Goal: Transaction & Acquisition: Purchase product/service

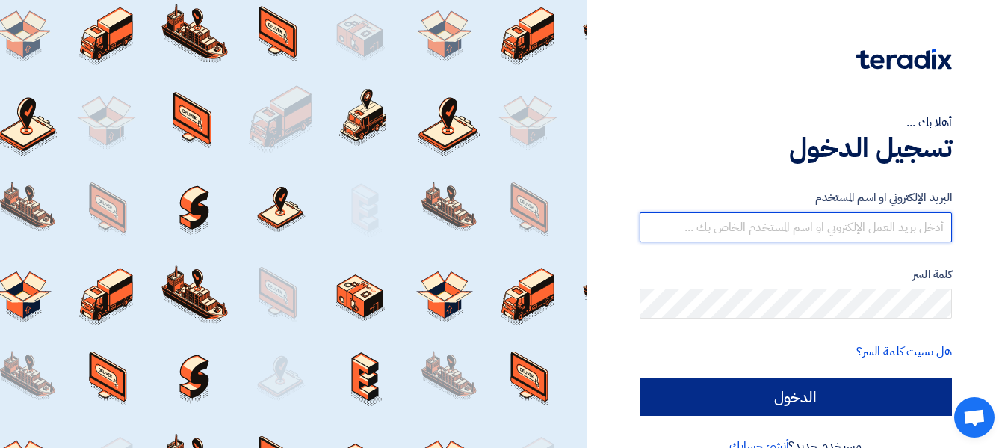
type input "[EMAIL_ADDRESS][DOMAIN_NAME]"
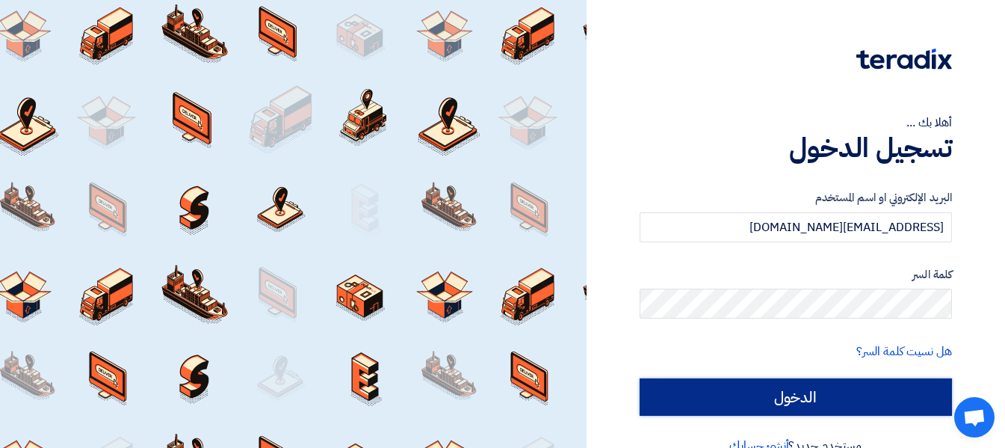
click at [823, 390] on input "الدخول" at bounding box center [796, 396] width 312 height 37
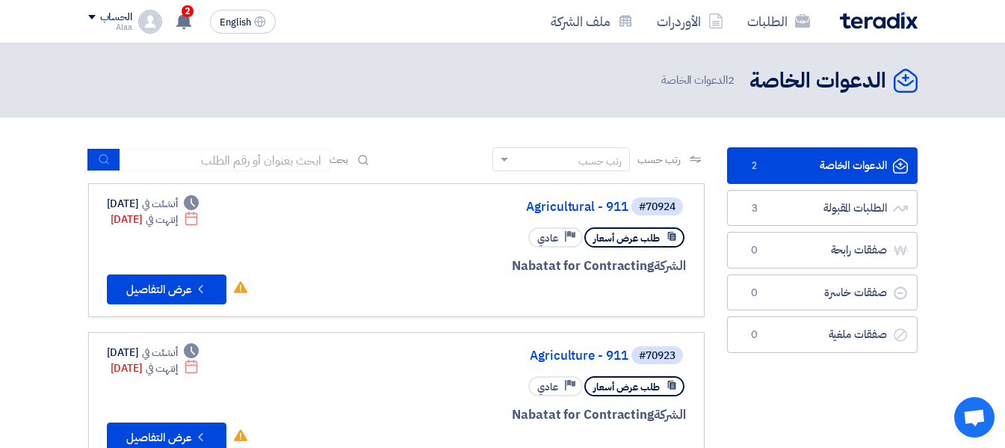
click at [832, 165] on link "الدعوات الخاصة الدعوات الخاصة 2" at bounding box center [822, 165] width 191 height 37
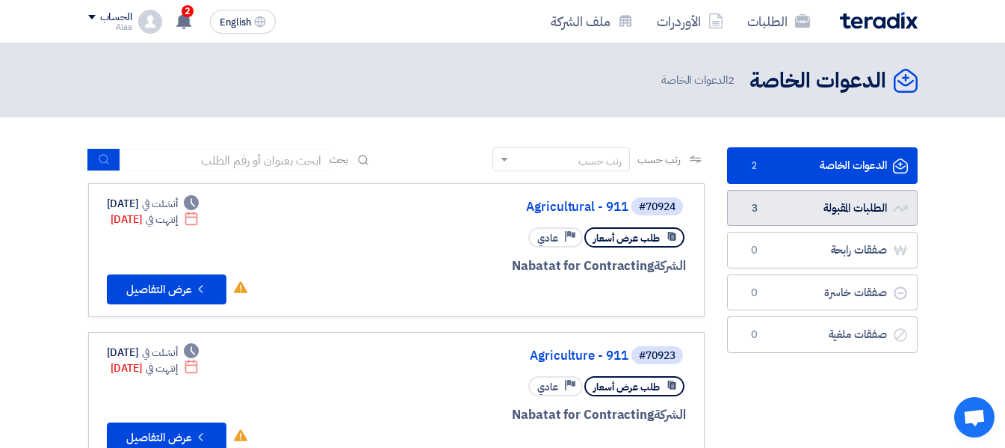
click at [815, 200] on link "الطلبات المقبولة الطلبات المقبولة 3" at bounding box center [822, 208] width 191 height 37
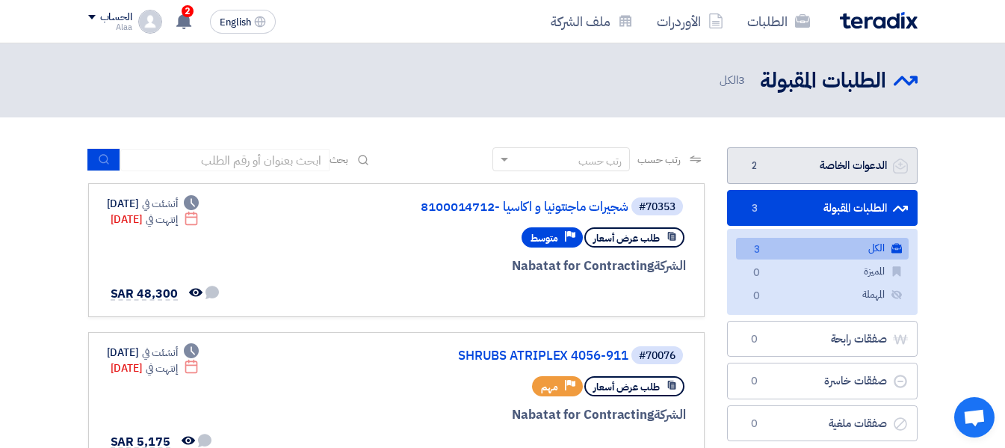
click at [829, 168] on link "الدعوات الخاصة الدعوات الخاصة 2" at bounding box center [822, 165] width 191 height 37
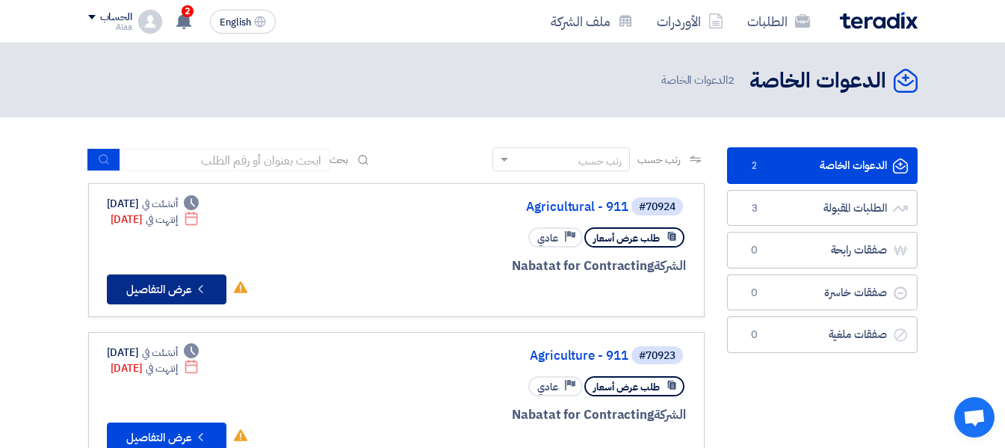
click at [166, 293] on button "Check details عرض التفاصيل" at bounding box center [167, 289] width 120 height 30
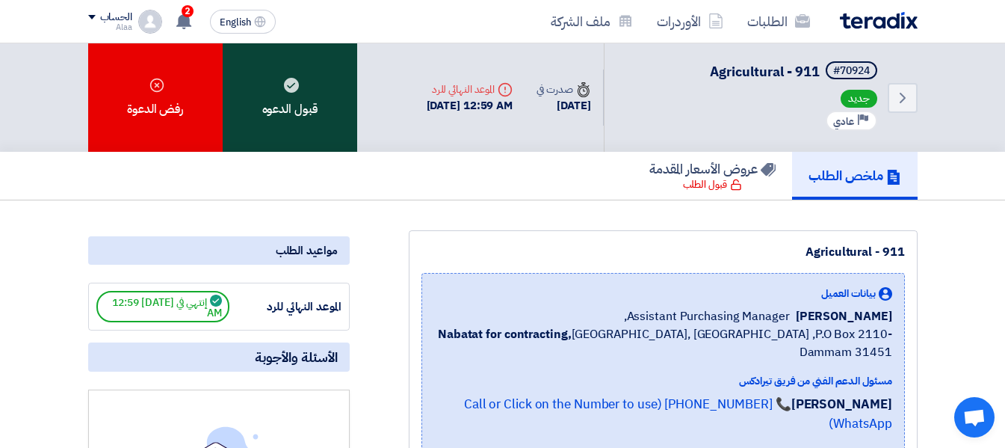
click at [285, 97] on div "قبول الدعوه" at bounding box center [290, 97] width 134 height 108
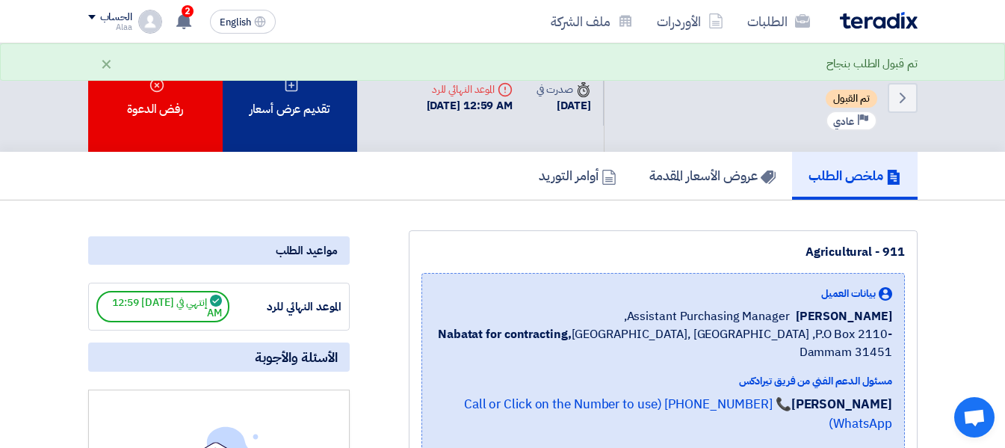
click at [300, 110] on div "تقديم عرض أسعار" at bounding box center [290, 97] width 134 height 108
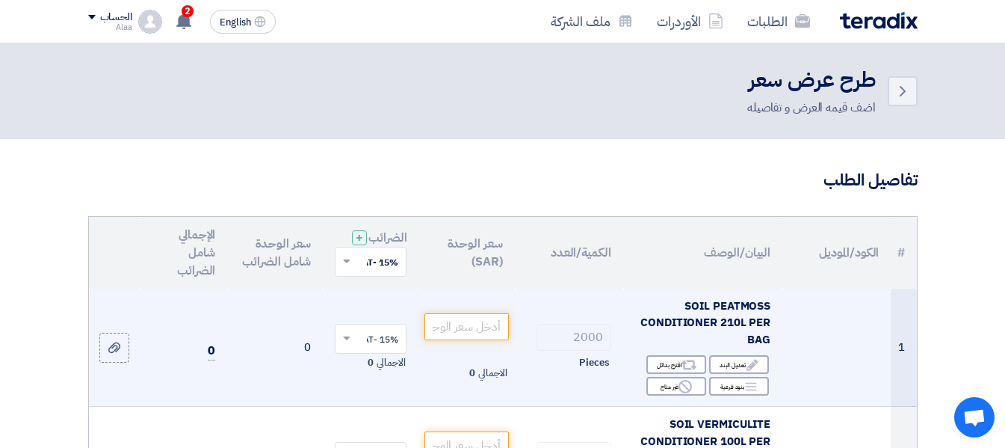
click at [819, 337] on td at bounding box center [836, 347] width 108 height 118
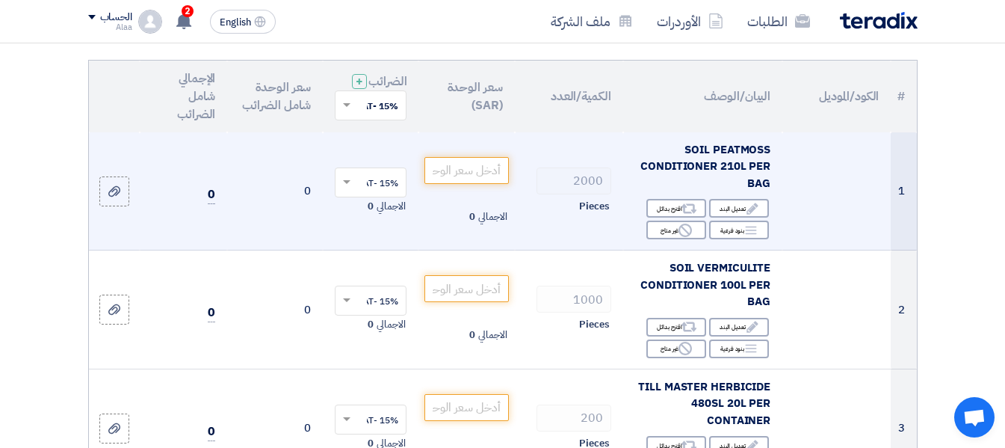
scroll to position [179, 0]
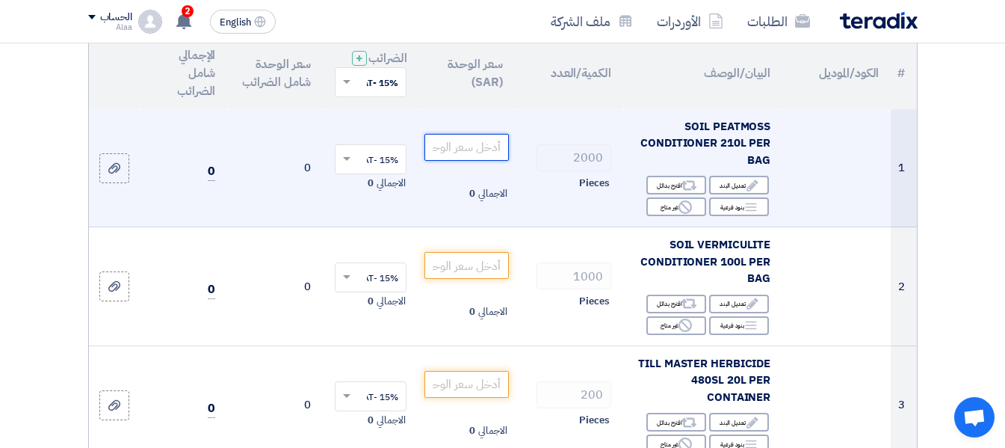
click at [455, 160] on input "number" at bounding box center [466, 147] width 84 height 27
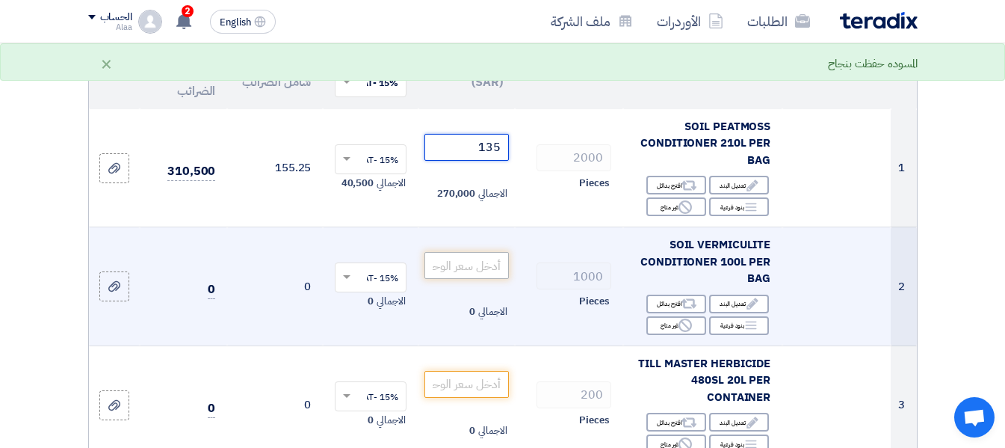
type input "135"
click at [471, 277] on input "number" at bounding box center [466, 265] width 84 height 27
type input "4"
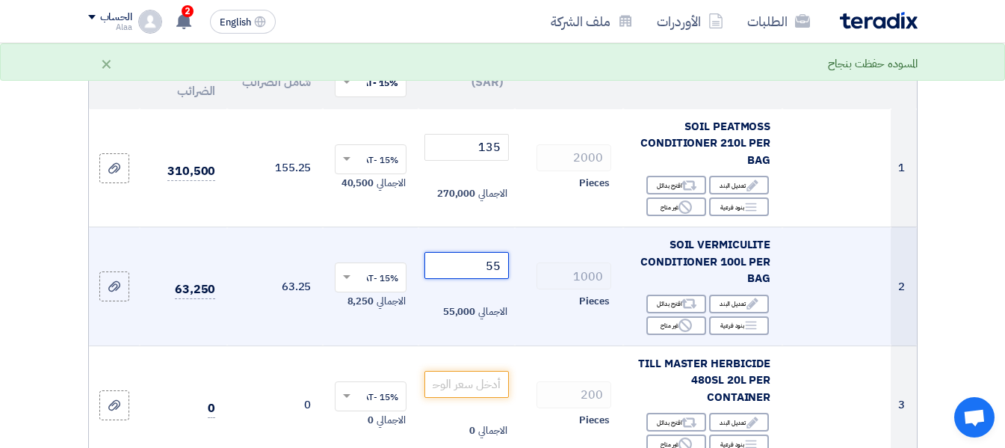
type input "54"
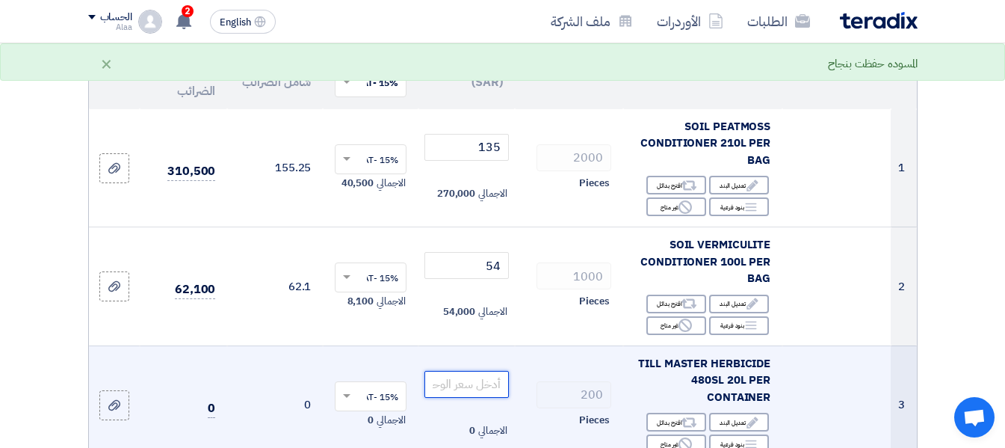
click at [483, 398] on input "number" at bounding box center [466, 384] width 84 height 27
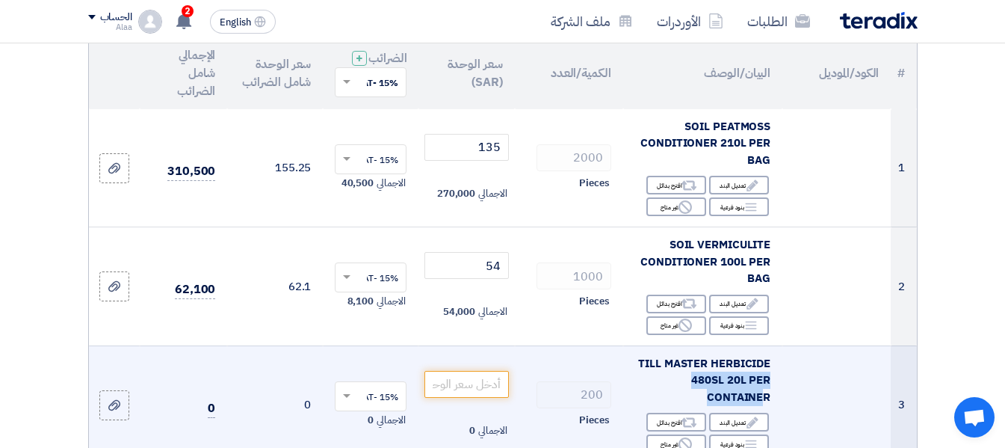
drag, startPoint x: 631, startPoint y: 374, endPoint x: 728, endPoint y: 401, distance: 100.1
click at [756, 405] on td "TILL MASTER HERBICIDE 480SL 20L PER CONTAINER Edit تعديل البند Alternative اقتر…" at bounding box center [702, 404] width 159 height 119
click at [635, 375] on div "TILL MASTER HERBICIDE 480SL 20L PER CONTAINER" at bounding box center [702, 380] width 135 height 51
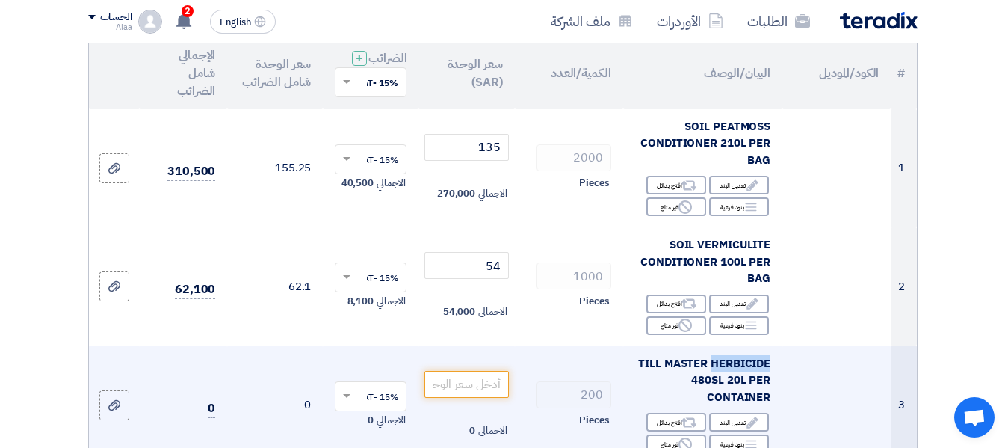
click at [635, 375] on div "TILL MASTER HERBICIDE 480SL 20L PER CONTAINER" at bounding box center [702, 380] width 135 height 51
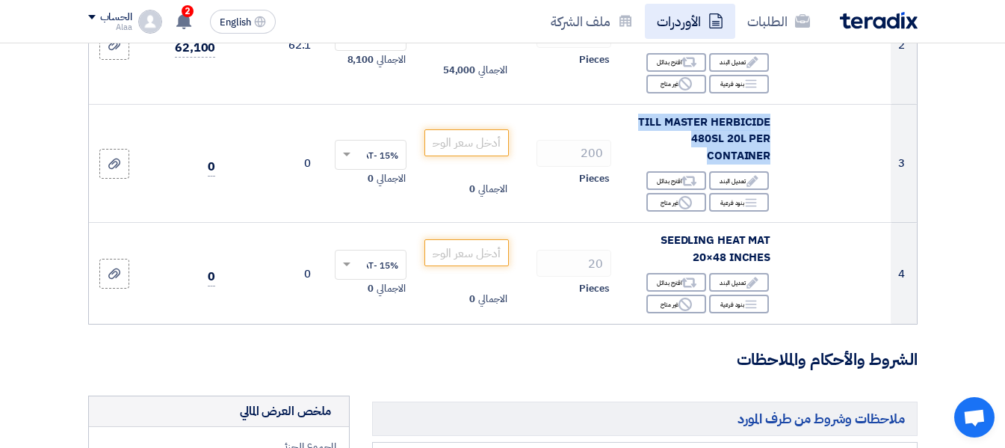
scroll to position [448, 0]
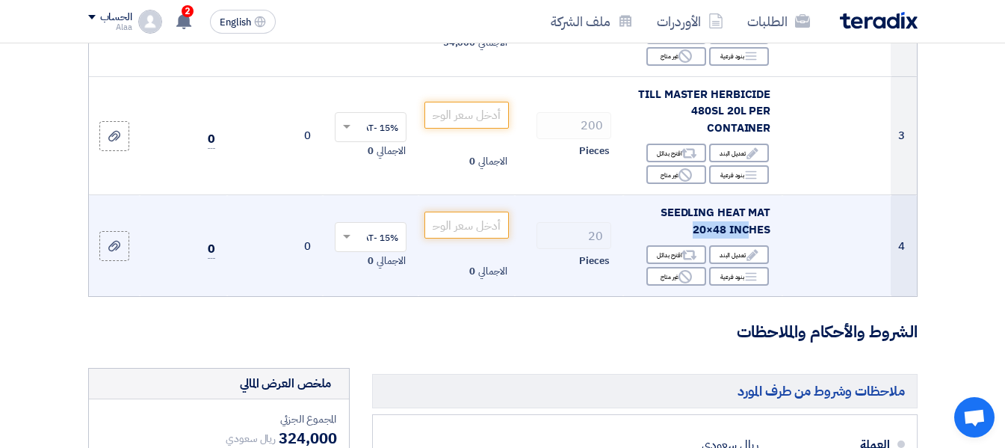
drag, startPoint x: 656, startPoint y: 220, endPoint x: 701, endPoint y: 237, distance: 48.0
click at [726, 238] on div "SEEDLING HEAT MAT 20×48 INCHES" at bounding box center [702, 221] width 135 height 34
drag, startPoint x: 667, startPoint y: 225, endPoint x: 690, endPoint y: 231, distance: 23.9
click at [702, 231] on span "SEEDLING HEAT MAT 20×48 INCHES" at bounding box center [716, 221] width 110 height 34
drag, startPoint x: 659, startPoint y: 226, endPoint x: 760, endPoint y: 244, distance: 102.6
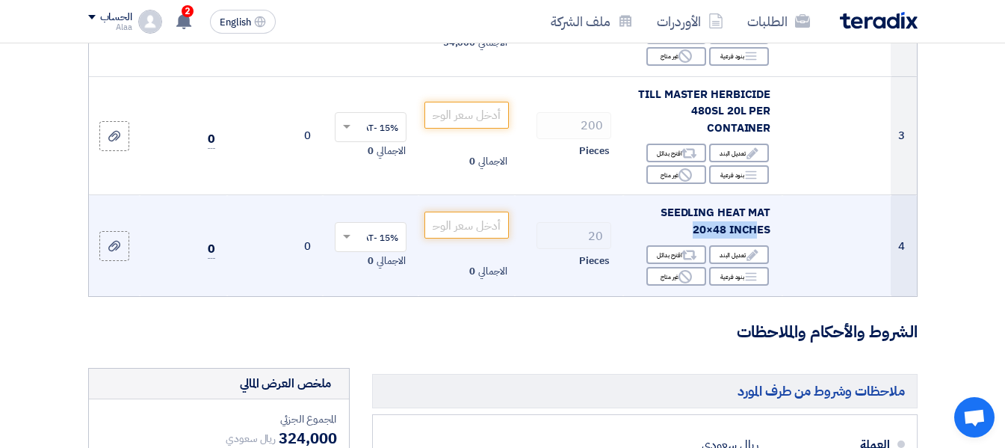
click at [760, 238] on div "SEEDLING HEAT MAT 20×48 INCHES" at bounding box center [702, 221] width 135 height 34
click at [768, 238] on span "SEEDLING HEAT MAT 20×48 INCHES" at bounding box center [716, 221] width 110 height 34
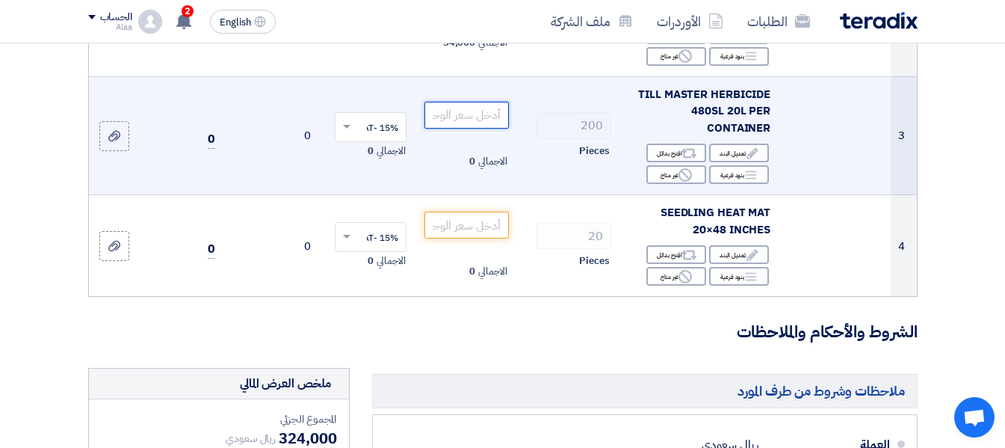
click at [465, 129] on input "number" at bounding box center [466, 115] width 84 height 27
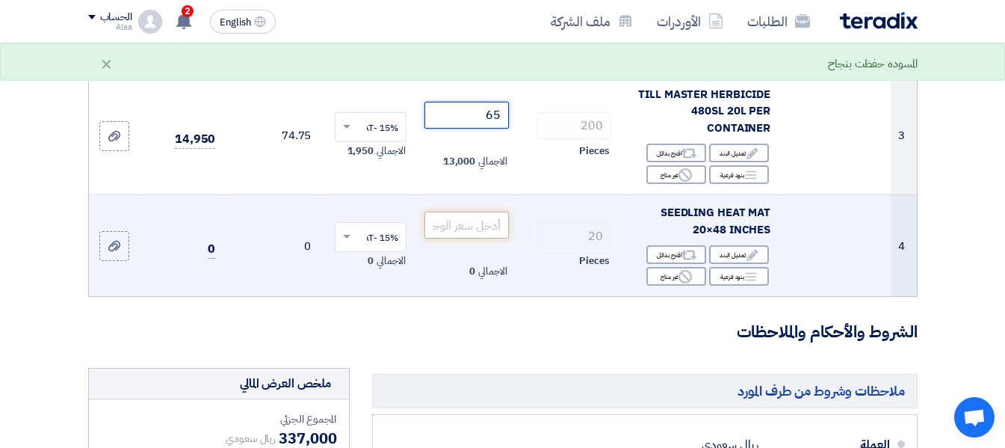
type input "65"
click at [461, 234] on input "number" at bounding box center [466, 224] width 84 height 27
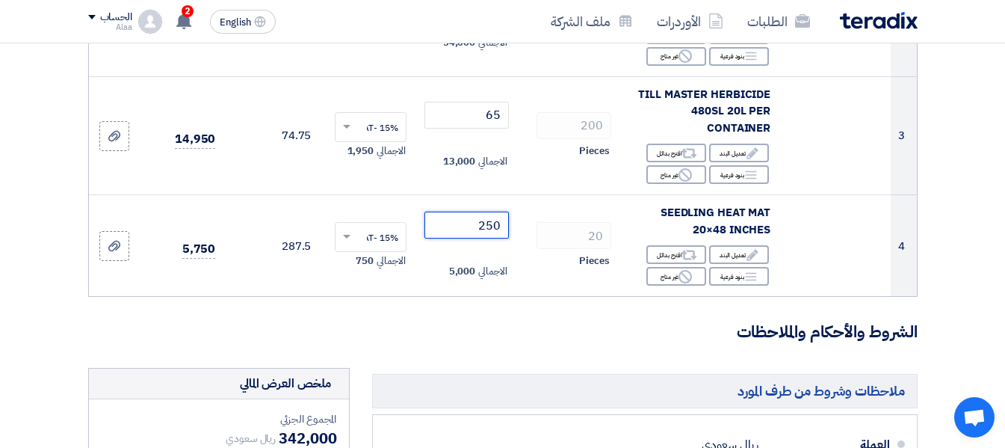
type input "250"
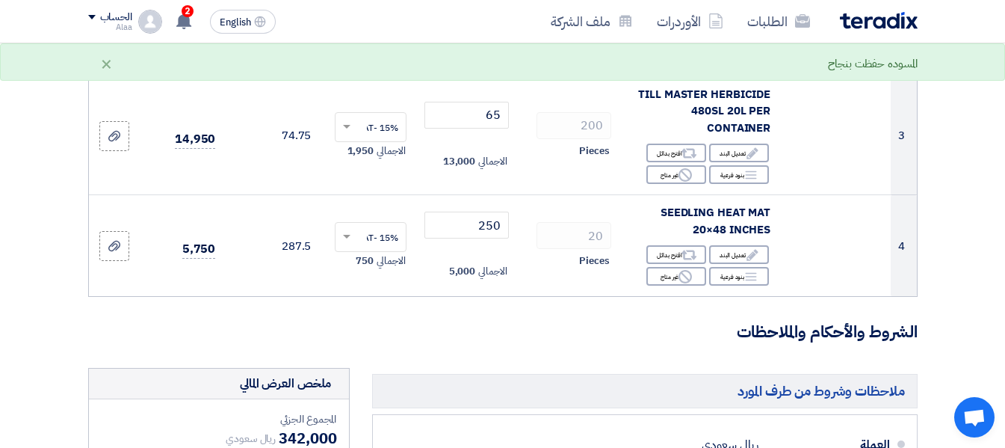
click at [446, 344] on h3 "الشروط والأحكام والملاحظات" at bounding box center [502, 332] width 829 height 23
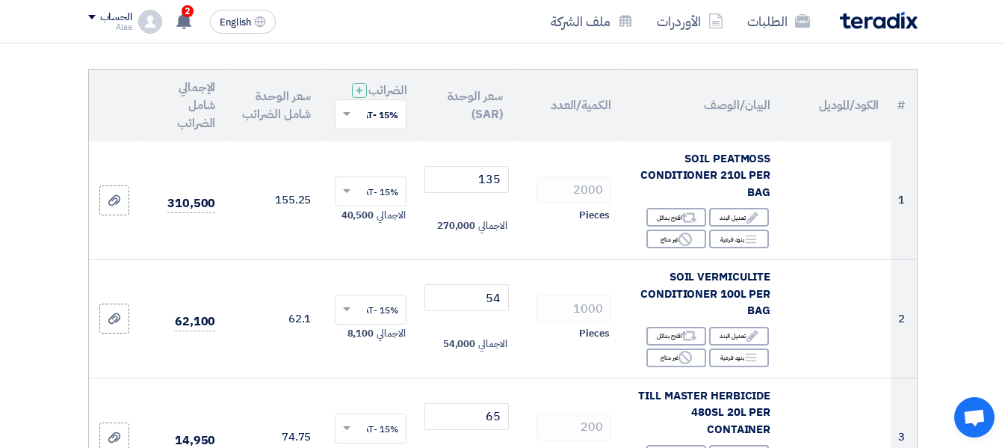
scroll to position [120, 0]
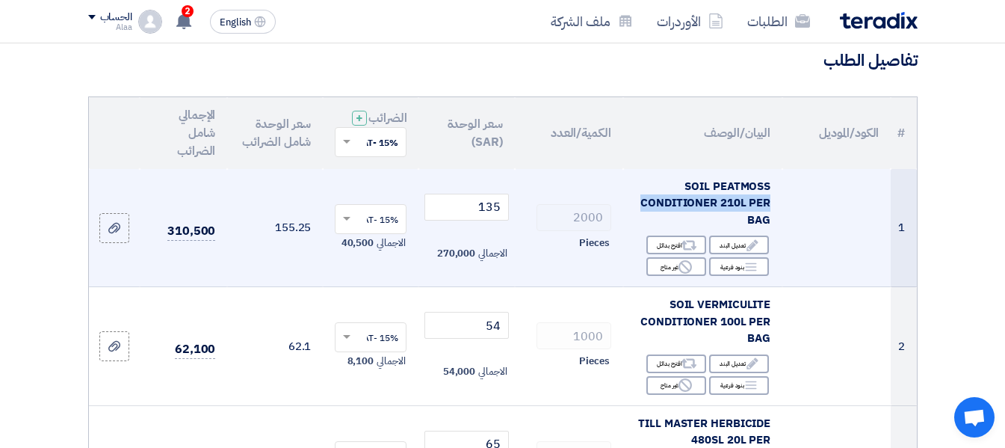
drag, startPoint x: 675, startPoint y: 198, endPoint x: 767, endPoint y: 224, distance: 95.6
click at [768, 224] on div "SOIL PEATMOSS CONDITIONER 210L PER BAG" at bounding box center [702, 203] width 135 height 51
click at [767, 224] on span "SOIL PEATMOSS CONDITIONER 210L PER BAG" at bounding box center [705, 203] width 130 height 50
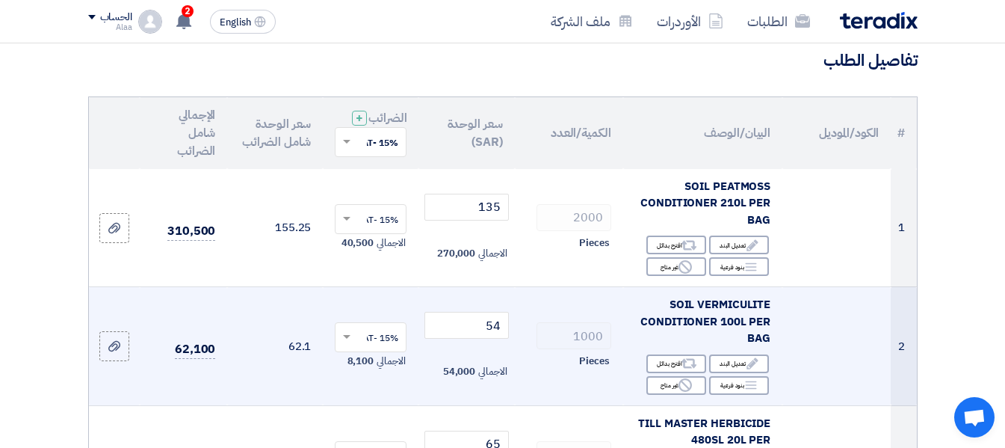
click at [664, 314] on div "SOIL VERMICULITE CONDITIONER 100L PER BAG" at bounding box center [702, 321] width 135 height 51
copy td "SOIL VERMICULITE CONDITIONER 100L PER BAG"
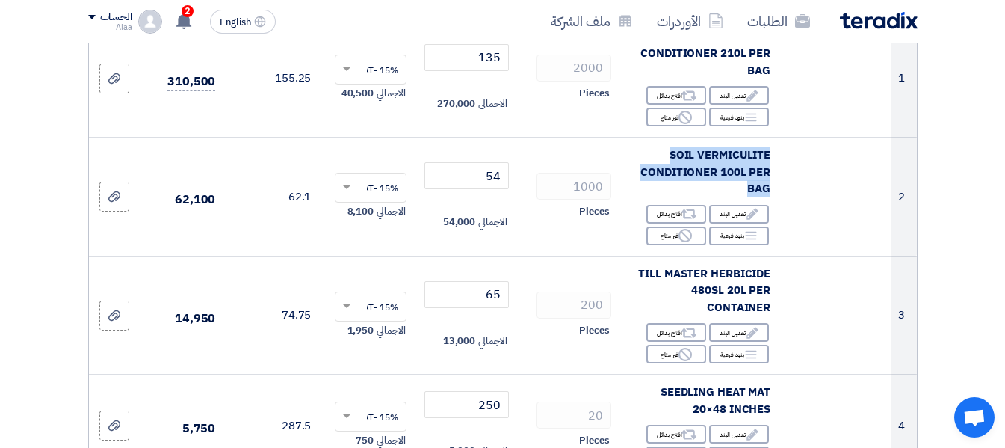
scroll to position [299, 0]
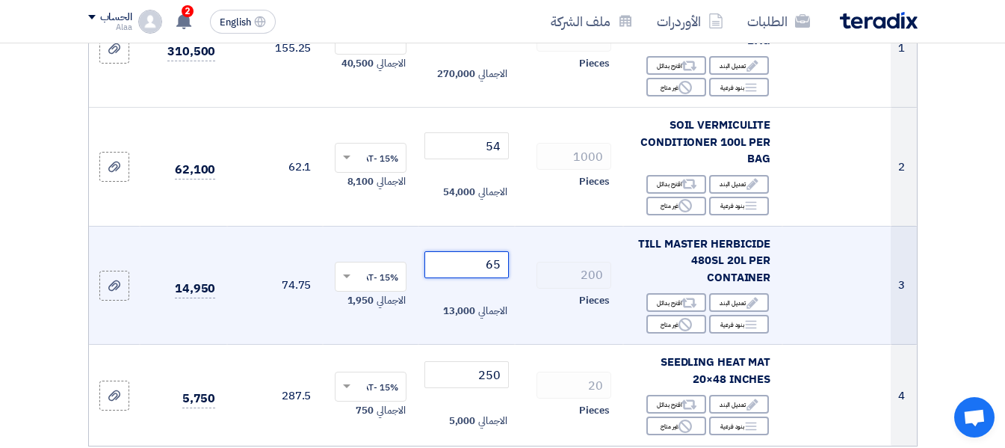
click at [479, 276] on input "65" at bounding box center [466, 264] width 84 height 27
type input "6"
type input "1"
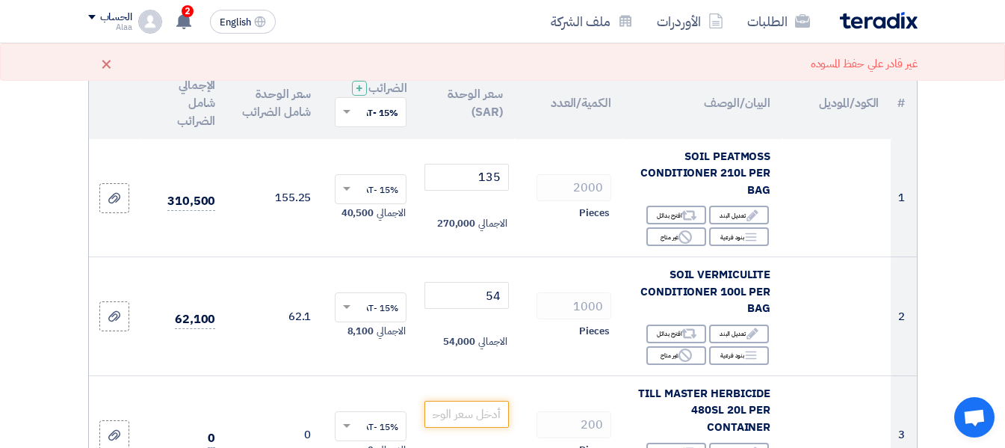
scroll to position [120, 0]
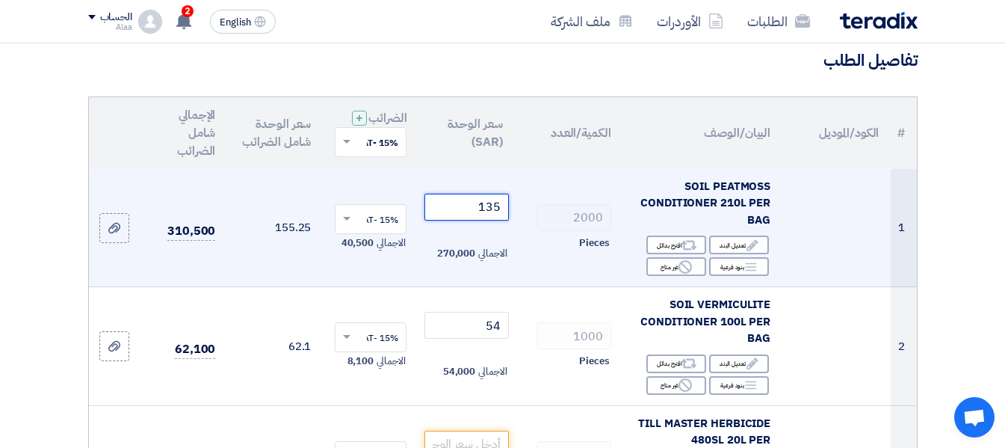
click at [475, 219] on input "135" at bounding box center [466, 207] width 84 height 27
type input "1"
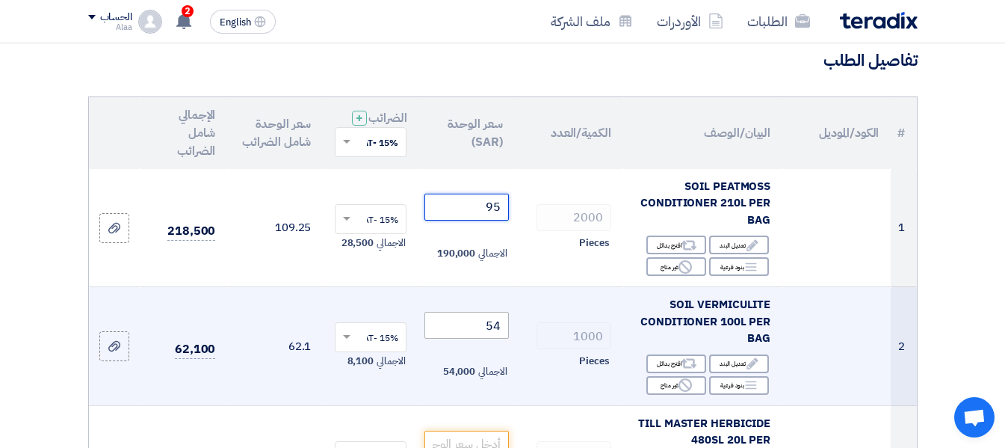
type input "95"
click at [456, 338] on input "54" at bounding box center [466, 325] width 84 height 27
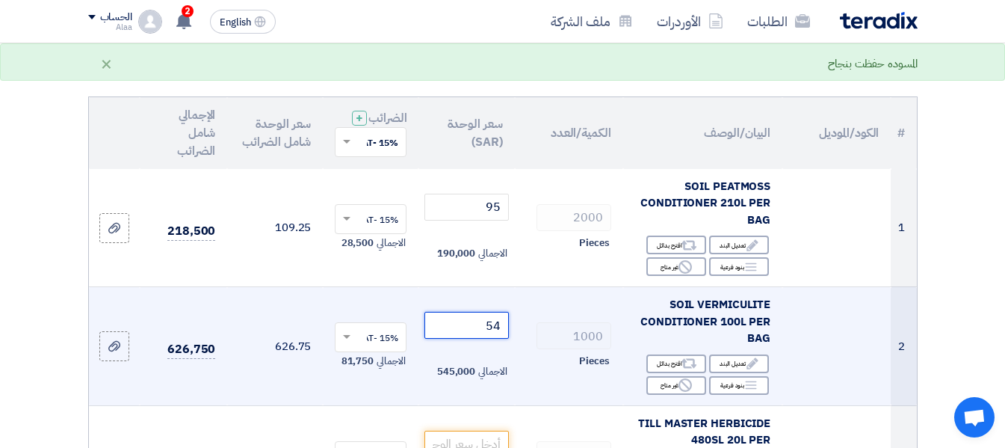
type input "5"
click at [536, 406] on td "1000 Pieces" at bounding box center [569, 346] width 108 height 119
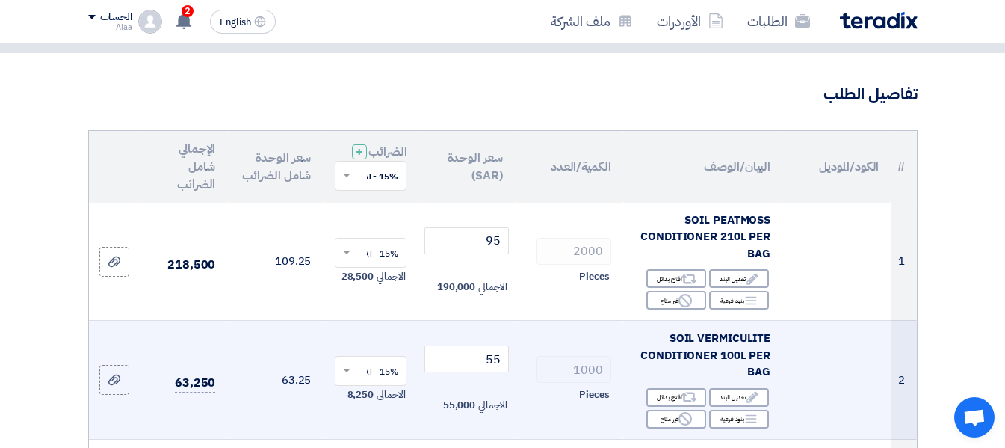
scroll to position [90, 0]
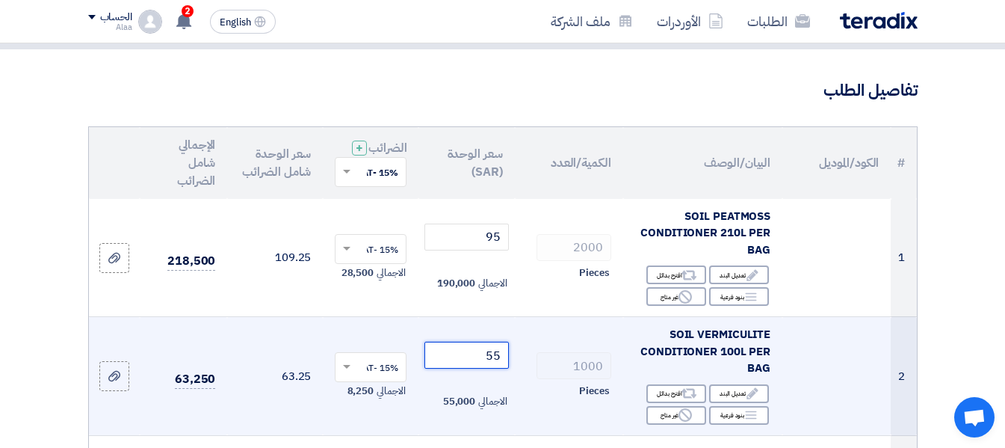
click at [474, 365] on input "55" at bounding box center [466, 354] width 84 height 27
type input "5"
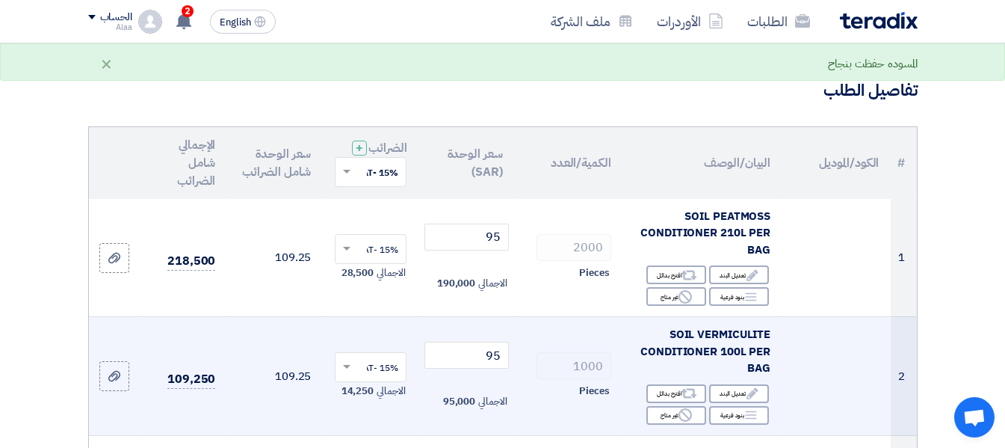
click at [542, 350] on td "1000 Pieces" at bounding box center [569, 376] width 108 height 119
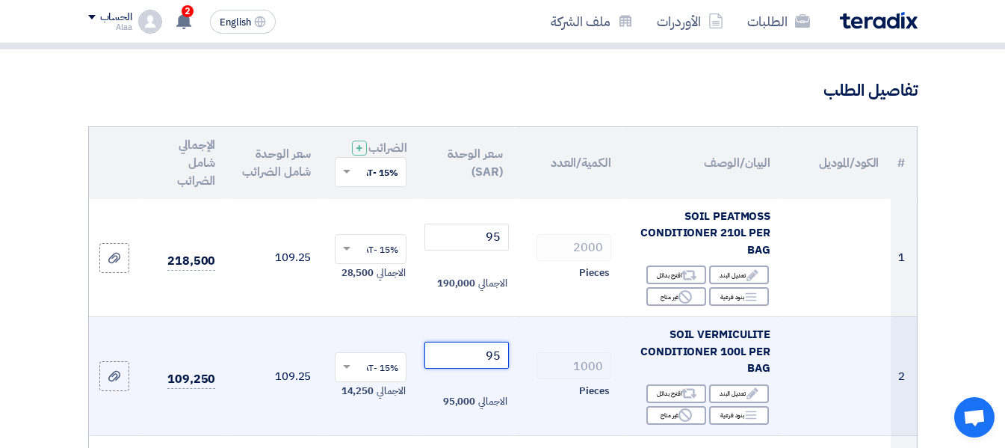
click at [469, 368] on input "95" at bounding box center [466, 354] width 84 height 27
type input "9"
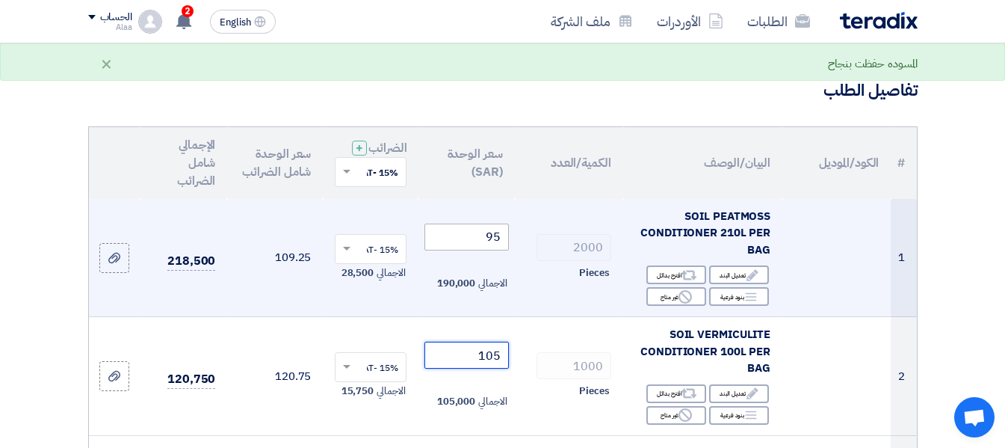
type input "105"
click at [473, 243] on input "95" at bounding box center [466, 236] width 84 height 27
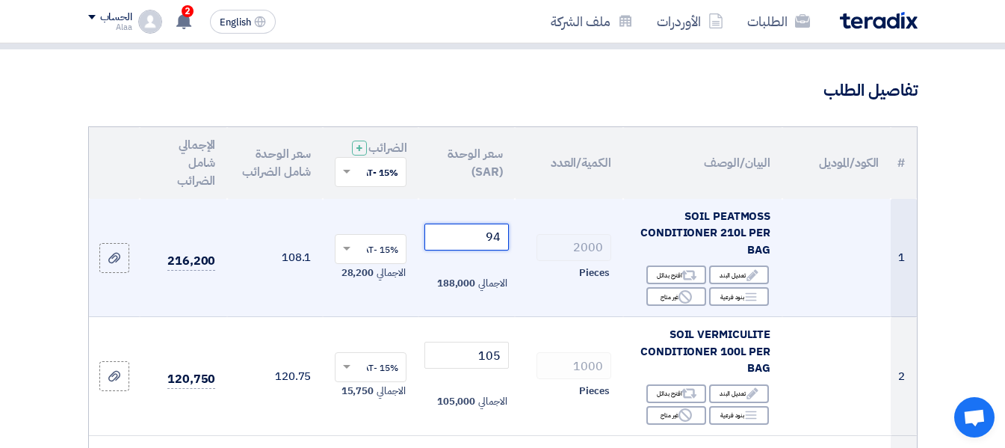
type input "95"
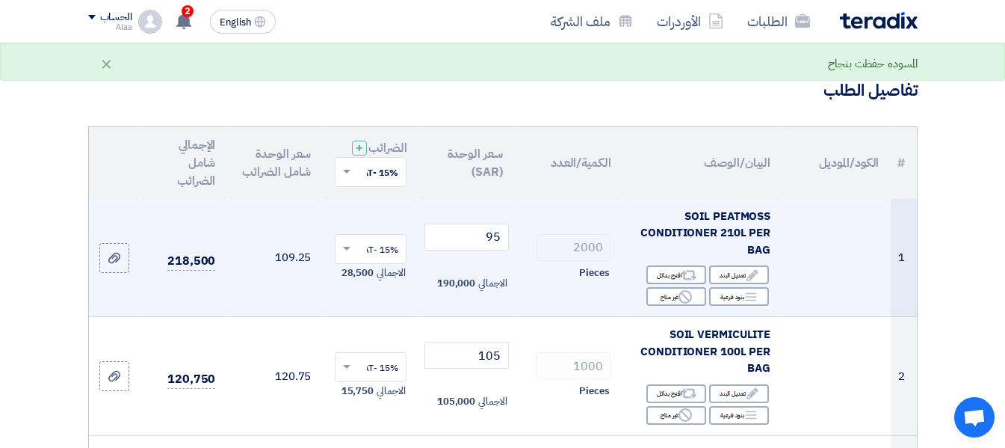
click at [530, 282] on div "Pieces" at bounding box center [569, 273] width 84 height 18
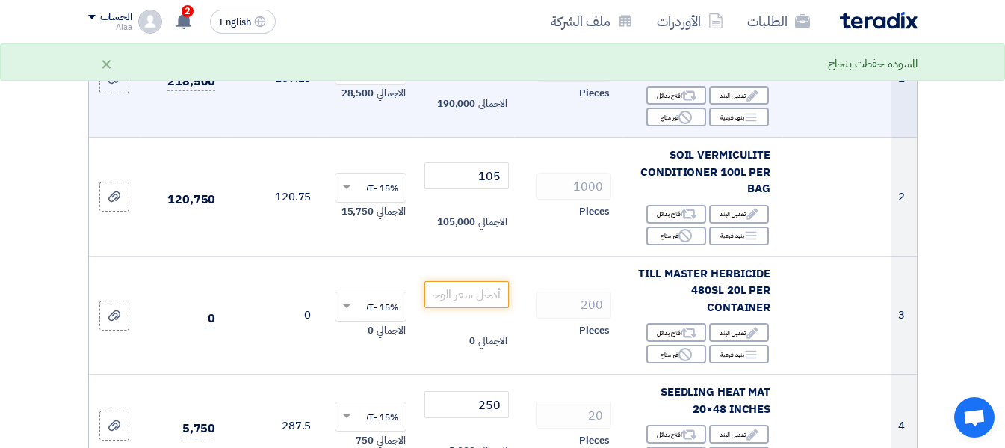
scroll to position [299, 0]
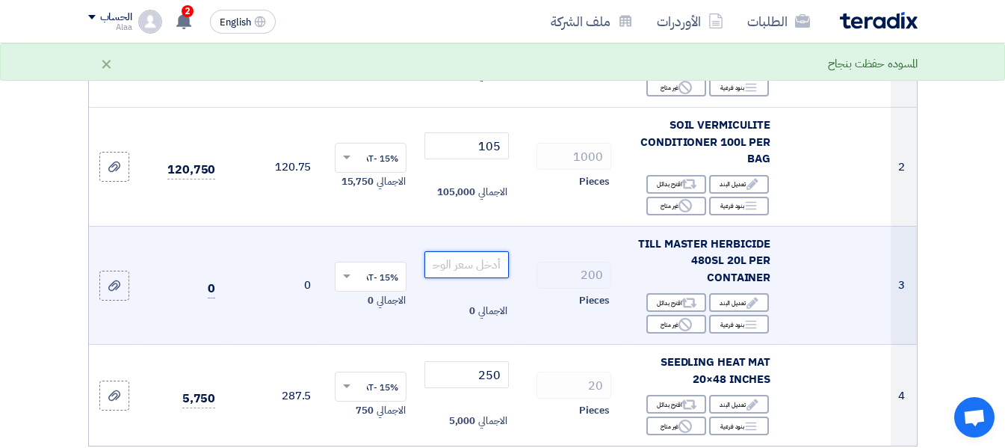
click at [458, 273] on input "number" at bounding box center [466, 264] width 84 height 27
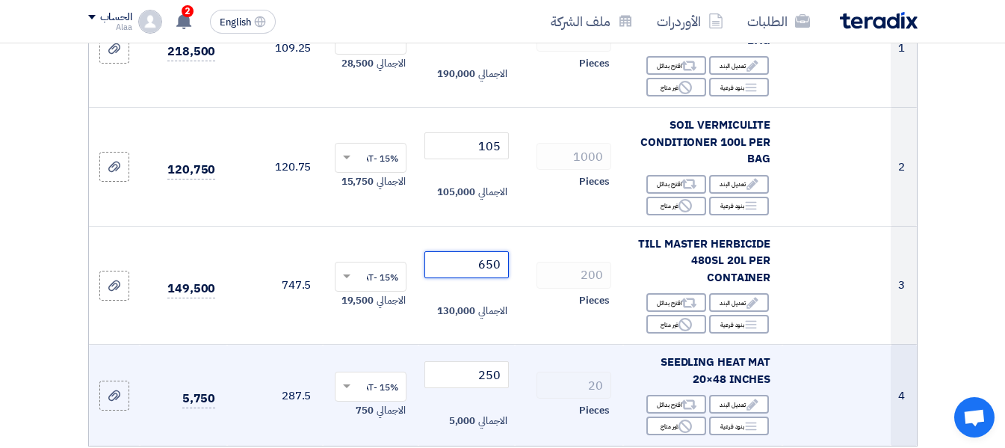
type input "650"
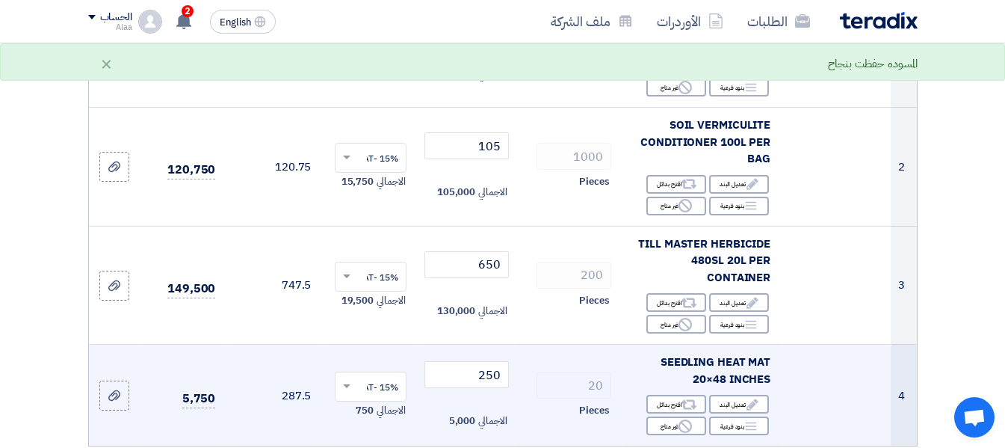
click at [542, 362] on td "20 Pieces" at bounding box center [569, 395] width 108 height 102
click at [463, 381] on input "250" at bounding box center [466, 374] width 84 height 27
type input "2"
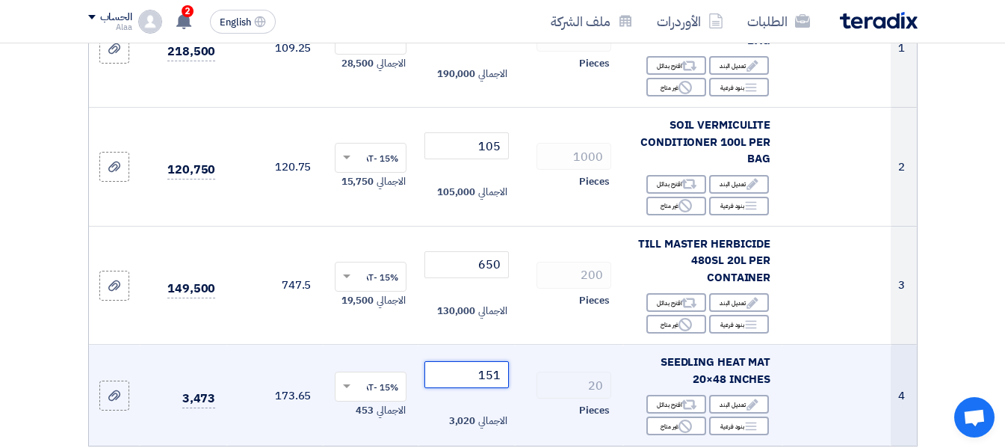
type input "150"
click at [539, 415] on div "Pieces" at bounding box center [569, 410] width 84 height 18
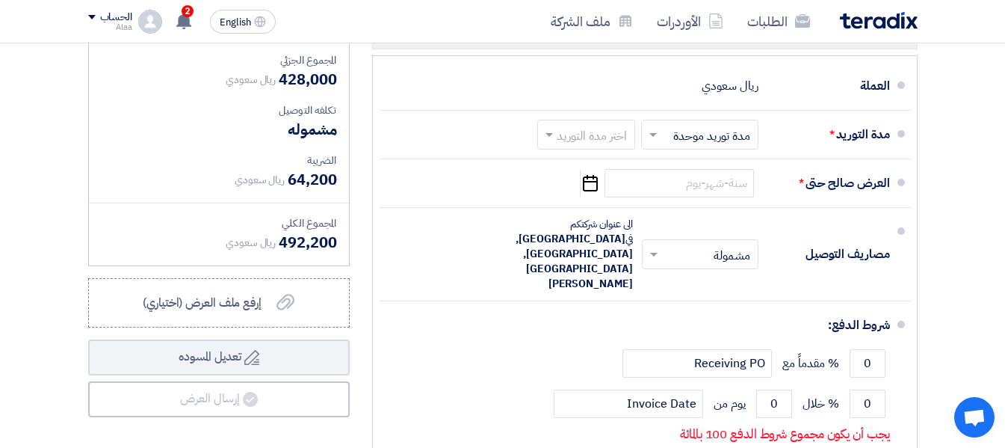
scroll to position [837, 0]
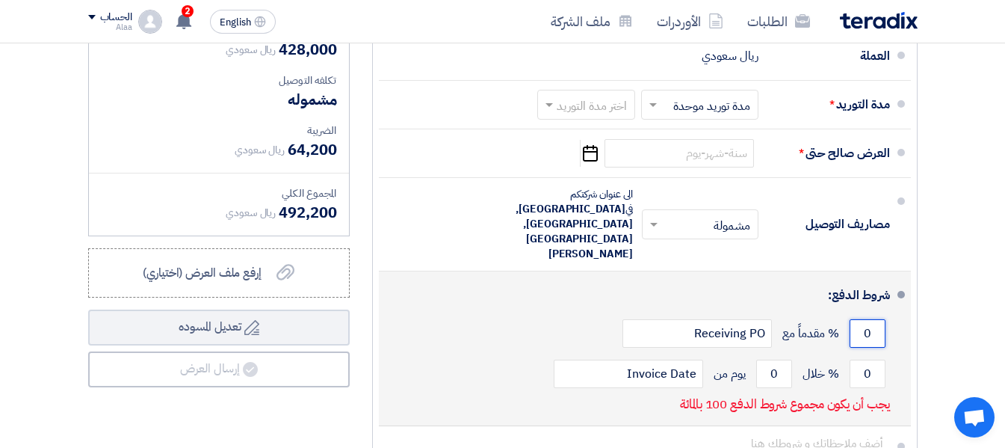
click at [862, 319] on input "0" at bounding box center [868, 333] width 36 height 28
type input "0"
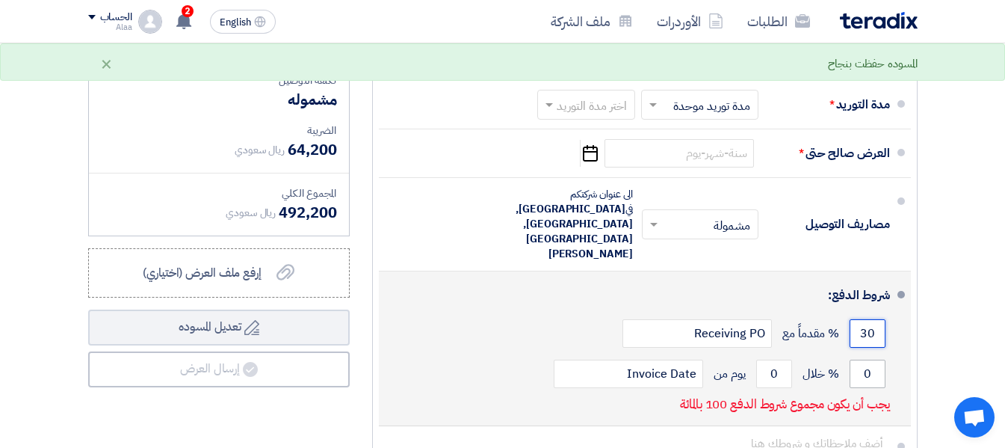
type input "30"
click at [859, 359] on input "0" at bounding box center [868, 373] width 36 height 28
type input "60"
click at [761, 359] on input "0" at bounding box center [774, 373] width 36 height 28
type input "0"
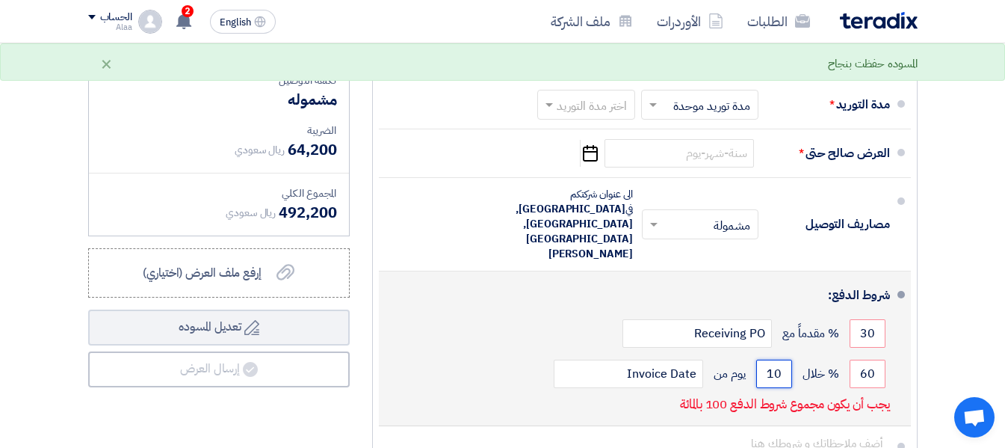
type input "10"
click at [465, 353] on div "60 % خلال 10 يوم من Invoice Date" at bounding box center [640, 373] width 499 height 40
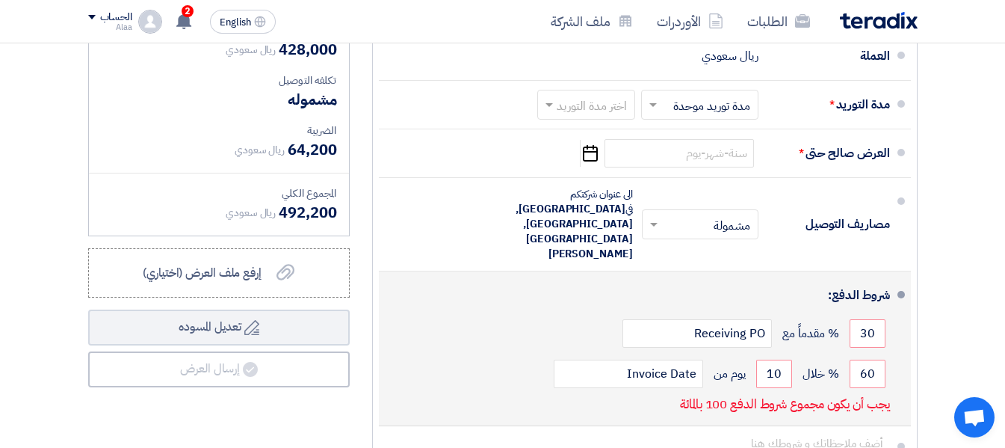
click at [459, 353] on div "60 % خلال 10 يوم من Invoice Date" at bounding box center [640, 373] width 499 height 40
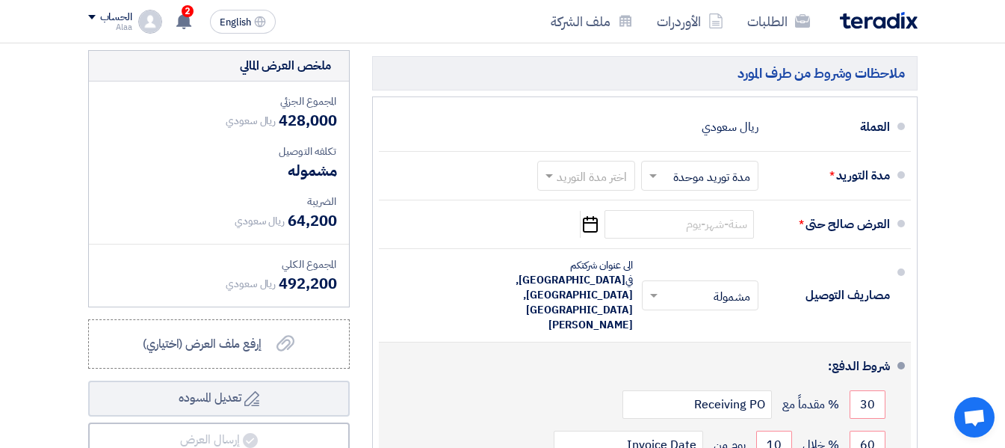
scroll to position [747, 0]
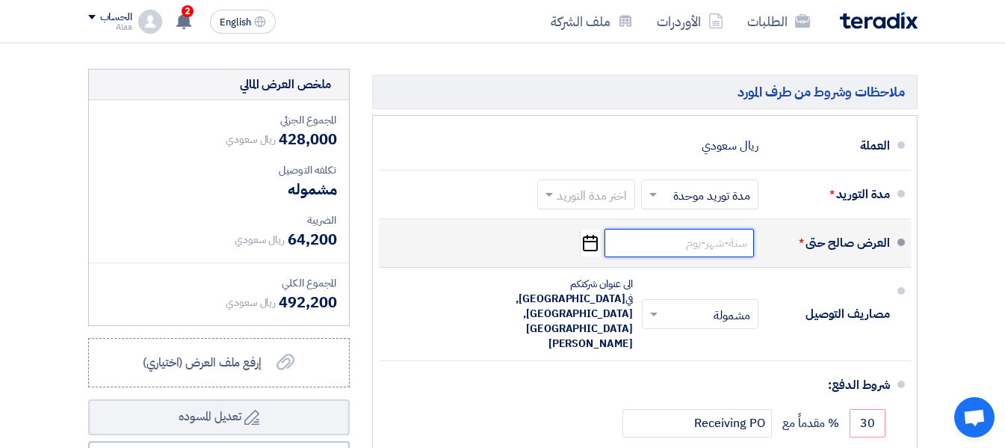
click at [655, 256] on input at bounding box center [678, 243] width 149 height 28
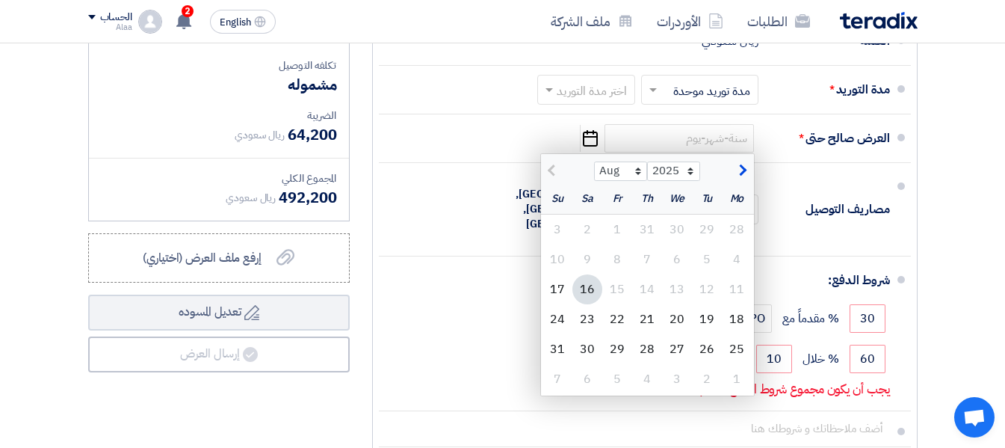
scroll to position [867, 0]
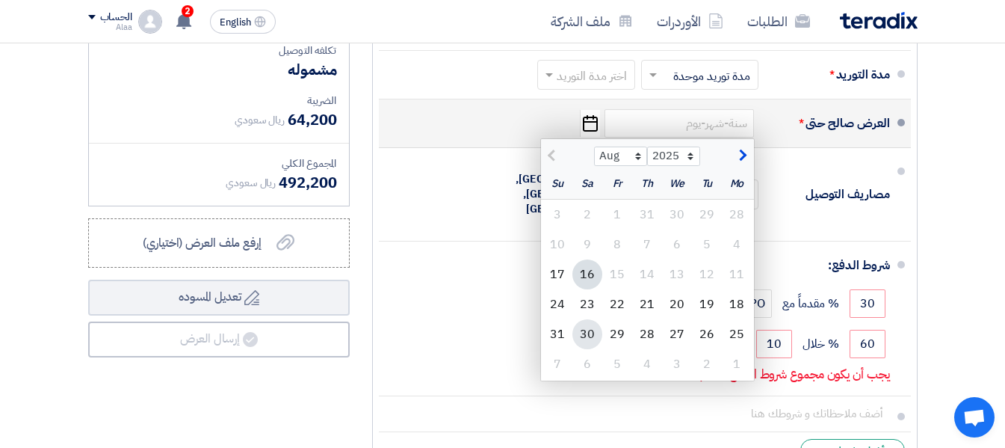
click at [581, 349] on div "30" at bounding box center [587, 334] width 30 height 30
type input "[DATE]"
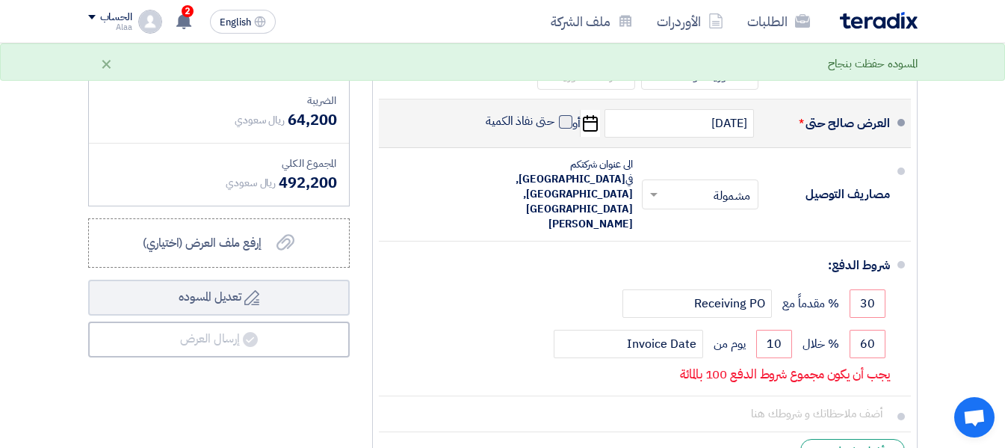
click at [565, 129] on span at bounding box center [565, 121] width 13 height 13
click at [554, 132] on input "حتى نفاذ الكمية" at bounding box center [519, 128] width 72 height 28
checkbox input "true"
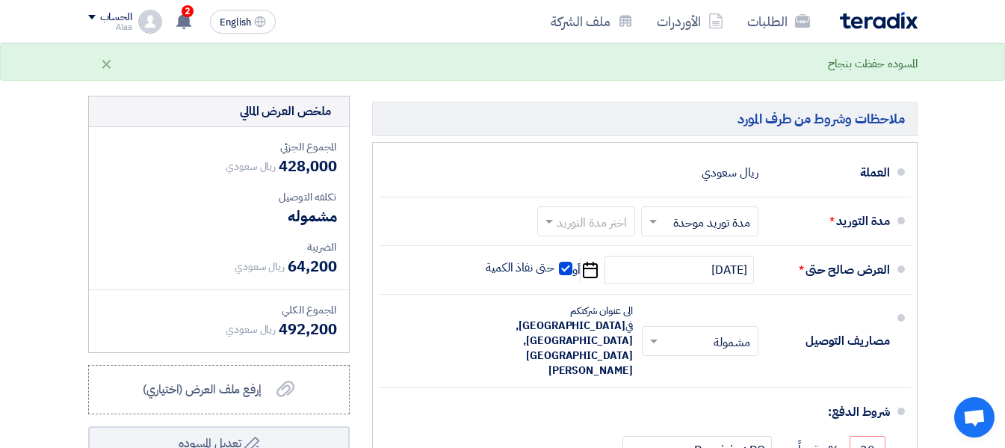
scroll to position [717, 0]
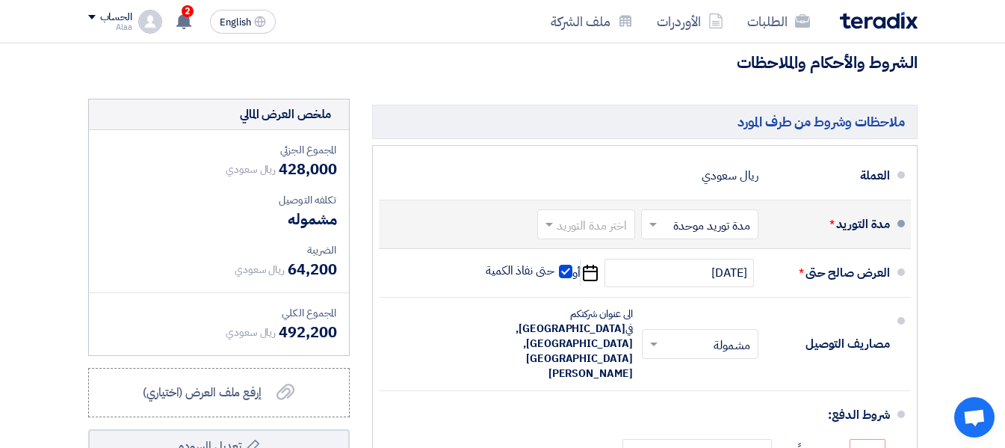
click at [650, 232] on span at bounding box center [651, 224] width 19 height 15
click at [678, 291] on span "مدة توريد موحدة" at bounding box center [714, 284] width 78 height 18
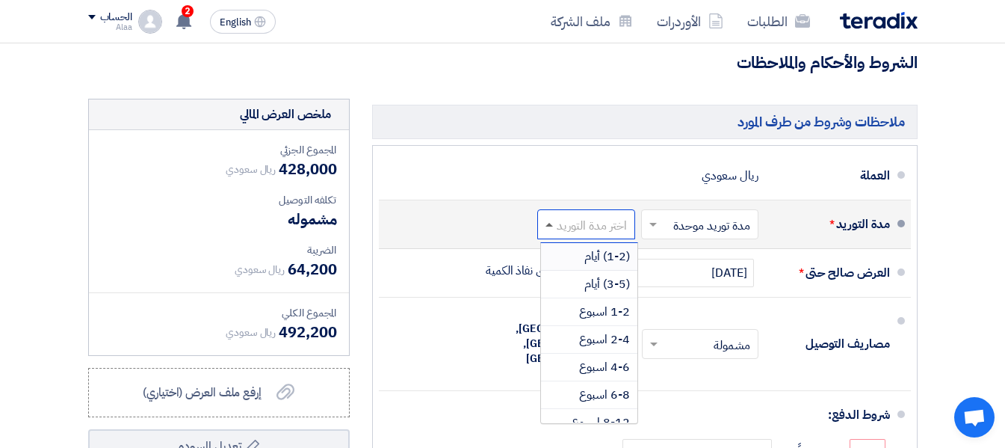
click at [552, 226] on span at bounding box center [548, 225] width 7 height 4
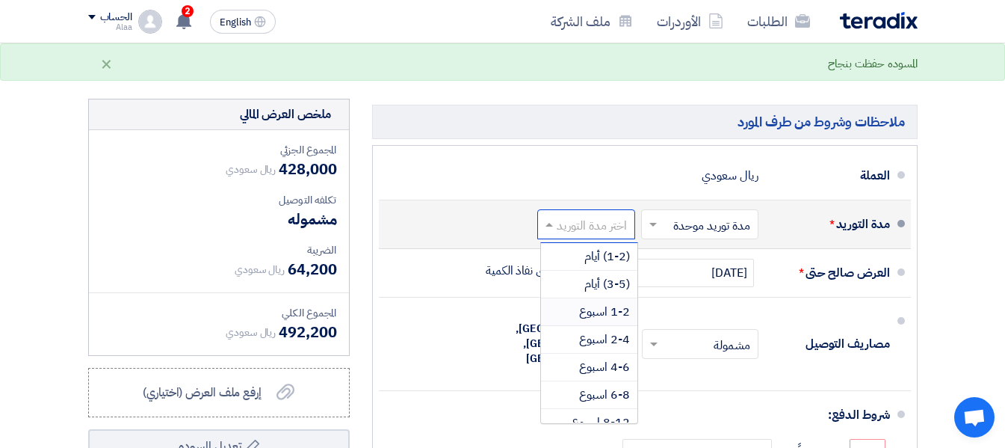
click at [598, 321] on span "1-2 اسبوع" at bounding box center [604, 312] width 51 height 18
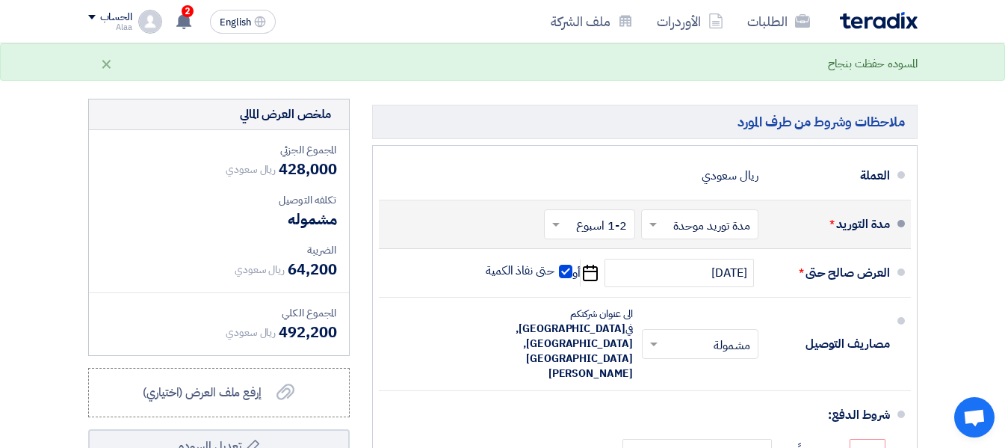
click at [937, 280] on section "تفاصيل الطلب # الكود/الموديل البيان/الوصف الكمية/العدد سعر الوحدة (SAR) الضرائب…" at bounding box center [502, 50] width 1005 height 1257
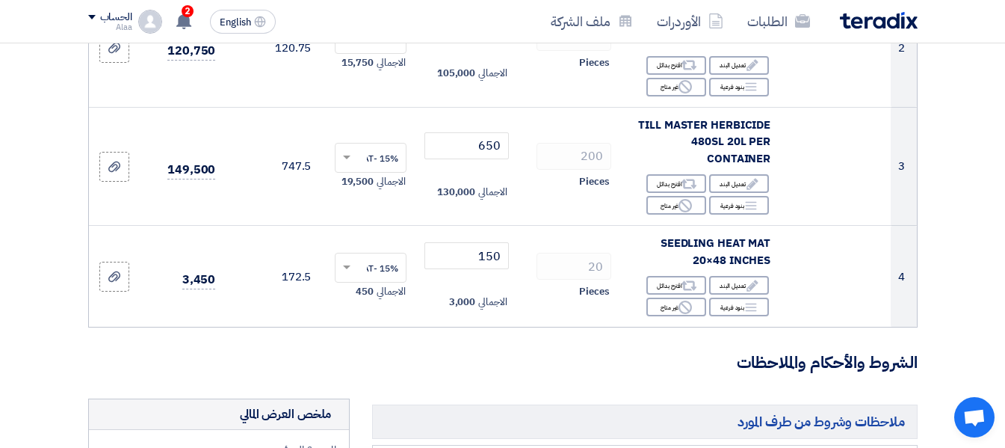
scroll to position [418, 0]
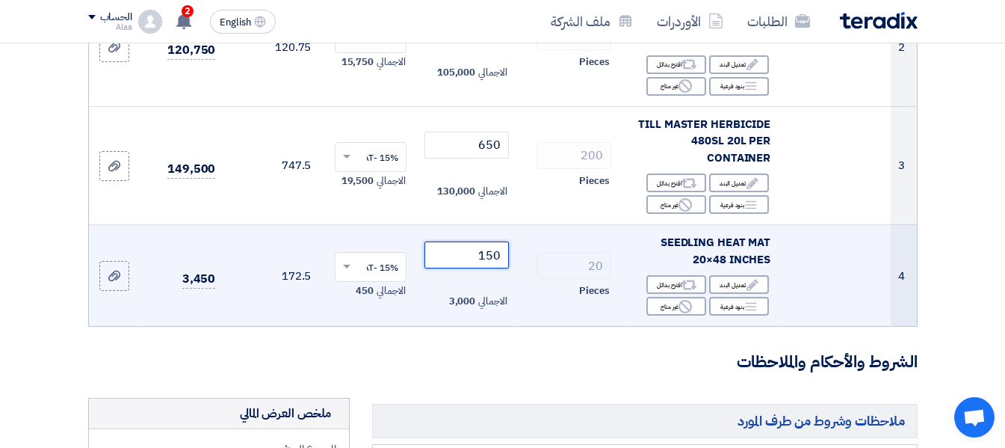
click at [466, 267] on input "150" at bounding box center [466, 254] width 84 height 27
type input "1"
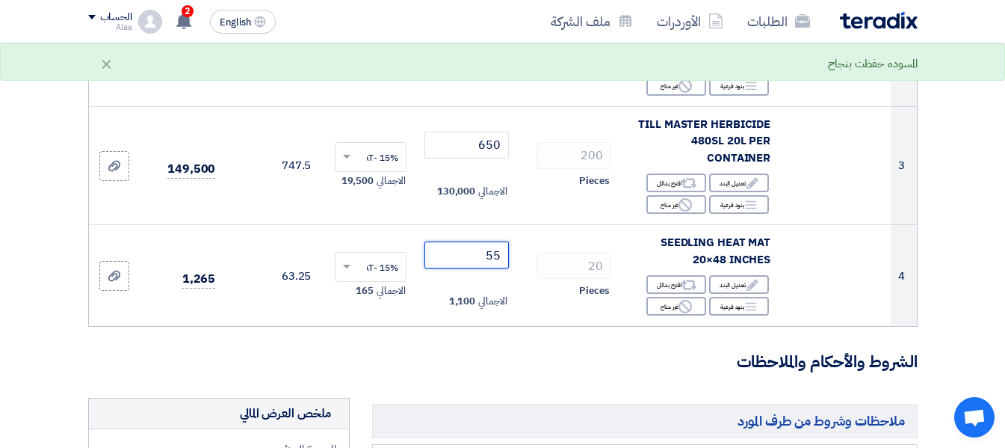
type input "55"
click at [587, 374] on h3 "الشروط والأحكام والملاحظات" at bounding box center [502, 361] width 829 height 23
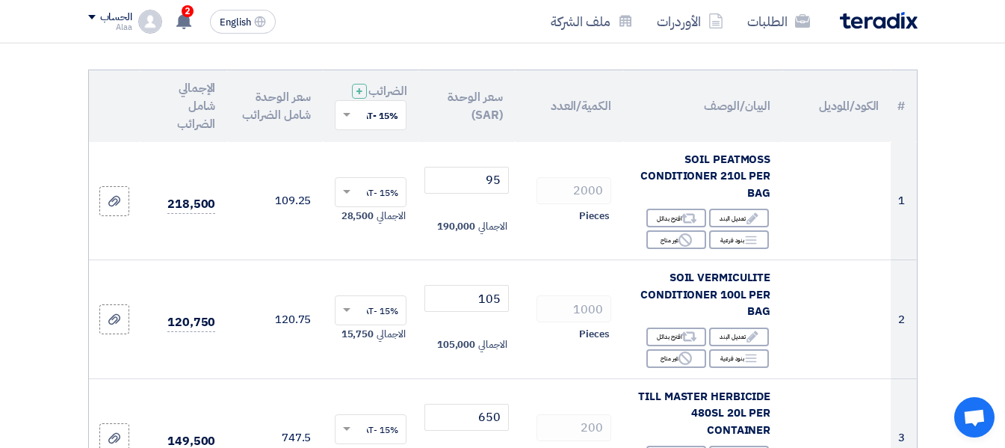
scroll to position [149, 0]
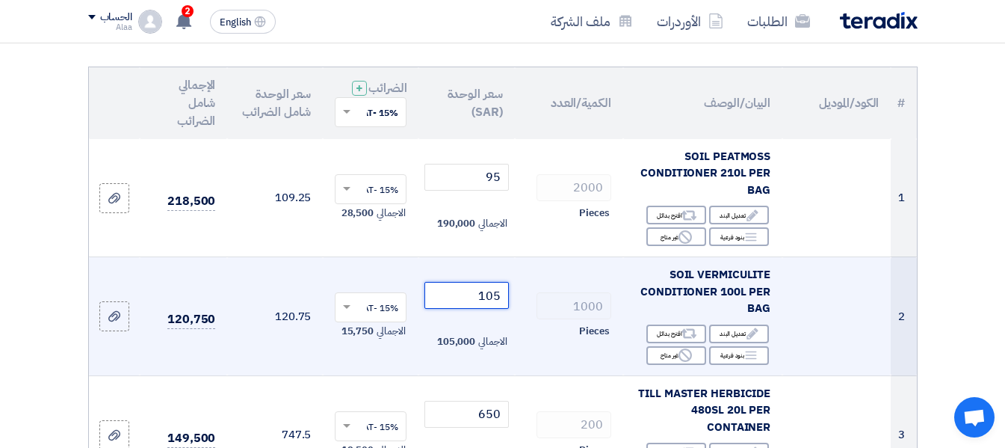
click at [460, 305] on input "105" at bounding box center [466, 295] width 84 height 27
type input "1"
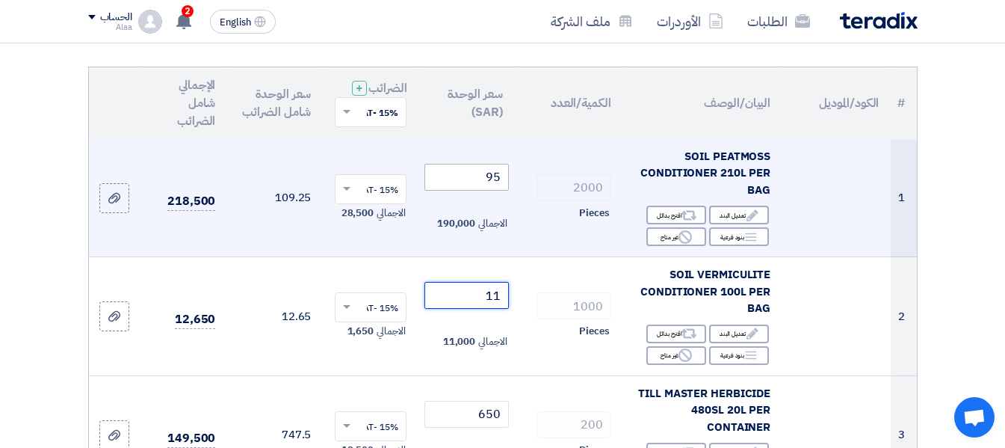
type input "1"
type input "105"
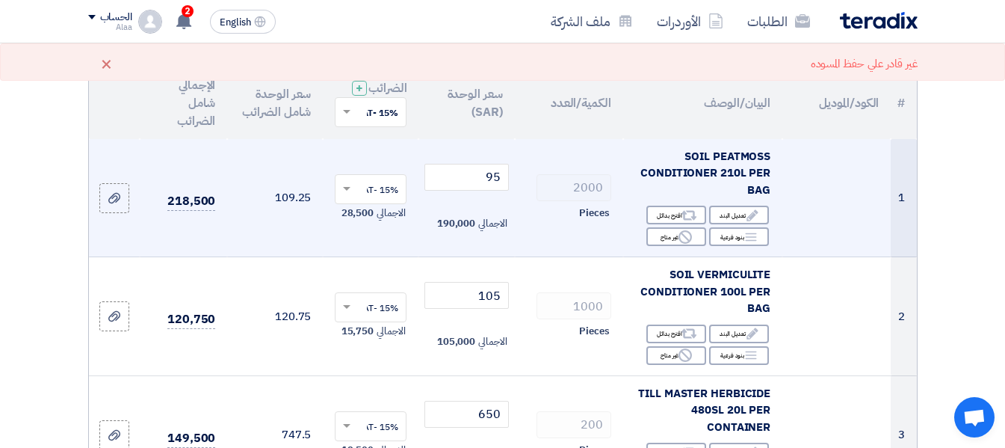
click at [841, 231] on td at bounding box center [836, 198] width 108 height 118
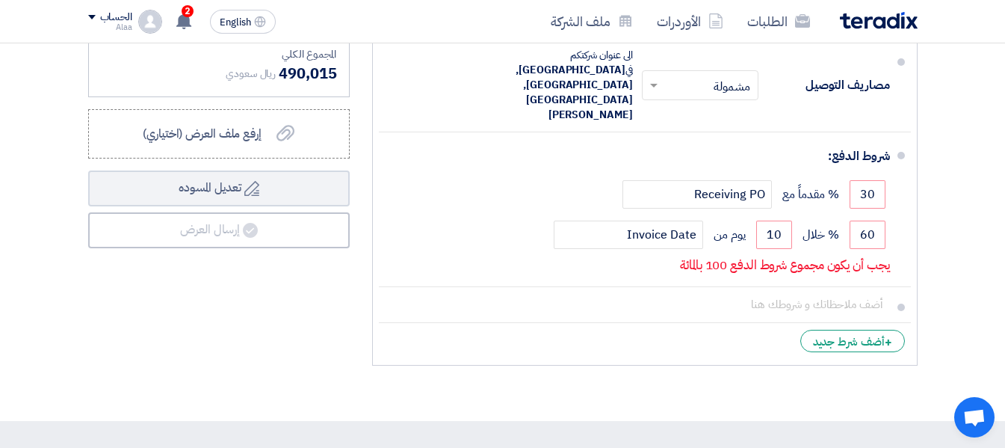
scroll to position [986, 0]
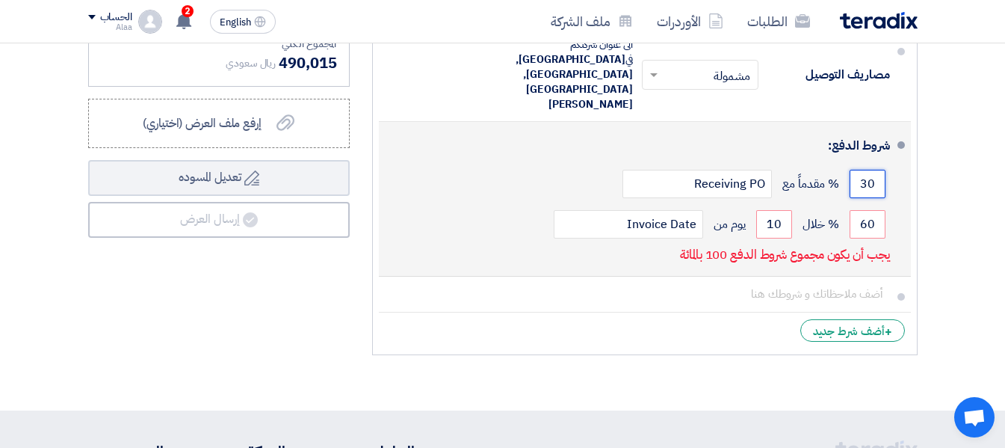
click at [856, 170] on input "30" at bounding box center [868, 184] width 36 height 28
type input "3"
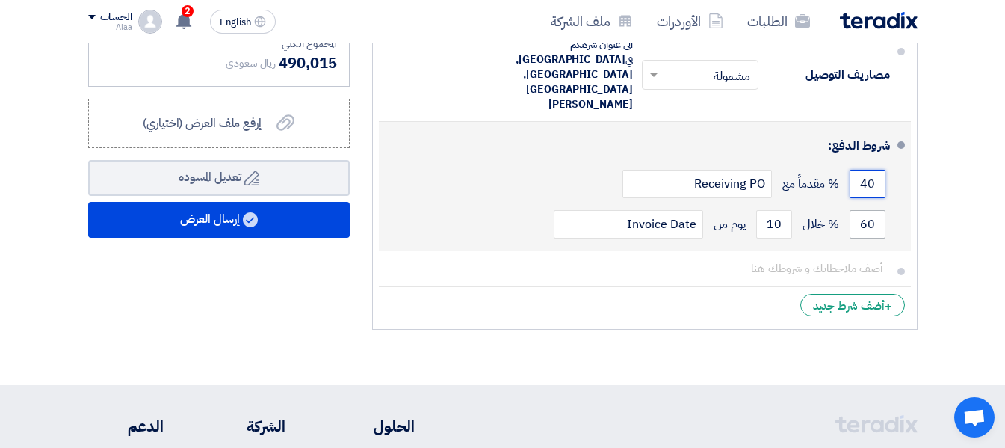
type input "40"
click at [856, 210] on input "60" at bounding box center [868, 224] width 36 height 28
type input "6"
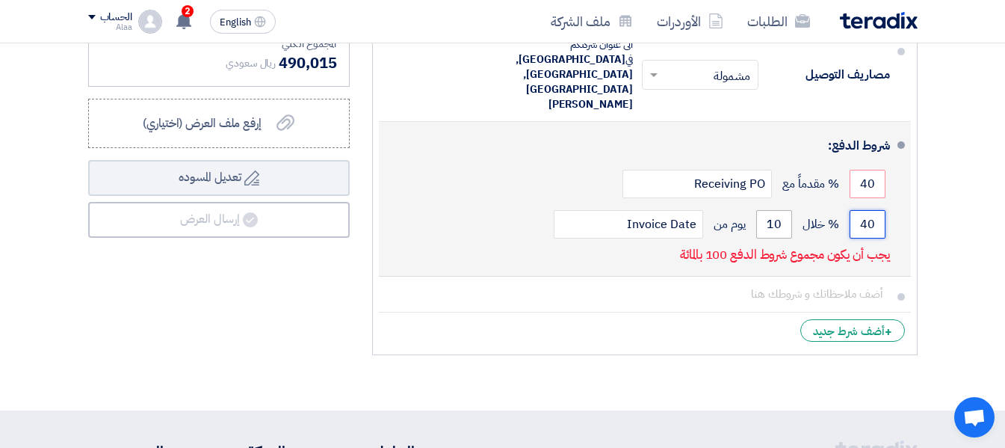
type input "40"
click at [756, 210] on input "10" at bounding box center [774, 224] width 36 height 28
type input "1"
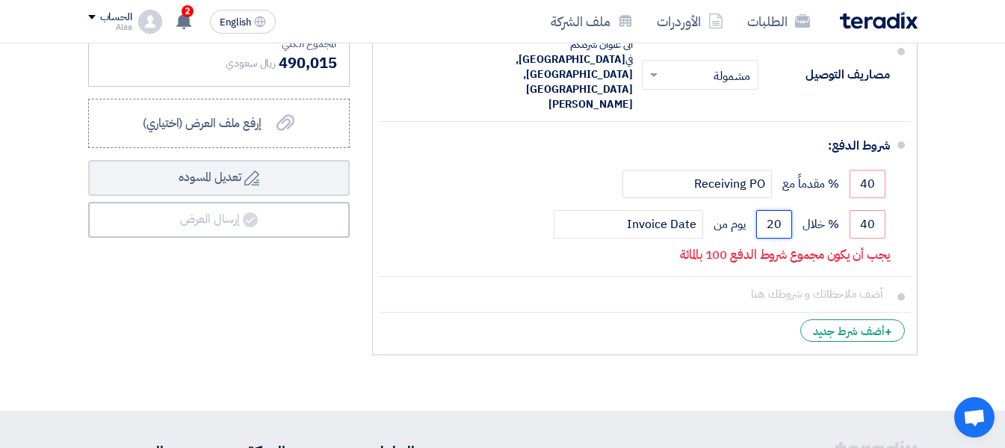
type input "20"
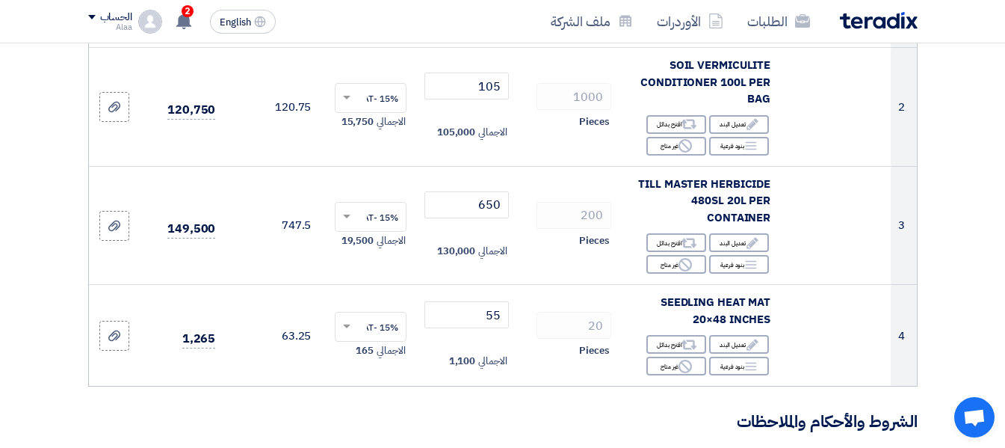
scroll to position [329, 0]
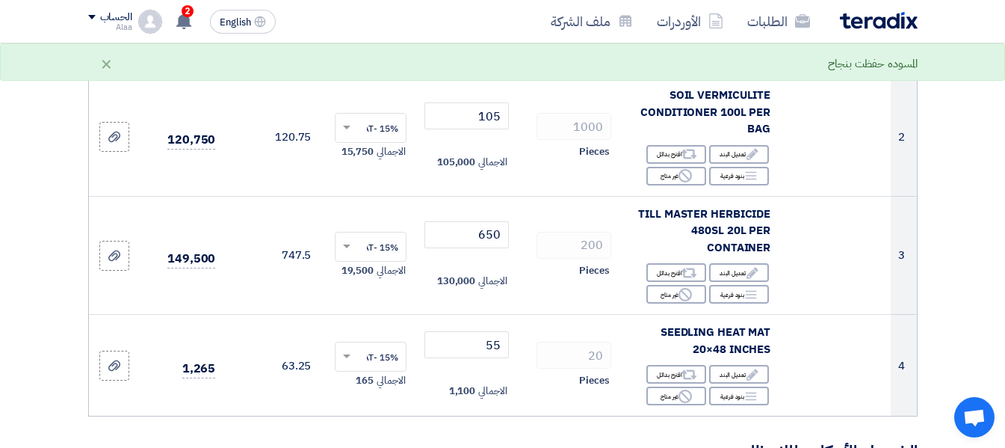
click at [956, 215] on section "تفاصيل الطلب # الكود/الموديل البيان/الوصف الكمية/العدد سعر الوحدة (SAR) الضرائب…" at bounding box center [502, 438] width 1005 height 1257
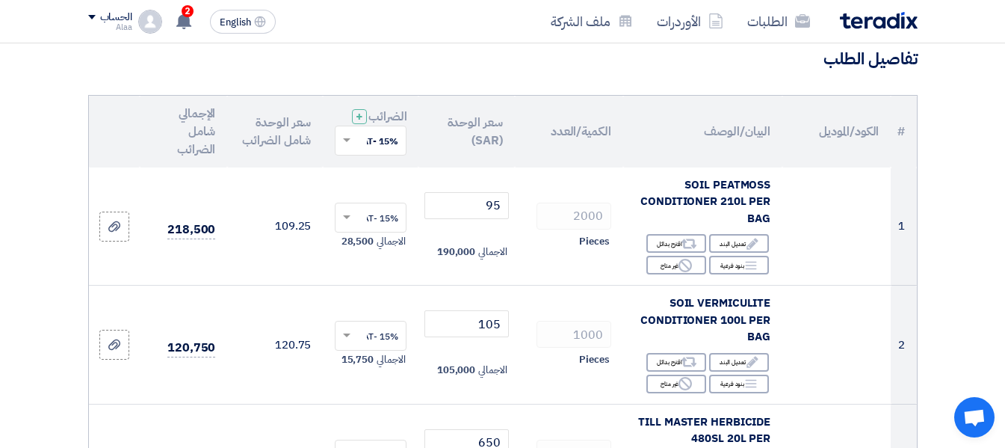
scroll to position [60, 0]
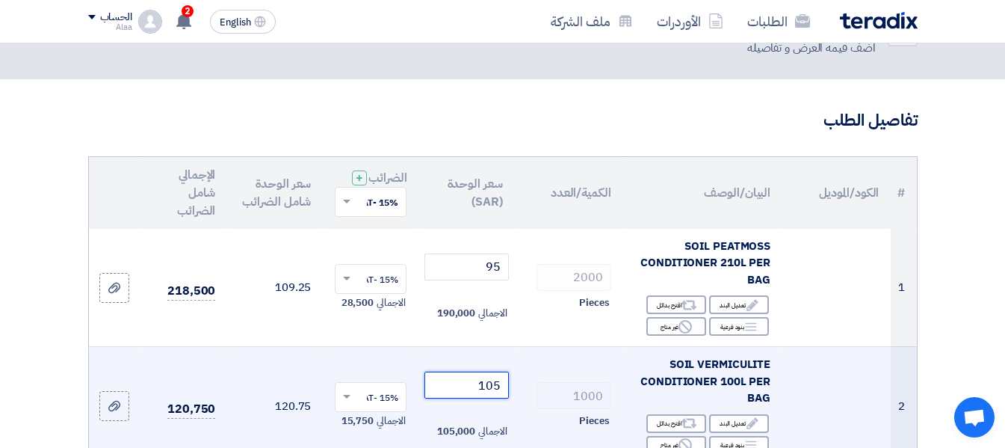
click at [460, 398] on input "105" at bounding box center [466, 384] width 84 height 27
type input "1"
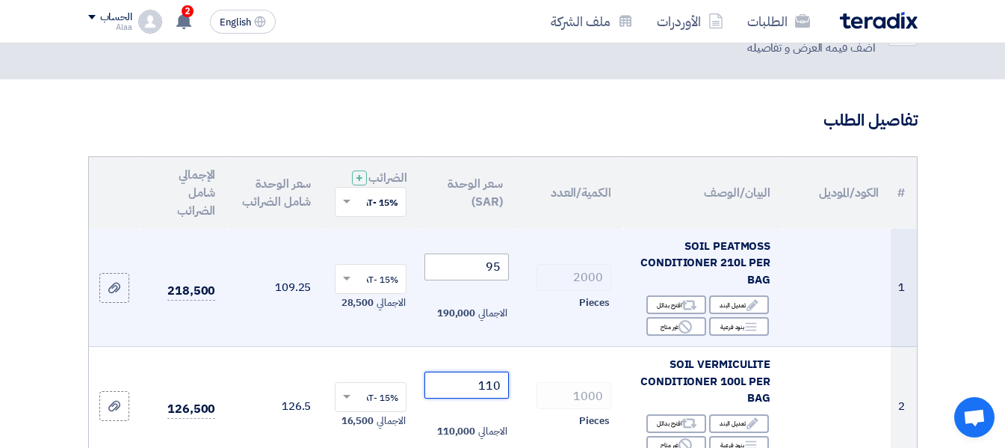
type input "110"
click at [472, 273] on input "95" at bounding box center [466, 266] width 84 height 27
type input "9"
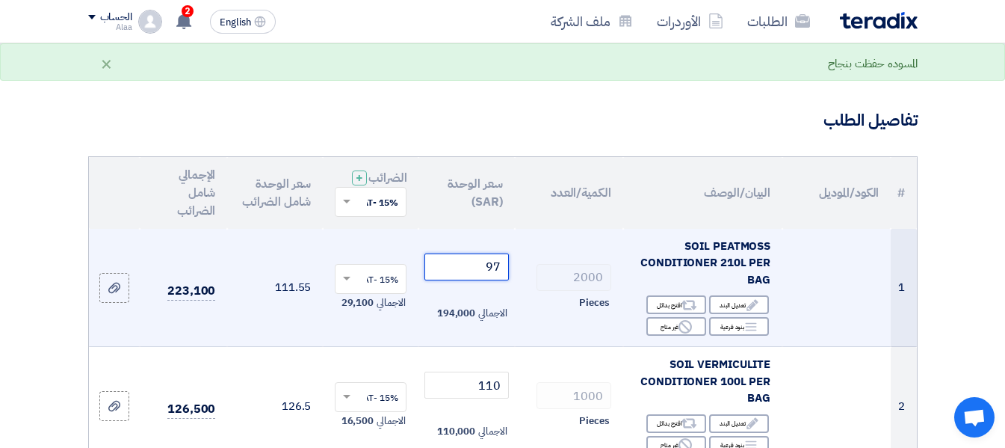
type input "97"
click at [829, 313] on td at bounding box center [836, 288] width 108 height 118
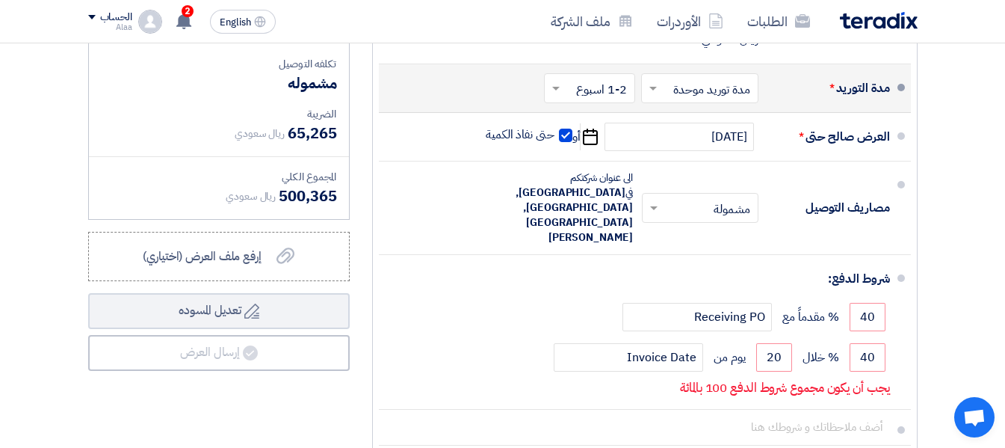
scroll to position [927, 0]
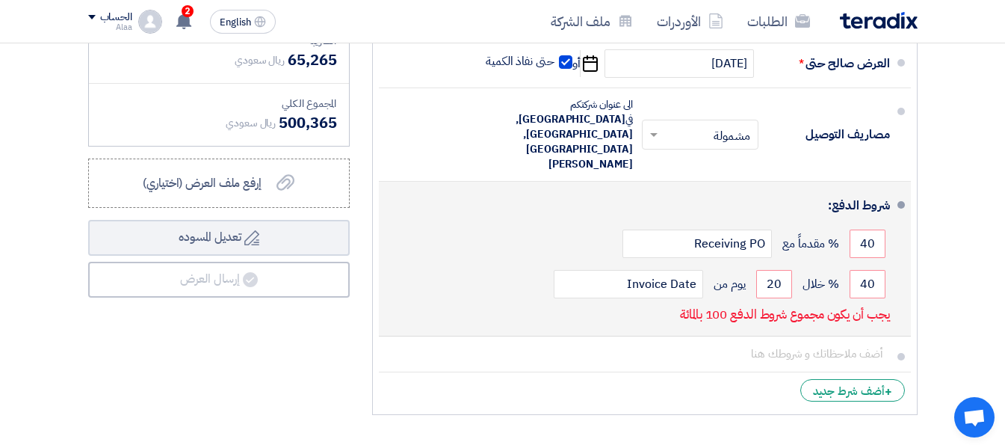
click at [809, 307] on p "يجب أن يكون مجموع شروط الدفع 100 بالمائة" at bounding box center [784, 314] width 209 height 15
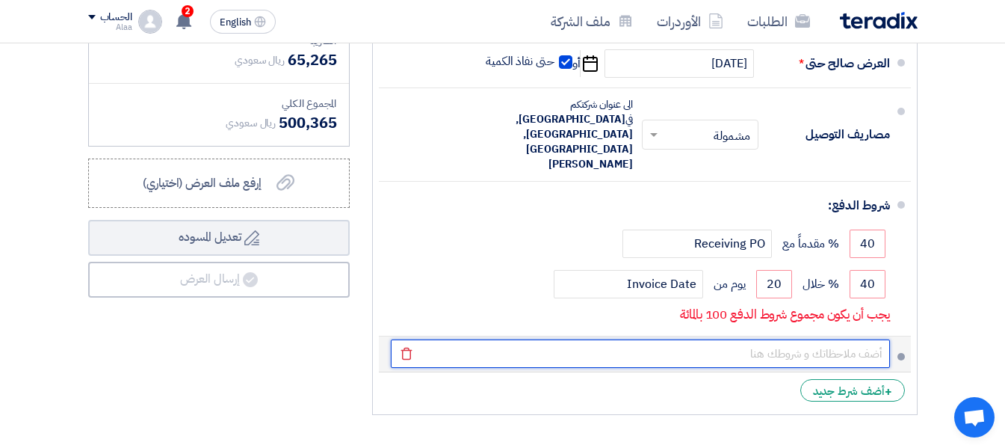
click at [859, 339] on input "text" at bounding box center [640, 353] width 499 height 28
type input "مده العرض 15 يوم من تاريخة"
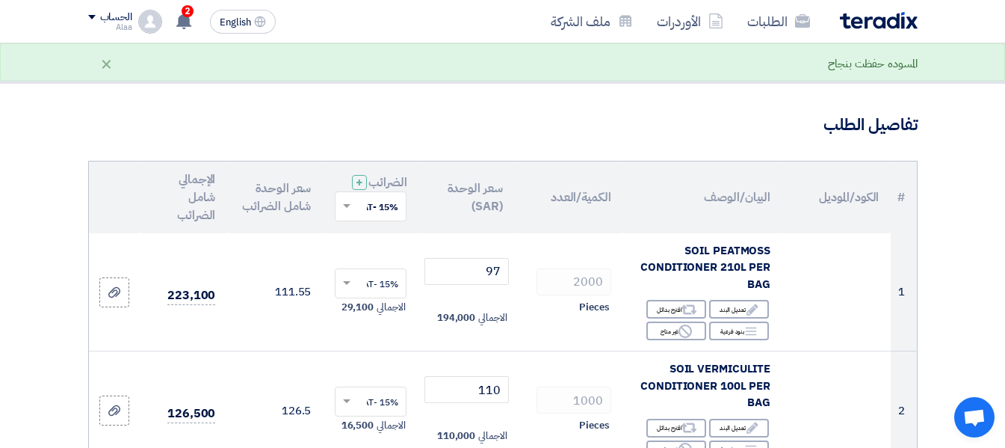
scroll to position [0, 0]
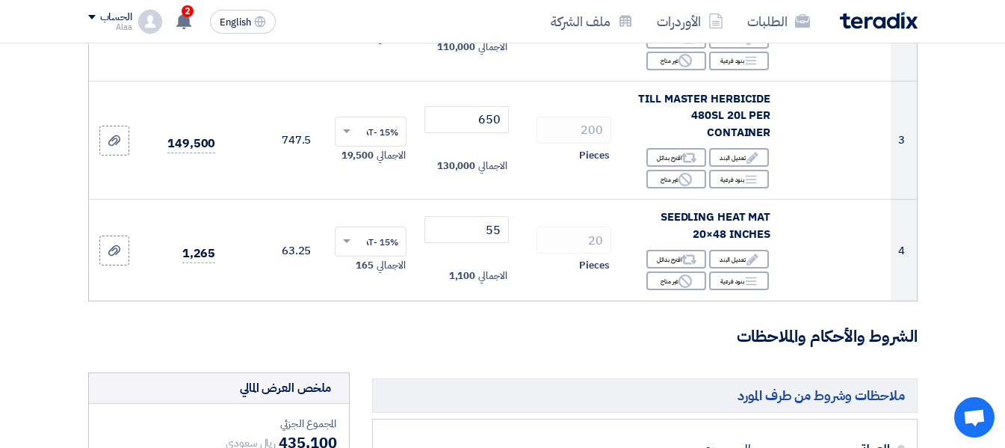
scroll to position [418, 0]
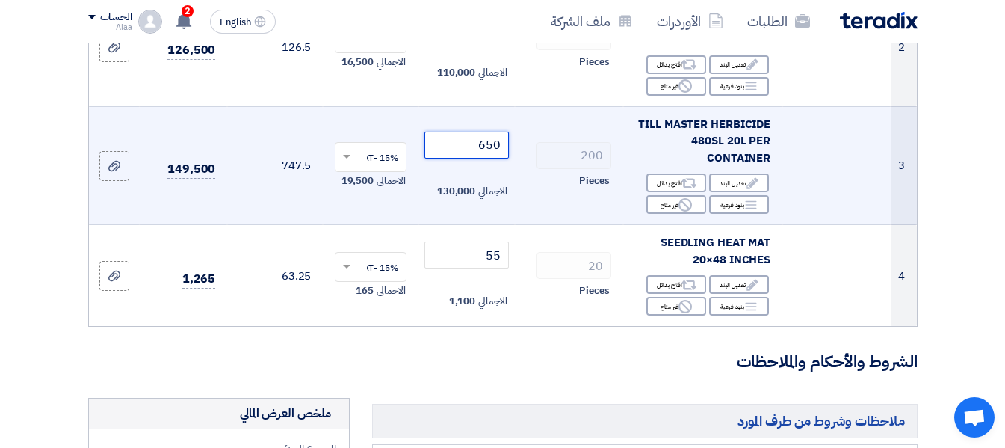
click at [464, 158] on input "650" at bounding box center [466, 145] width 84 height 27
type input "6"
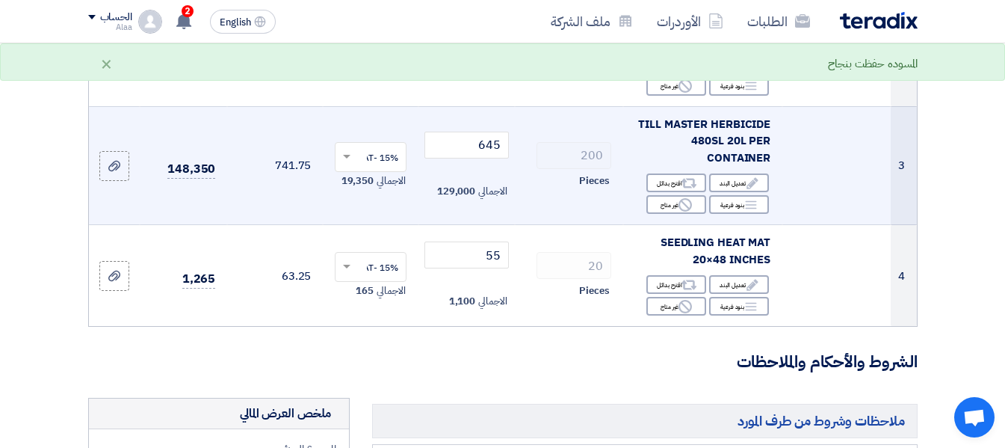
click at [806, 207] on td at bounding box center [836, 165] width 108 height 119
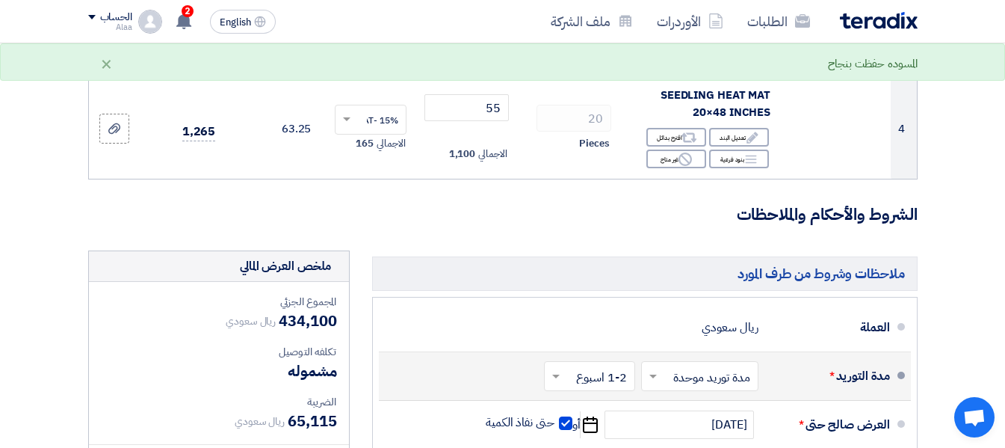
scroll to position [568, 0]
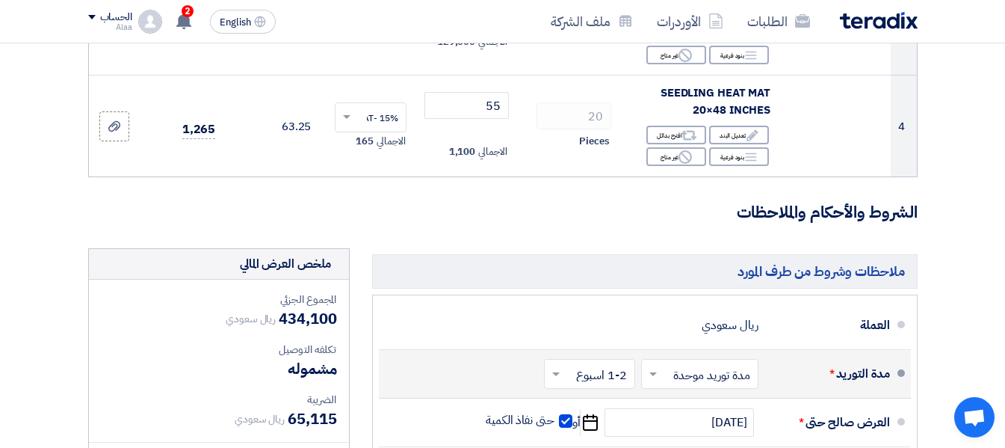
click at [293, 273] on div "ملخص العرض المالي" at bounding box center [285, 264] width 91 height 18
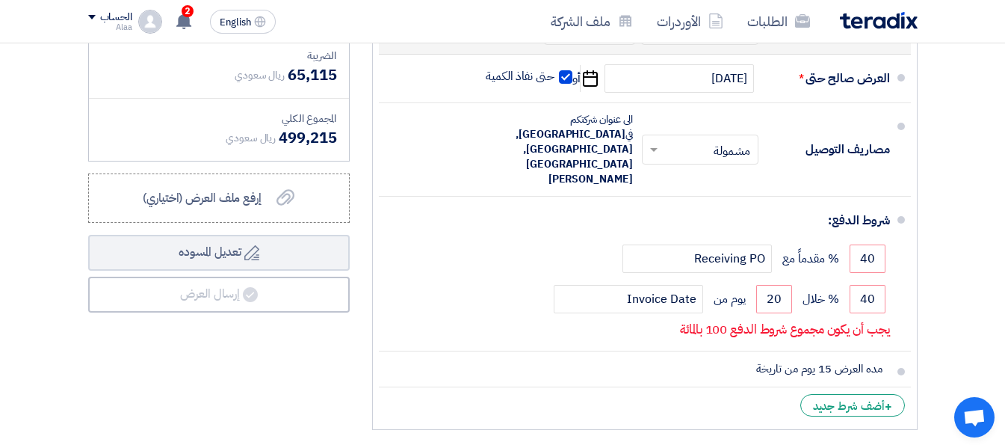
scroll to position [927, 0]
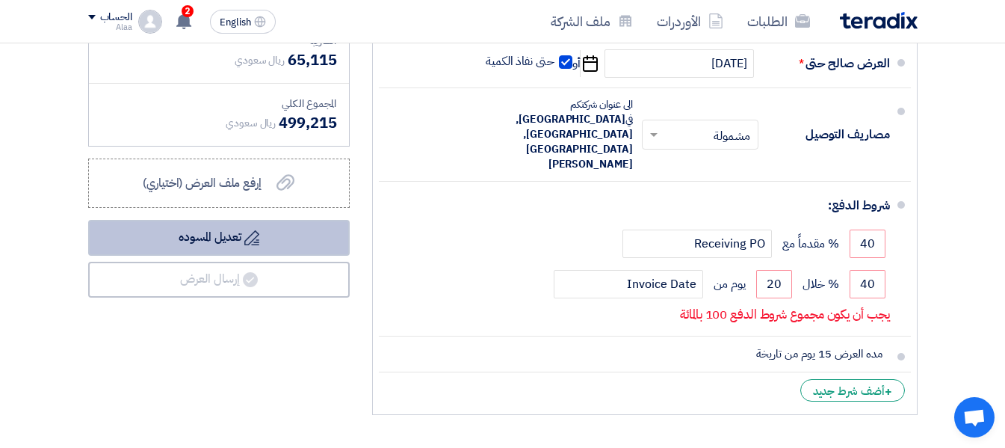
click at [229, 247] on button "Draft تعديل المسوده" at bounding box center [219, 238] width 262 height 36
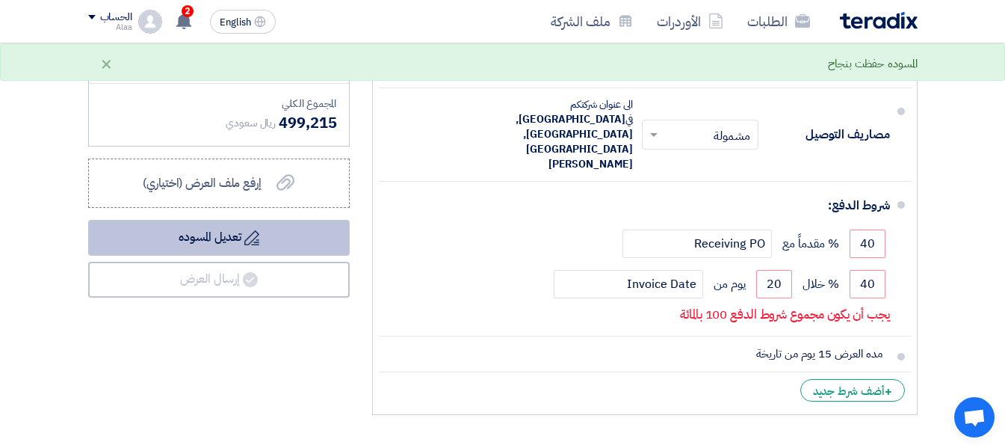
click at [229, 247] on button "Draft تعديل المسوده" at bounding box center [219, 238] width 262 height 36
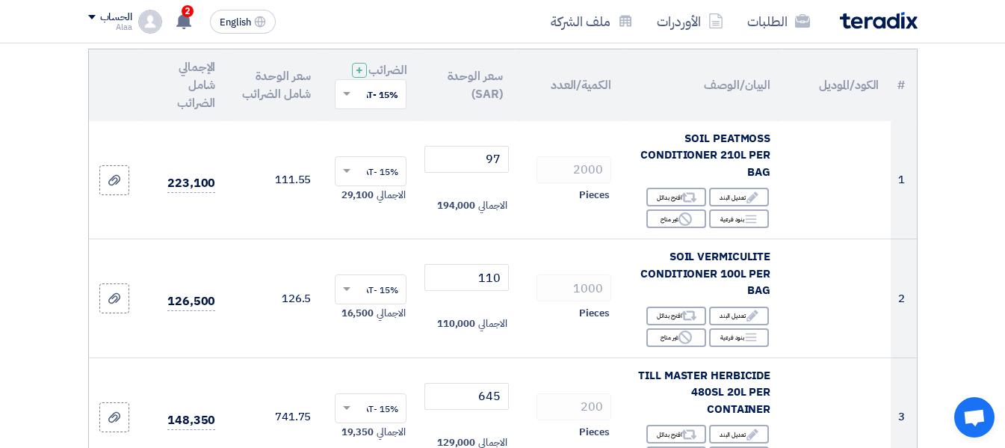
scroll to position [179, 0]
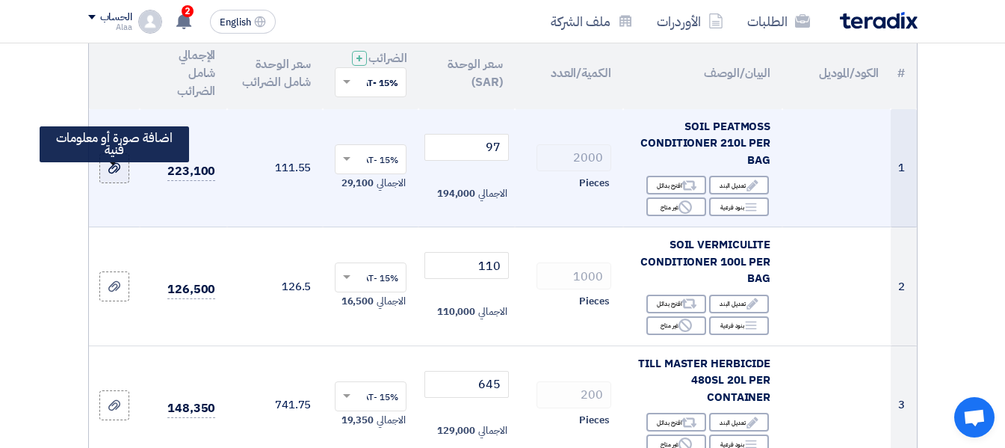
click at [113, 174] on icon at bounding box center [114, 168] width 12 height 12
click at [0, 0] on input "file" at bounding box center [0, 0] width 0 height 0
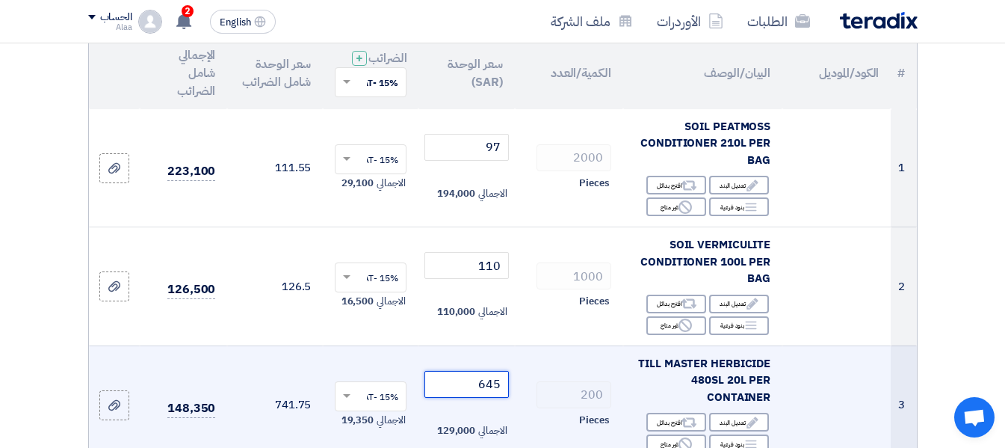
click at [463, 398] on input "645" at bounding box center [466, 384] width 84 height 27
type input "6"
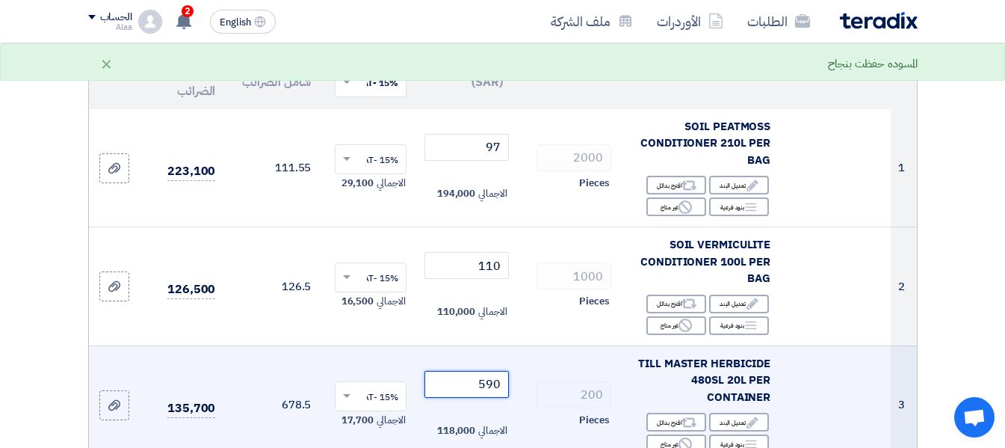
type input "590"
click at [822, 406] on td at bounding box center [836, 404] width 108 height 119
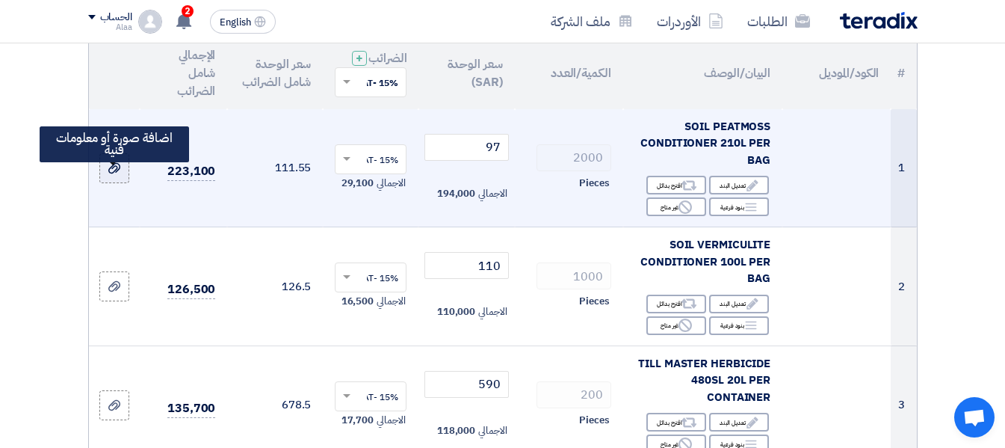
click at [125, 180] on label at bounding box center [114, 168] width 30 height 30
click at [0, 0] on input "file" at bounding box center [0, 0] width 0 height 0
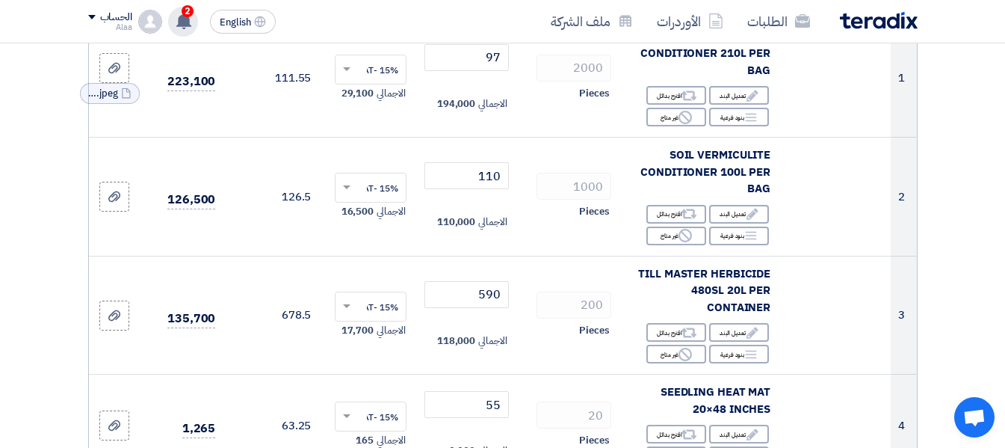
scroll to position [239, 0]
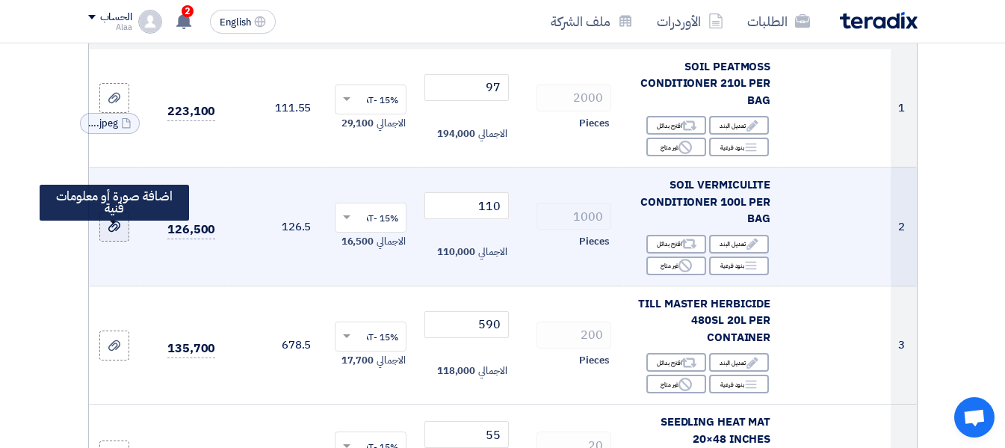
click at [112, 232] on use at bounding box center [114, 226] width 12 height 10
click at [0, 0] on input "file" at bounding box center [0, 0] width 0 height 0
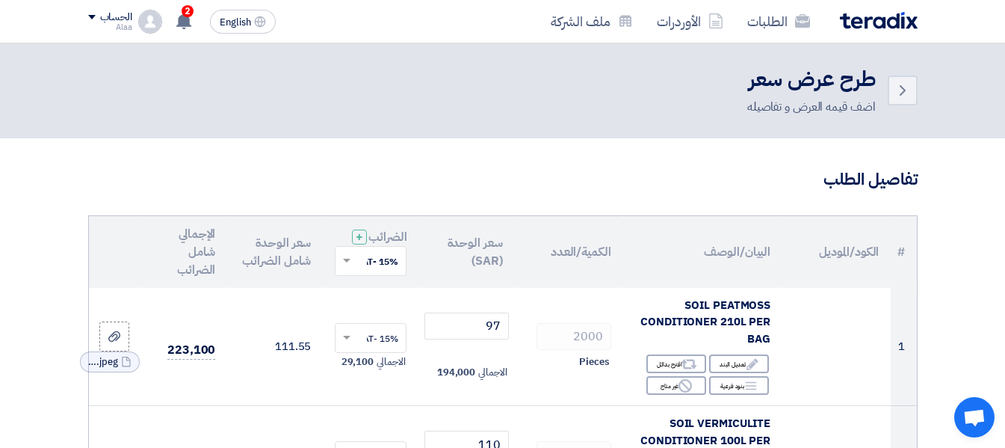
scroll to position [0, 0]
click at [903, 92] on icon "Back" at bounding box center [903, 91] width 18 height 18
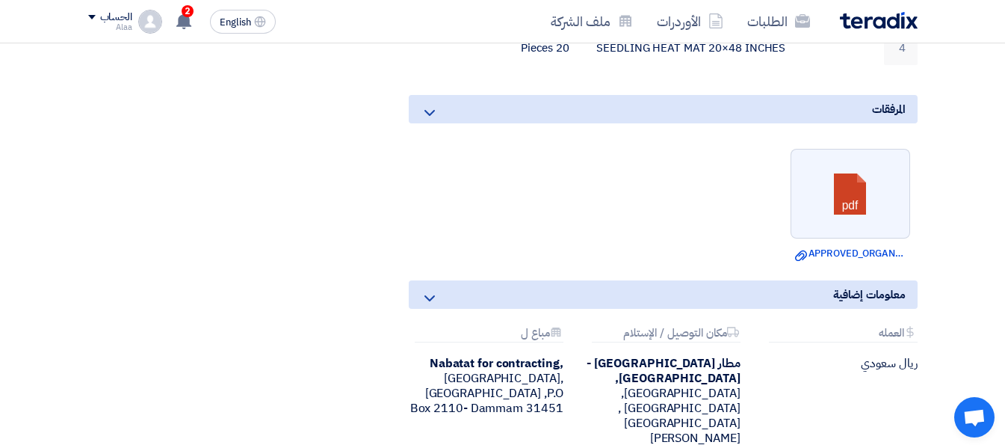
scroll to position [717, 0]
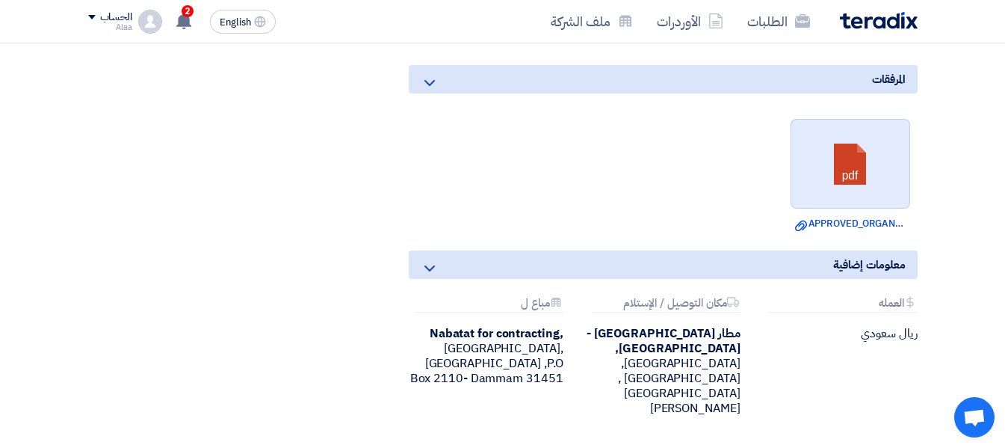
click at [856, 158] on link at bounding box center [851, 165] width 120 height 90
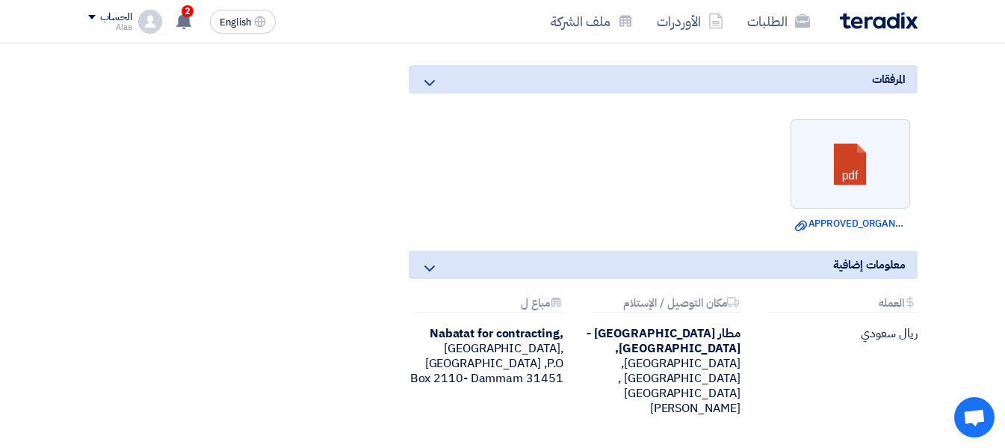
click at [636, 168] on ul "pdf Download file APPROVED_ORGANIC_FERTILIZER_PEATMOSS_SUPPLY_REQUEST_.pdf" at bounding box center [663, 174] width 509 height 127
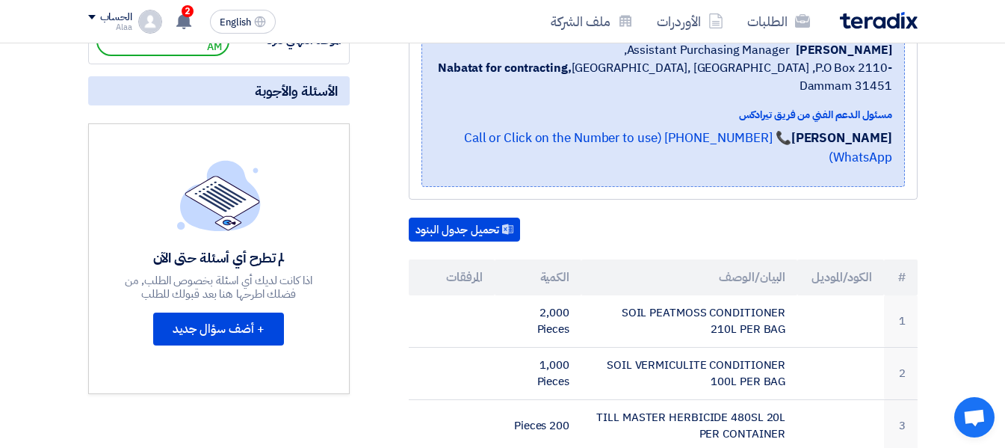
scroll to position [269, 0]
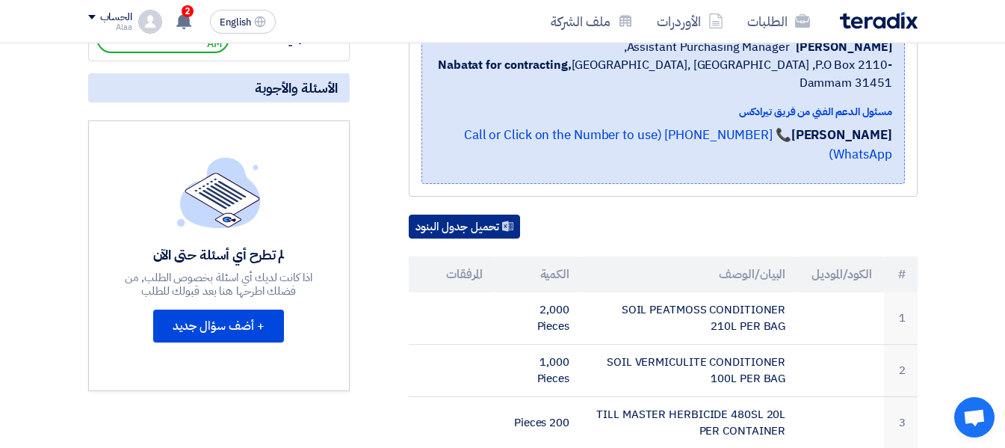
click at [474, 214] on button "تحميل جدول البنود" at bounding box center [464, 226] width 111 height 24
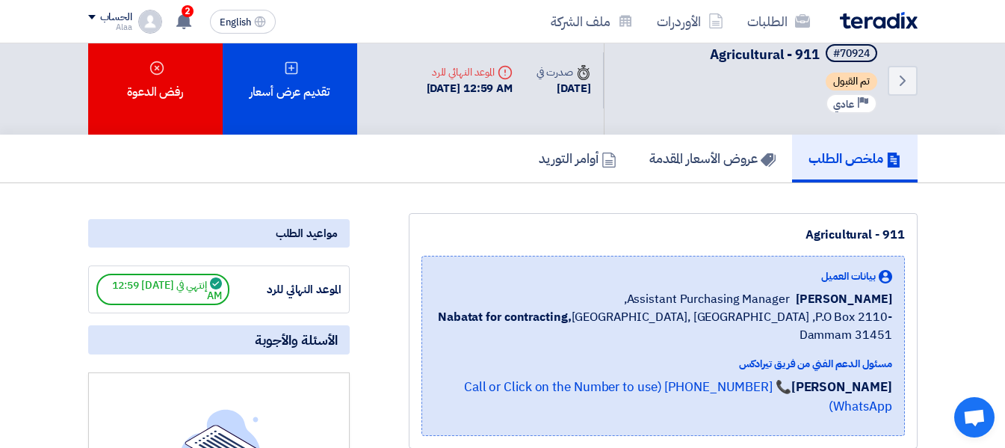
scroll to position [0, 0]
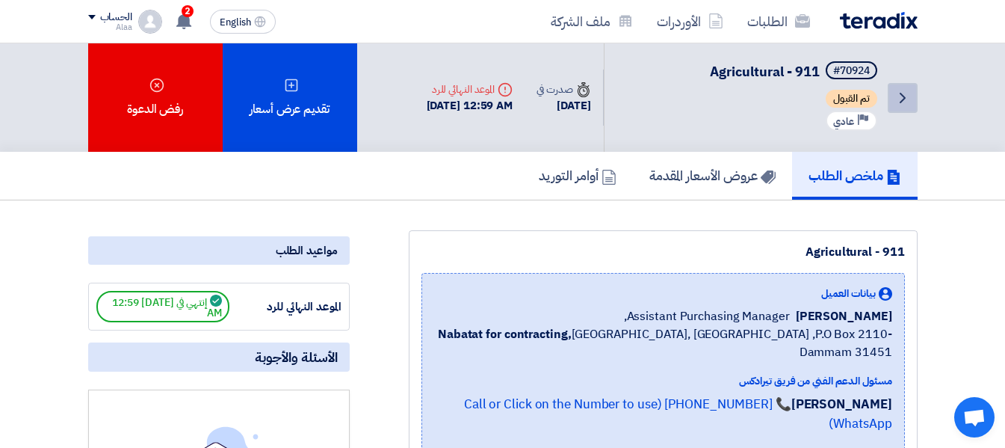
click at [903, 102] on icon "Back" at bounding box center [903, 98] width 18 height 18
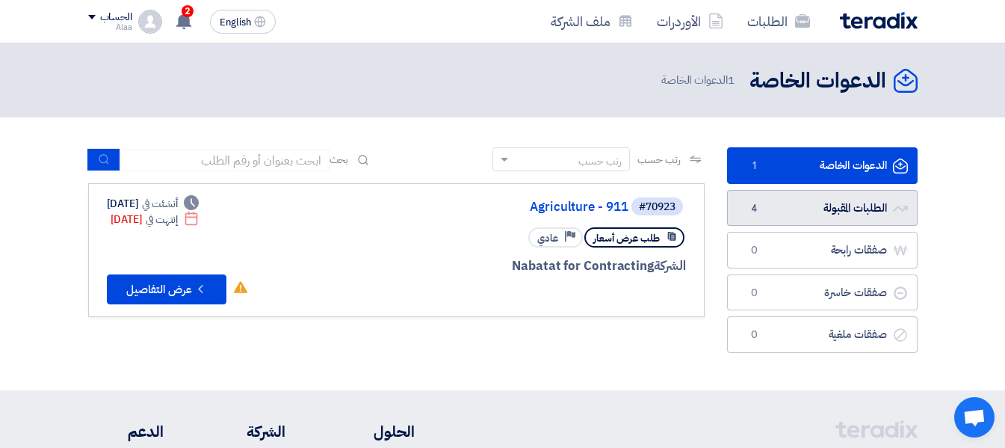
click at [804, 205] on link "الطلبات المقبولة الطلبات المقبولة 4" at bounding box center [822, 208] width 191 height 37
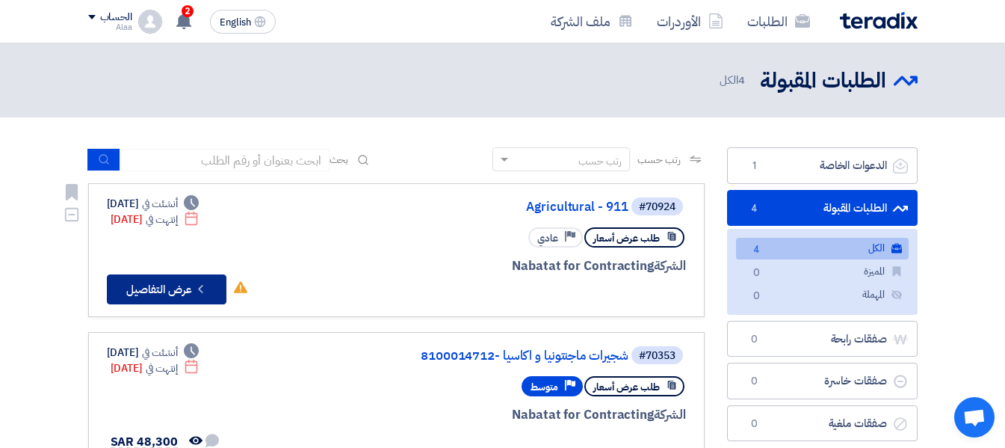
click at [179, 286] on button "Check details عرض التفاصيل" at bounding box center [167, 289] width 120 height 30
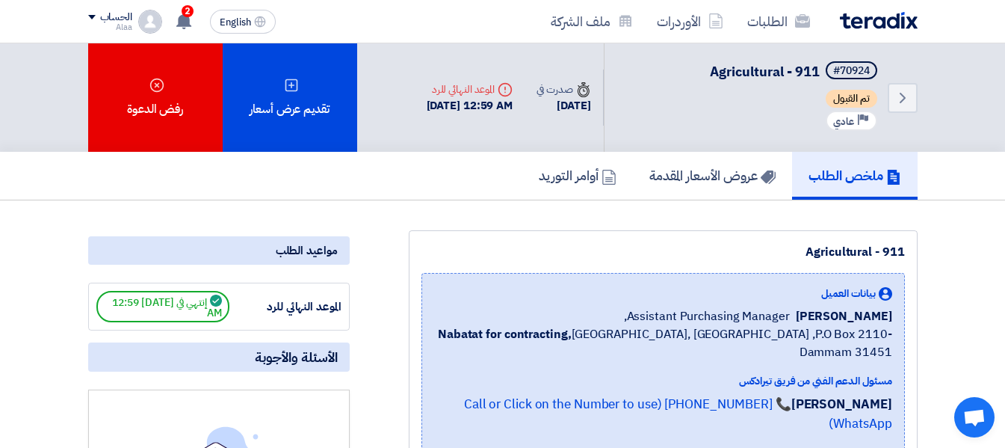
click at [498, 238] on div "Agricultural - 911 بيانات العميل [PERSON_NAME] Assistant Purchasing Manager, Na…" at bounding box center [663, 347] width 509 height 235
click at [903, 101] on icon "Back" at bounding box center [903, 98] width 18 height 18
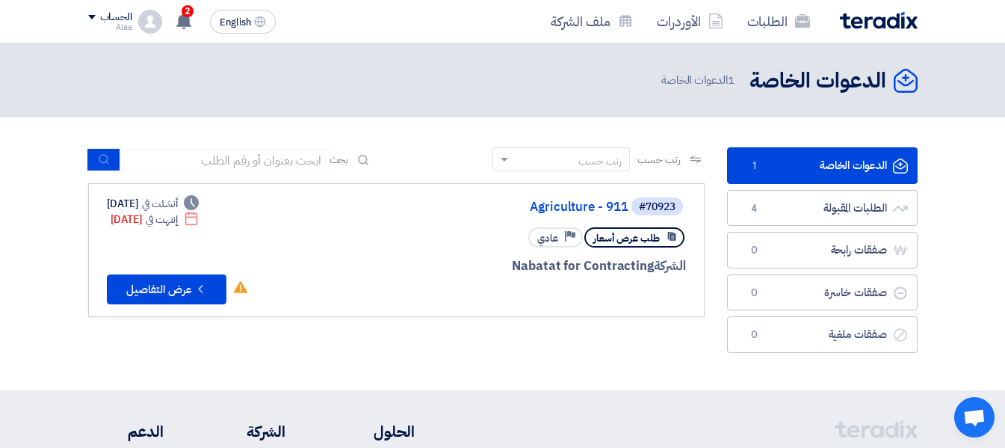
click at [808, 158] on link "الدعوات الخاصة الدعوات الخاصة 1" at bounding box center [822, 165] width 191 height 37
click at [747, 164] on span "1" at bounding box center [755, 165] width 18 height 15
click at [177, 299] on button "Check details عرض التفاصيل" at bounding box center [167, 289] width 120 height 30
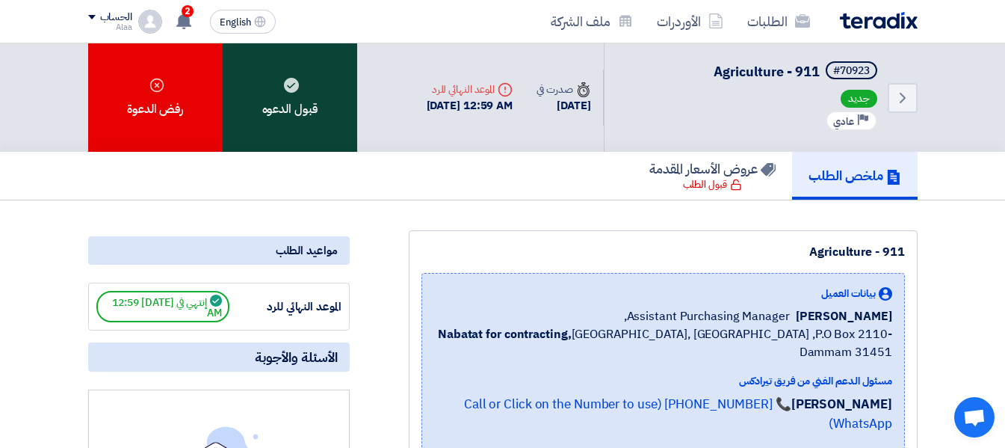
click at [302, 107] on div "قبول الدعوه" at bounding box center [290, 97] width 134 height 108
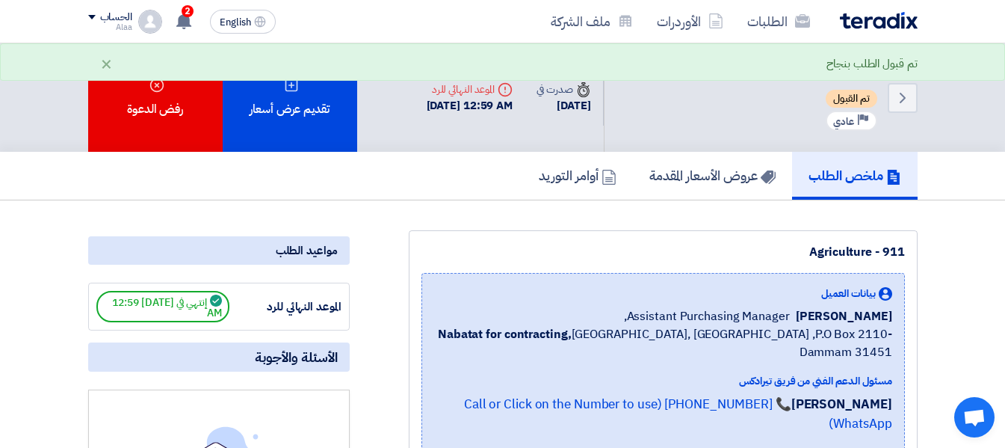
click at [302, 107] on div "تقديم عرض أسعار" at bounding box center [290, 97] width 134 height 108
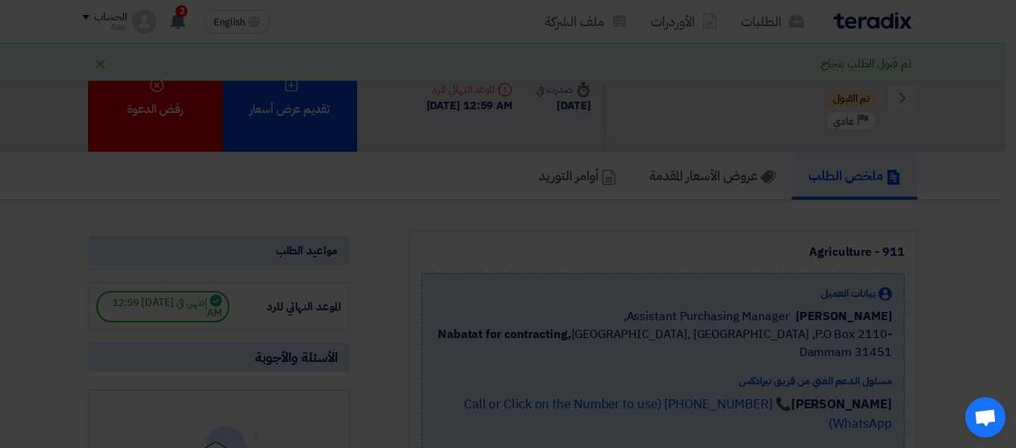
click at [302, 107] on div "أبدأ في تقديم عرض أسعار جديد تقديم عرض أسعار جديد من البداية" at bounding box center [508, 140] width 786 height 160
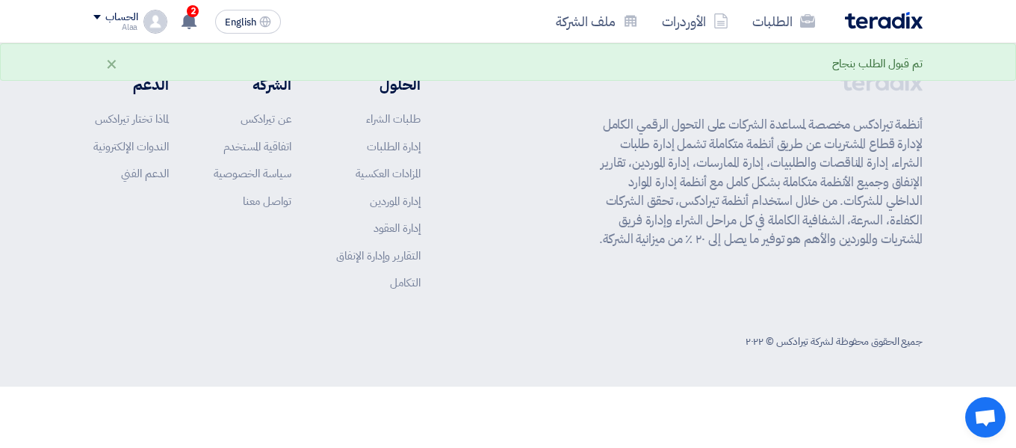
click at [504, 226] on div "أنظمة تيرادكس مخصصة لمساعدة الشركات على التحول الرقمي الكامل لإدارة قطاع المشتر…" at bounding box center [507, 193] width 829 height 241
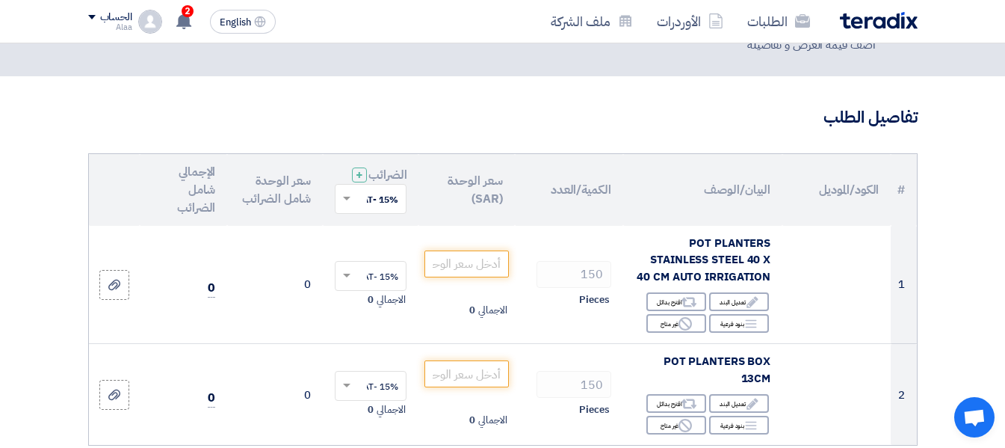
scroll to position [60, 0]
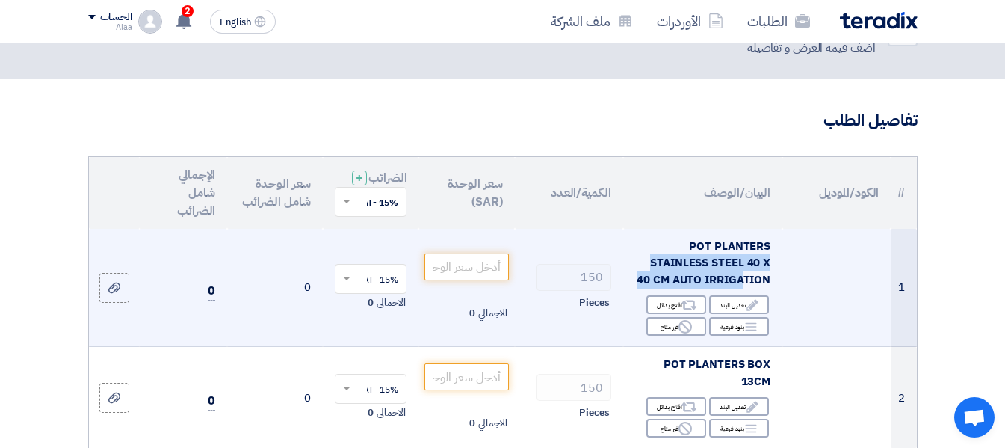
drag, startPoint x: 686, startPoint y: 254, endPoint x: 743, endPoint y: 289, distance: 66.8
click at [743, 288] on div "POT PLANTERS STAINLESS STEEL 40 X 40 CM AUTO IRRIGATION" at bounding box center [702, 263] width 135 height 51
click at [743, 288] on span "POT PLANTERS STAINLESS STEEL 40 X 40 CM AUTO IRRIGATION" at bounding box center [704, 263] width 134 height 50
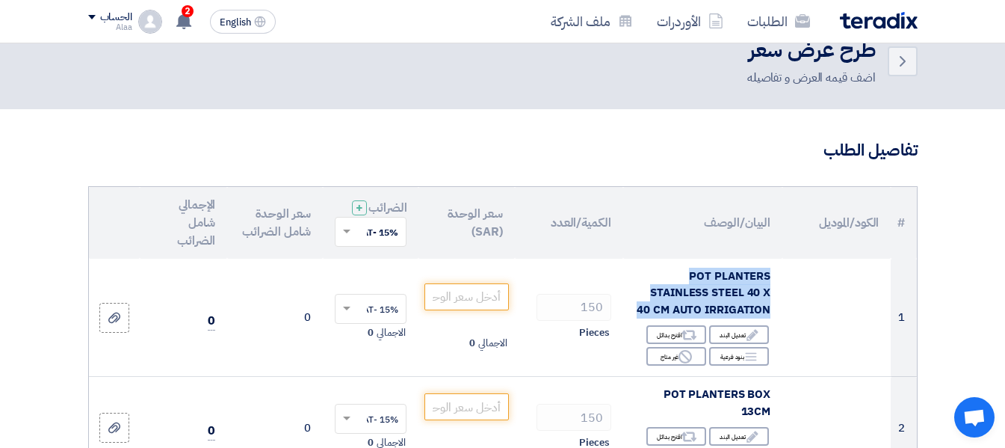
scroll to position [0, 0]
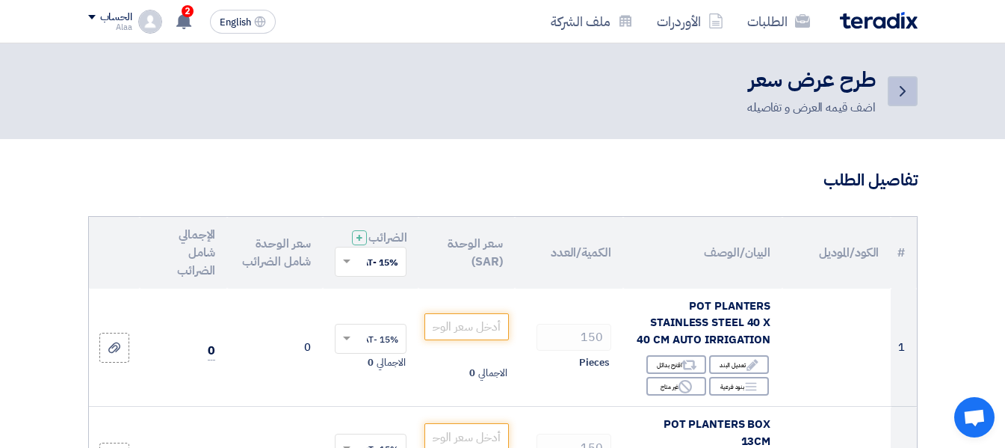
click at [905, 98] on icon "Back" at bounding box center [903, 91] width 18 height 18
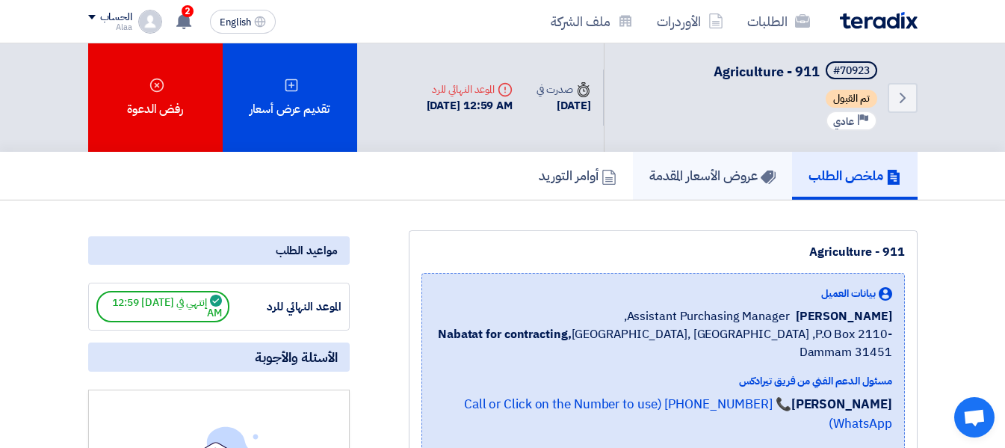
click at [700, 174] on h5 "عروض الأسعار المقدمة" at bounding box center [712, 175] width 126 height 17
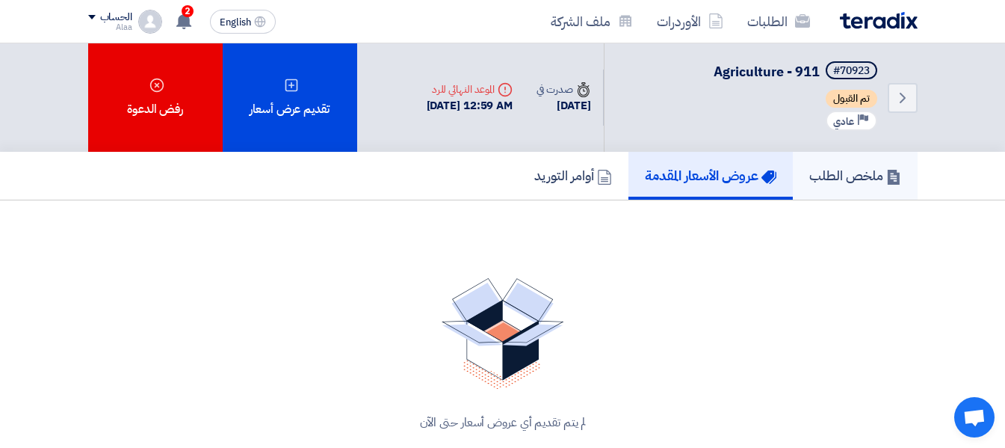
click at [826, 179] on h5 "ملخص الطلب" at bounding box center [855, 175] width 92 height 17
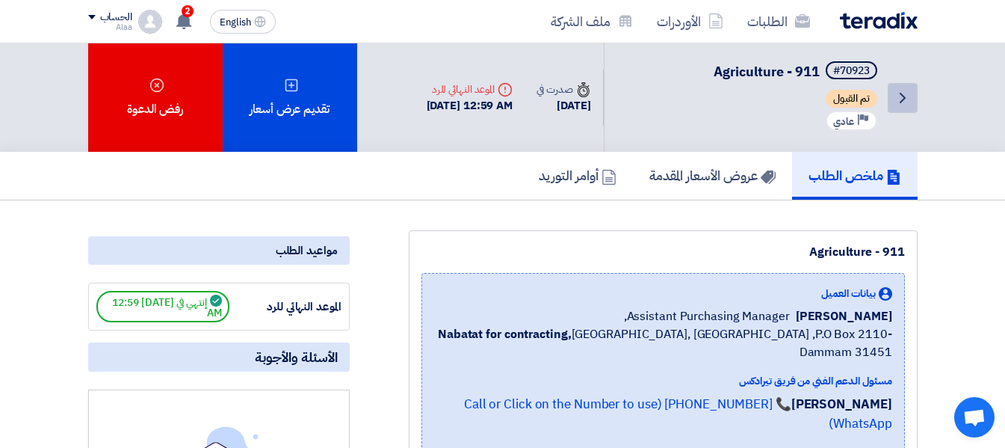
click at [906, 102] on icon "Back" at bounding box center [903, 98] width 18 height 18
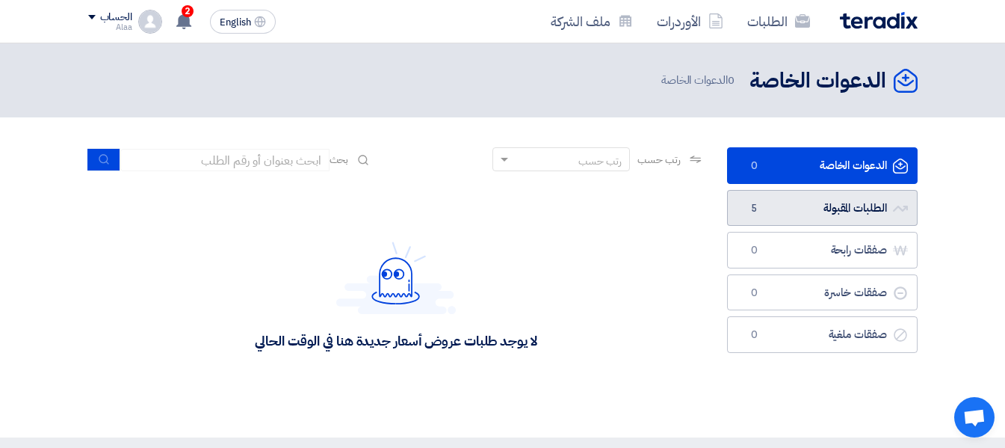
click at [847, 208] on link "الطلبات المقبولة الطلبات المقبولة 5" at bounding box center [822, 208] width 191 height 37
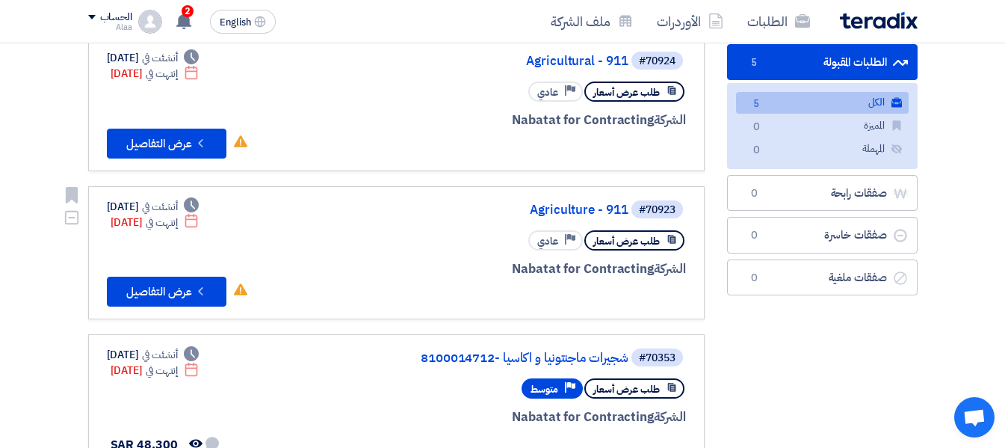
scroll to position [149, 0]
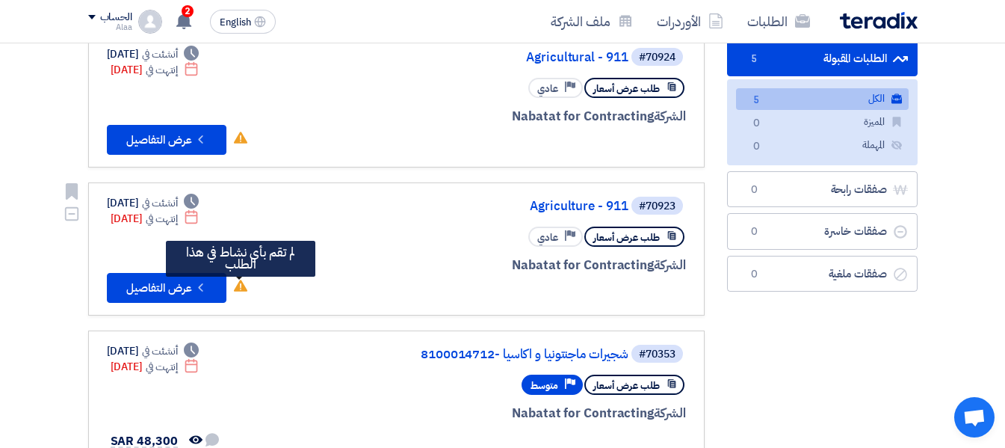
click at [241, 291] on use at bounding box center [240, 285] width 13 height 12
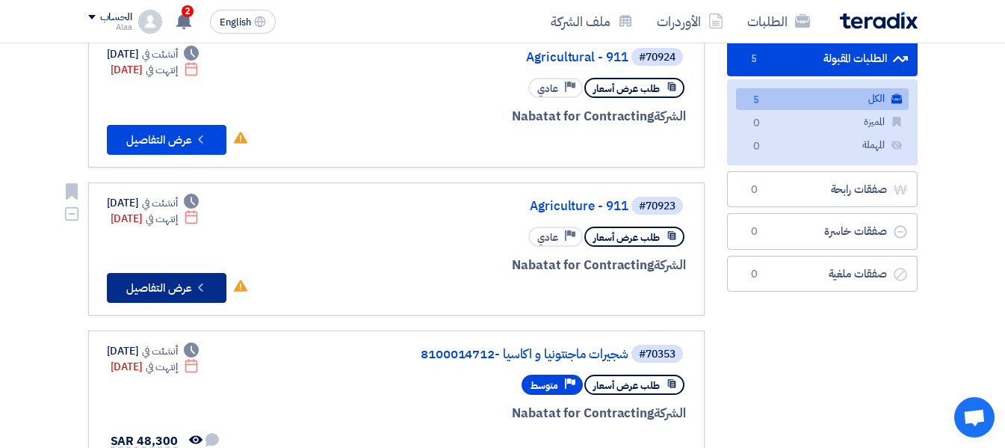
click at [190, 287] on button "Check details عرض التفاصيل" at bounding box center [167, 288] width 120 height 30
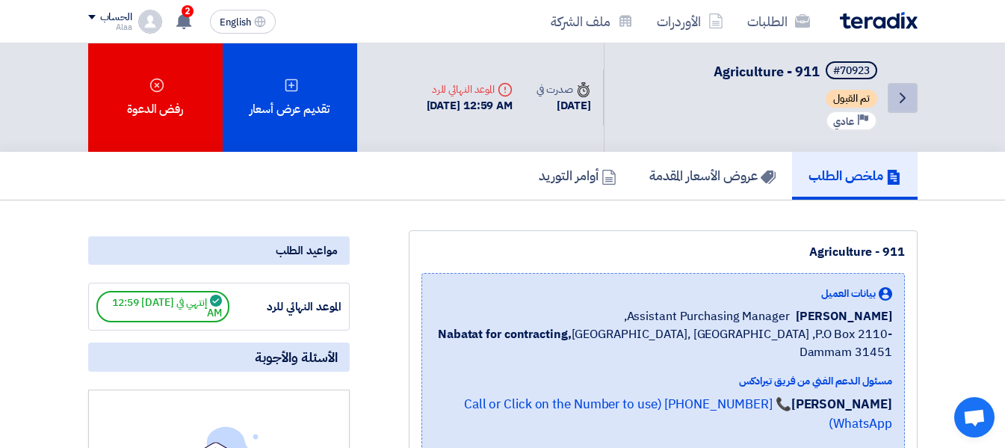
click at [906, 103] on icon "Back" at bounding box center [903, 98] width 18 height 18
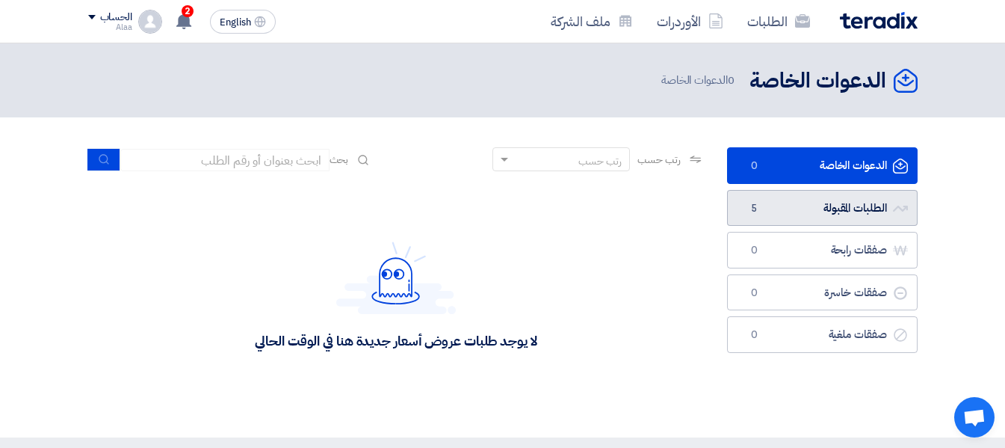
click at [812, 211] on link "الطلبات المقبولة الطلبات المقبولة 5" at bounding box center [822, 208] width 191 height 37
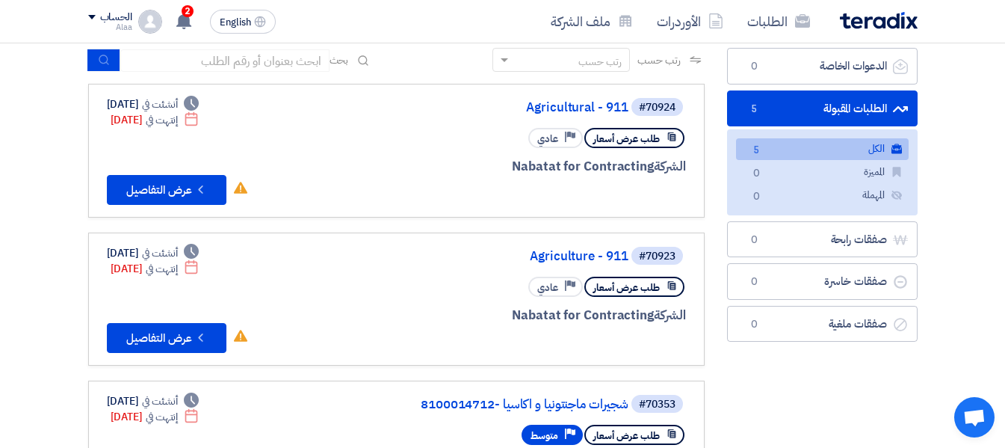
scroll to position [120, 0]
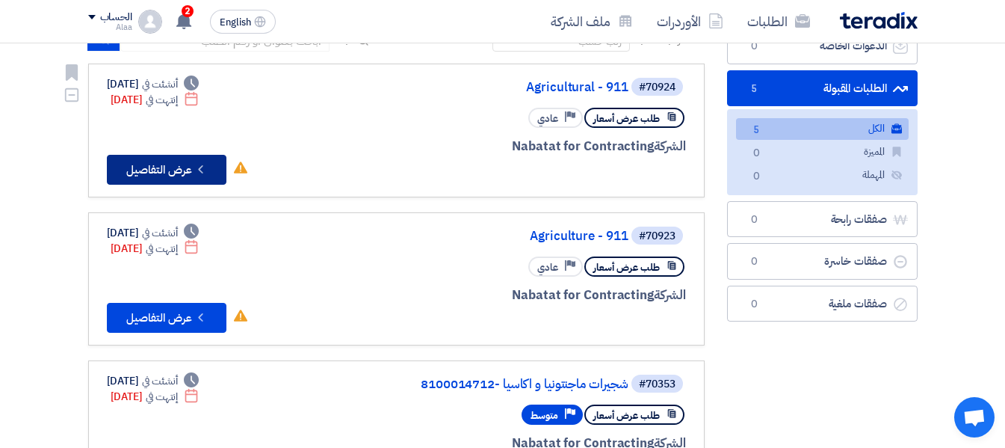
click at [187, 166] on button "Check details عرض التفاصيل" at bounding box center [167, 170] width 120 height 30
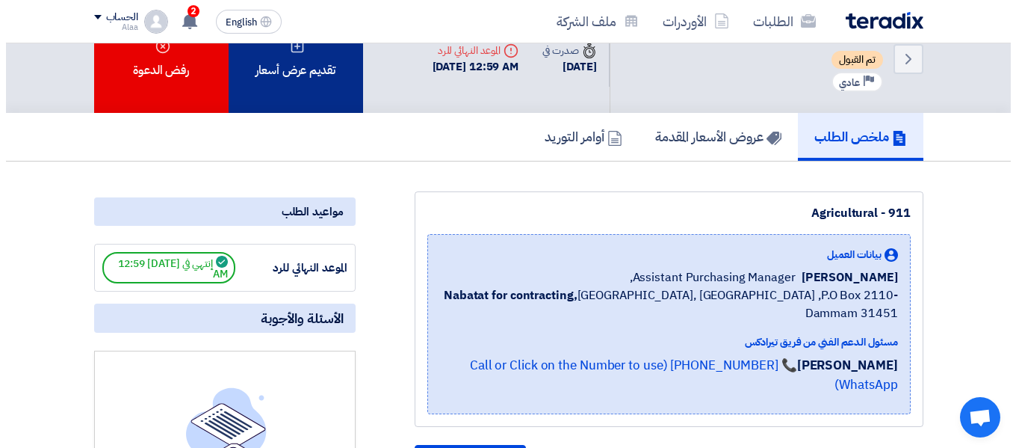
scroll to position [30, 0]
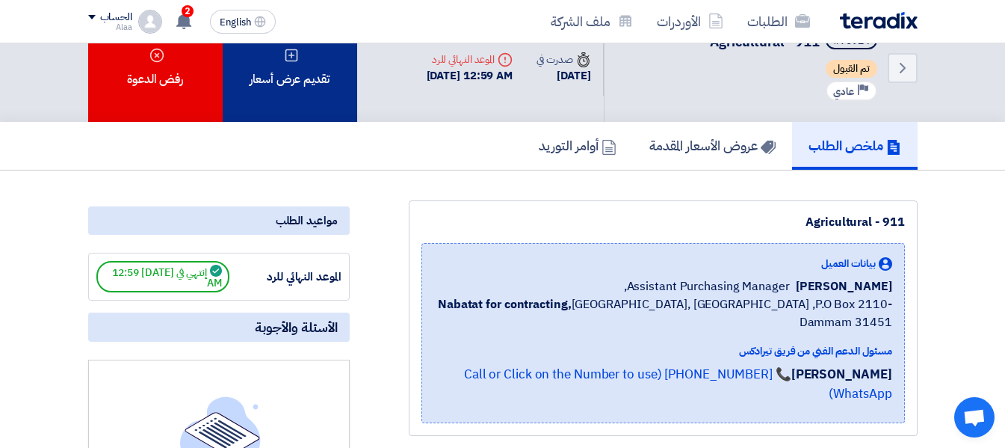
click at [307, 82] on div "تقديم عرض أسعار" at bounding box center [290, 67] width 134 height 108
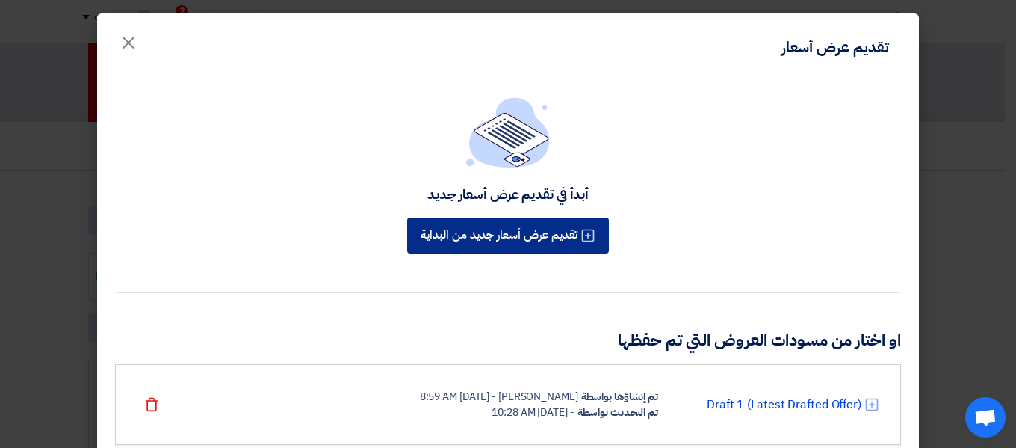
click at [520, 235] on button "تقديم عرض أسعار جديد من البداية" at bounding box center [508, 235] width 202 height 36
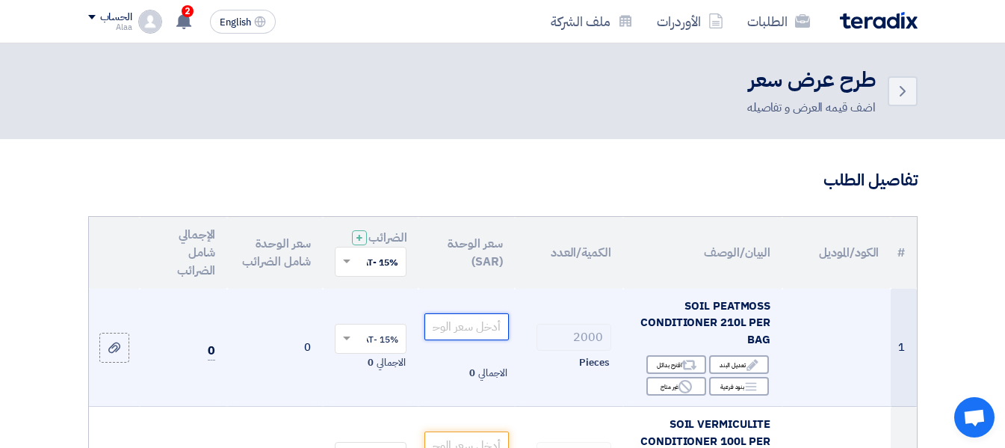
click at [477, 338] on input "number" at bounding box center [466, 326] width 84 height 27
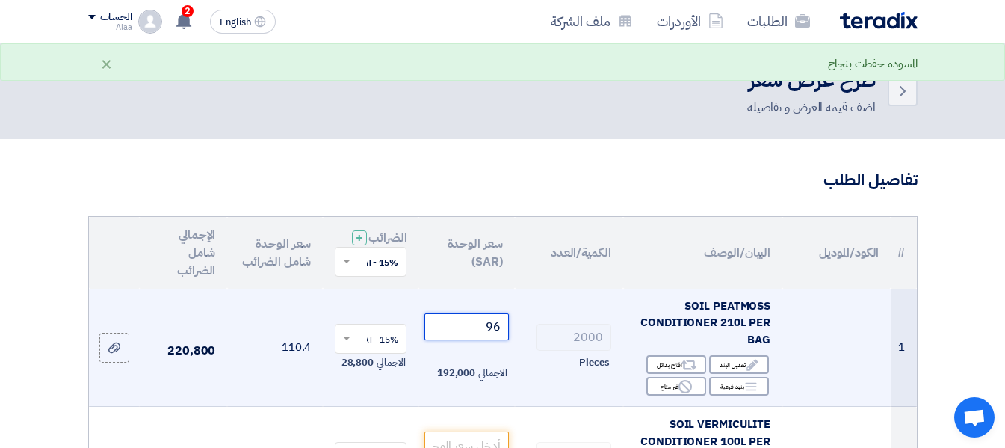
type input "97"
click at [534, 401] on td "2000 Pieces" at bounding box center [569, 347] width 108 height 118
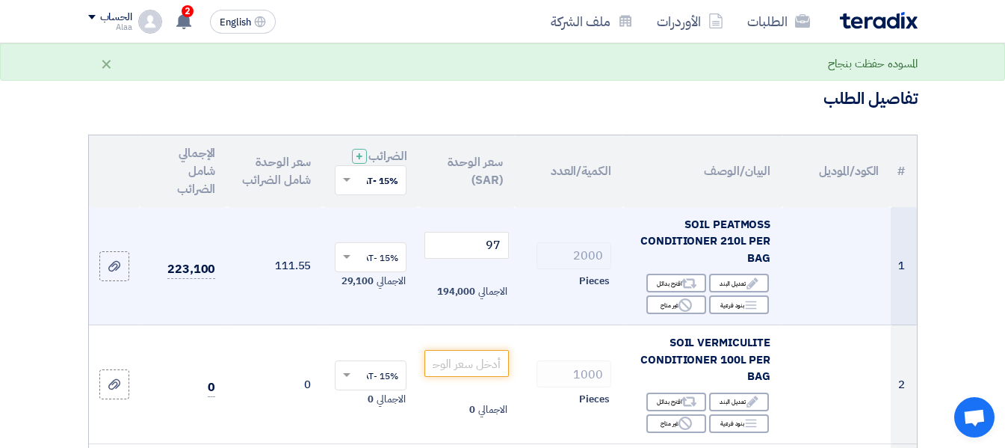
scroll to position [90, 0]
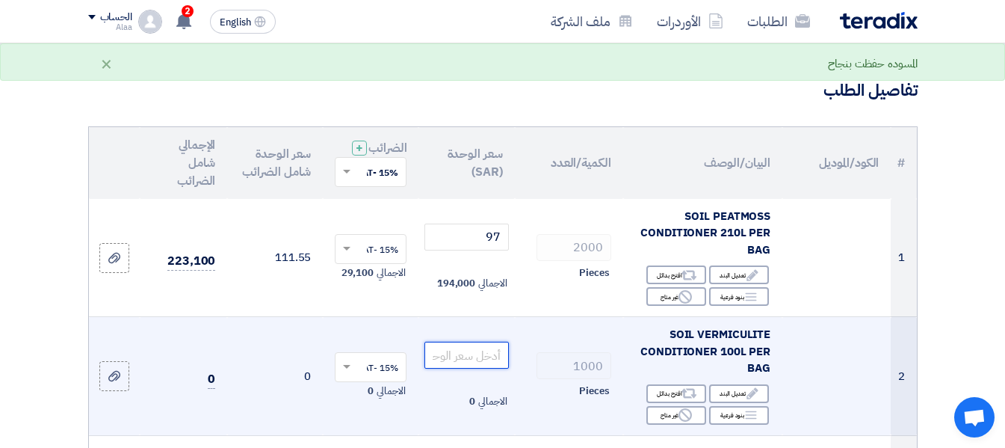
click at [460, 364] on input "number" at bounding box center [466, 354] width 84 height 27
type input "110"
click at [539, 400] on div "Pieces" at bounding box center [569, 391] width 84 height 18
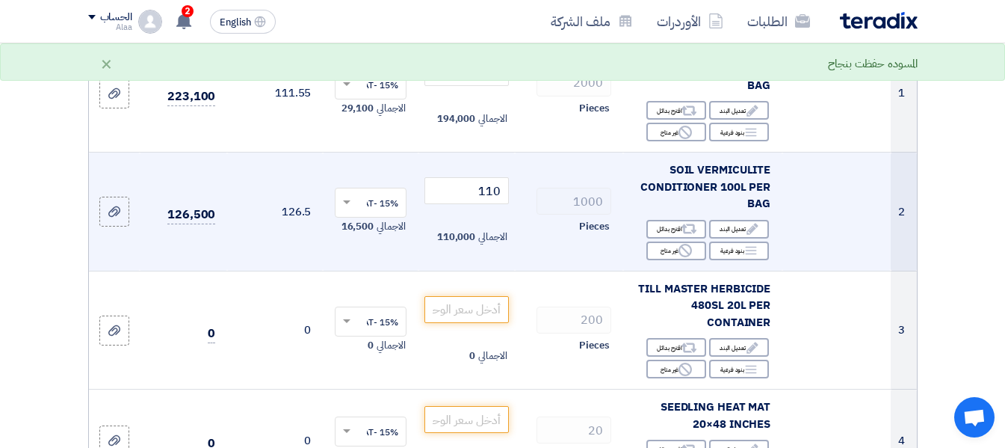
scroll to position [269, 0]
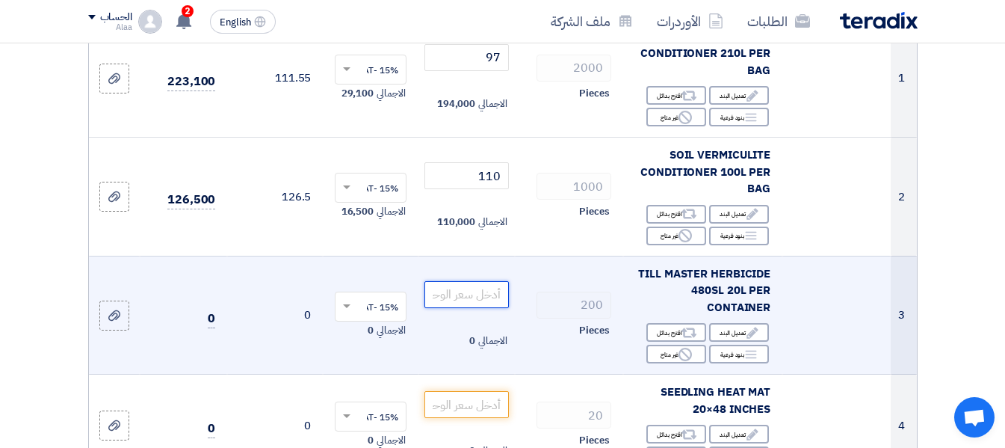
click at [463, 301] on input "number" at bounding box center [466, 294] width 84 height 27
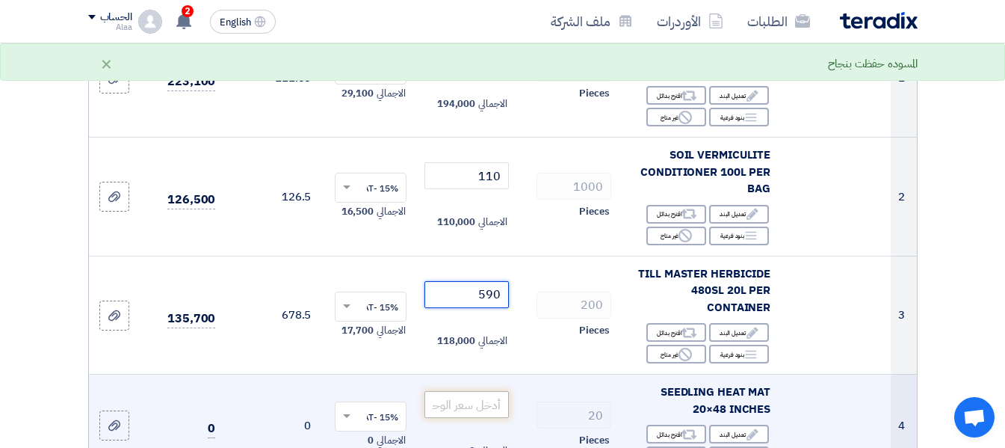
type input "590"
click at [465, 418] on input "number" at bounding box center [466, 404] width 84 height 27
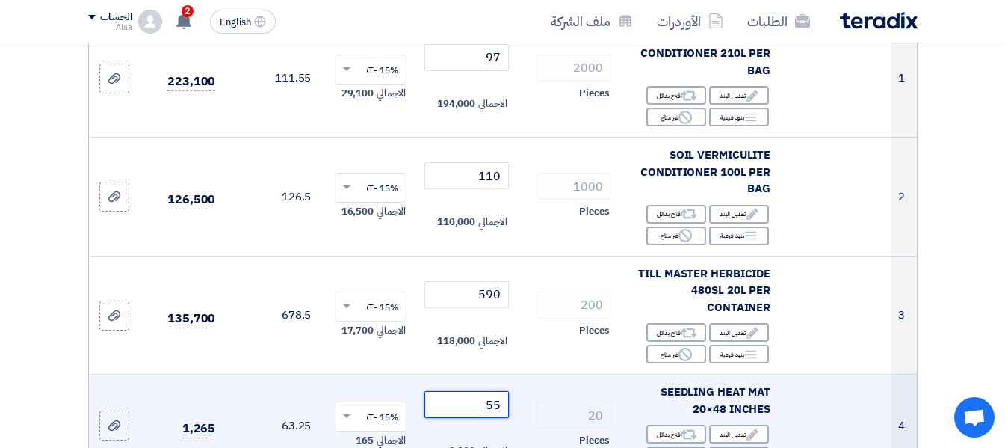
type input "55"
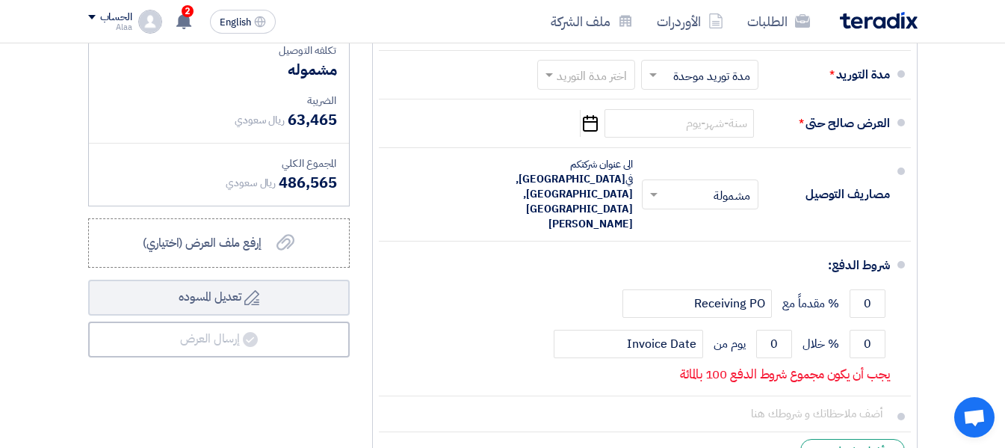
scroll to position [837, 0]
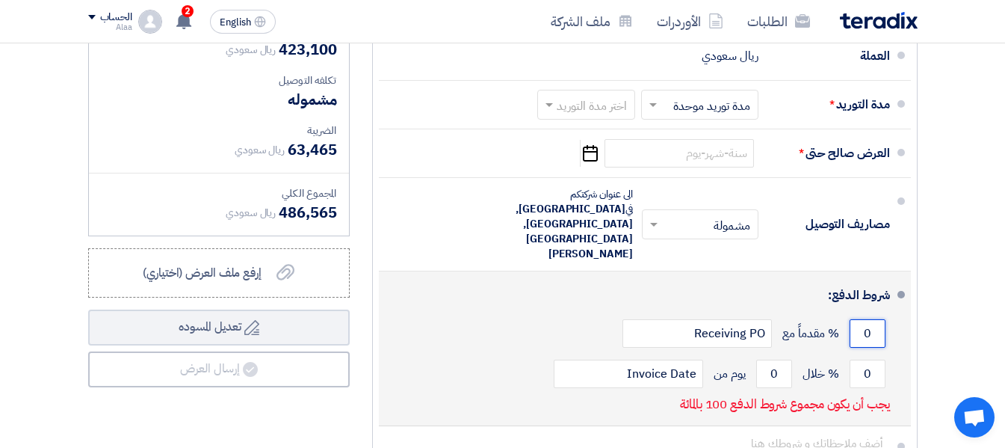
click at [868, 319] on input "0" at bounding box center [868, 333] width 36 height 28
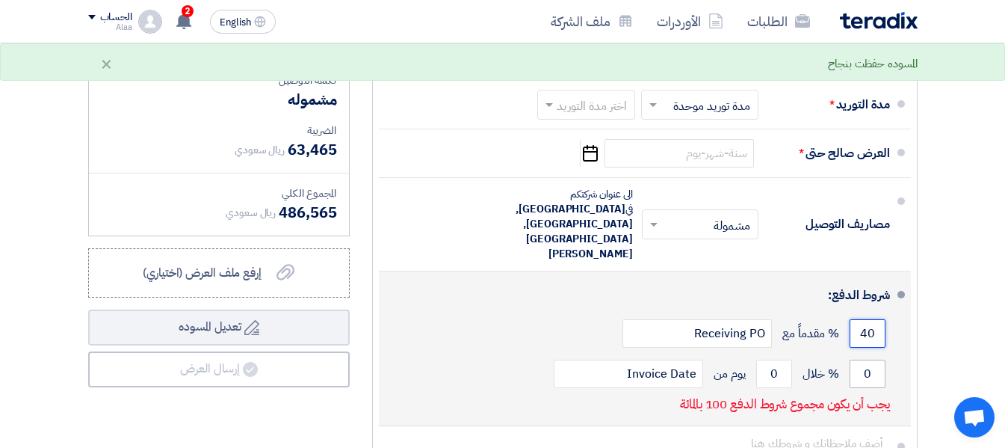
type input "40"
click at [867, 359] on input "0" at bounding box center [868, 373] width 36 height 28
type input "0"
type input "40"
click at [758, 359] on input "0" at bounding box center [774, 373] width 36 height 28
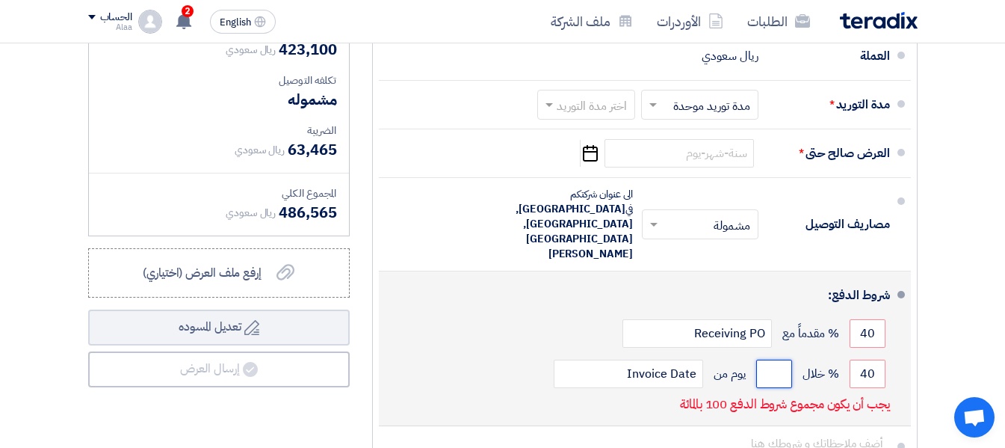
type input "3"
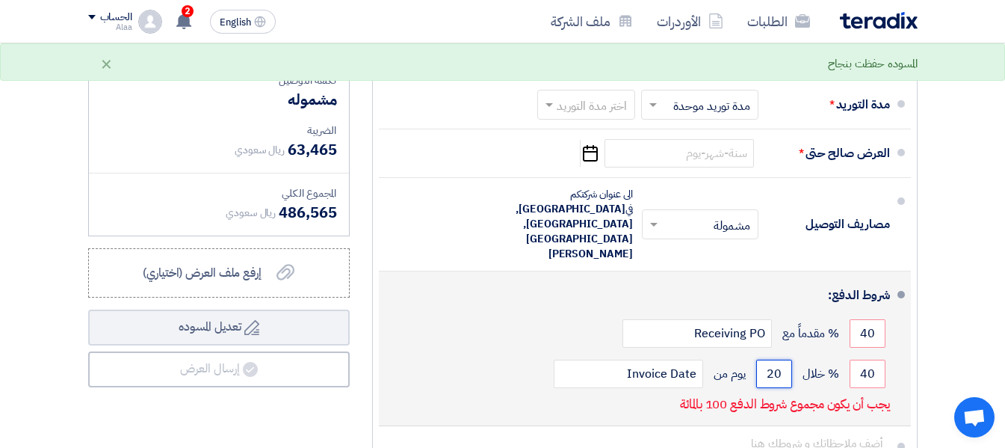
type input "20"
click at [495, 353] on div "40 % خلال 20 يوم من Invoice Date" at bounding box center [640, 373] width 499 height 40
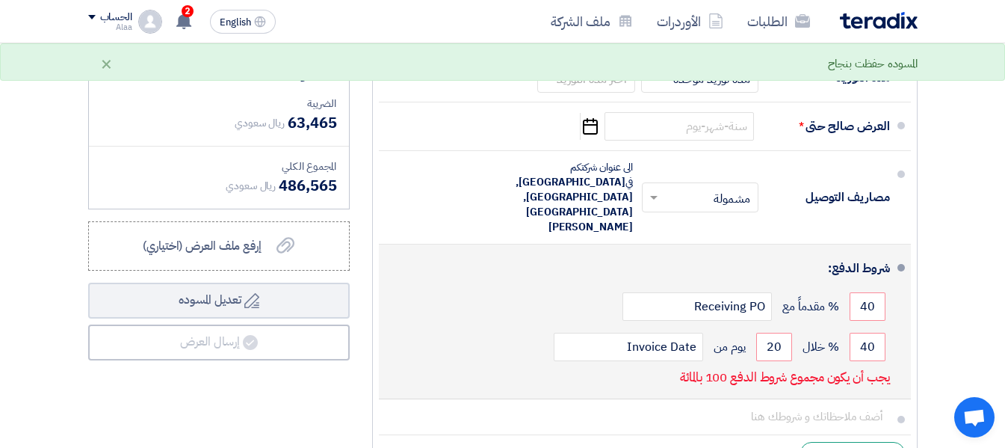
scroll to position [867, 0]
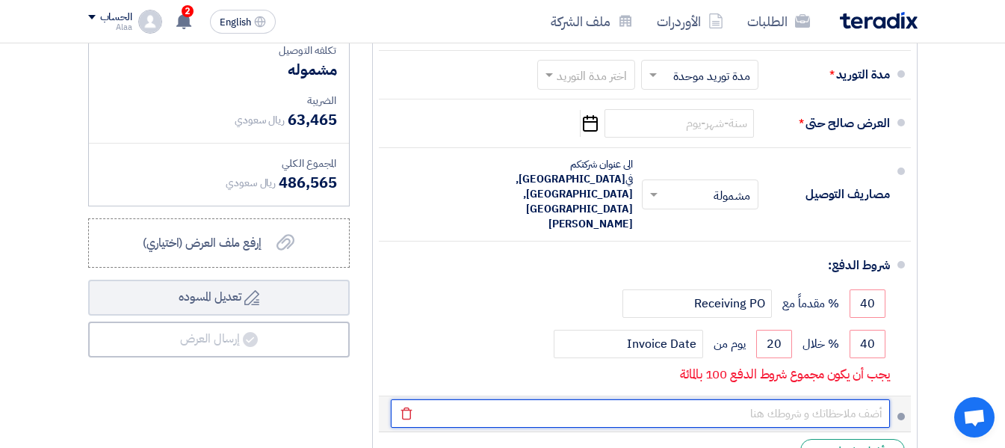
click at [708, 399] on input "text" at bounding box center [640, 413] width 499 height 28
type input "مده العرض 15 يوم من تاريخة"
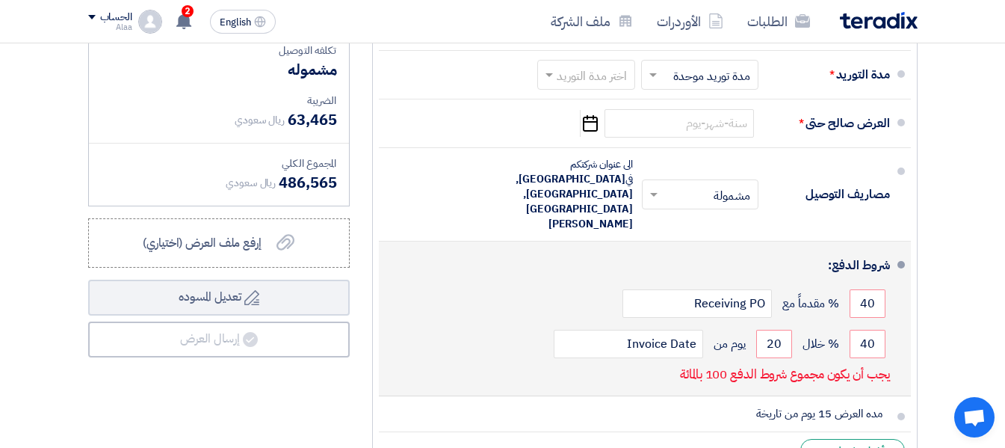
click at [428, 283] on div "40 % مقدماً مع Receiving PO" at bounding box center [640, 303] width 499 height 40
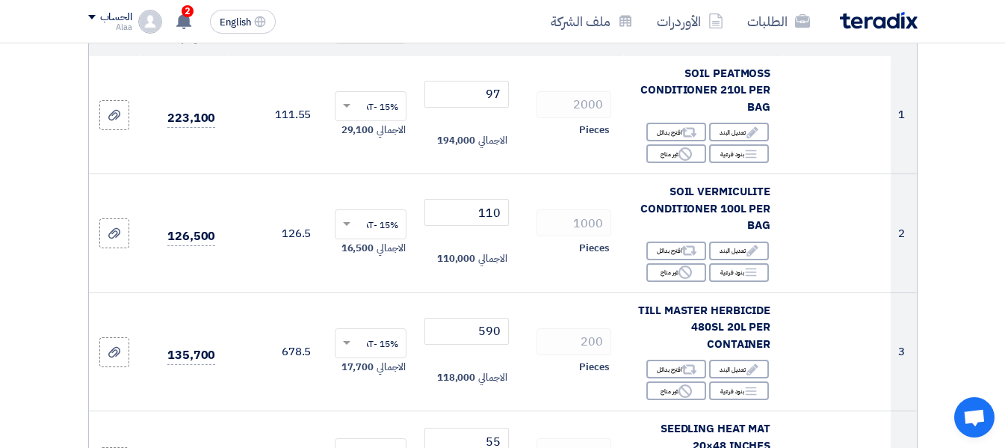
scroll to position [238, 0]
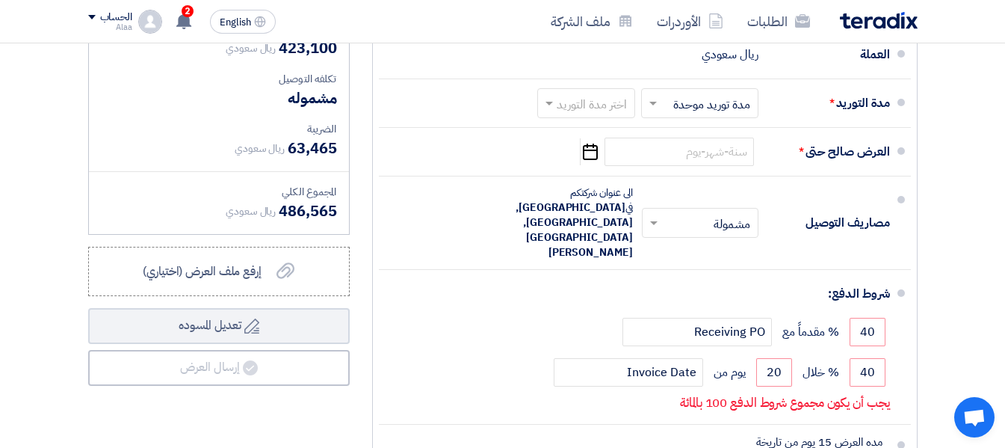
scroll to position [837, 0]
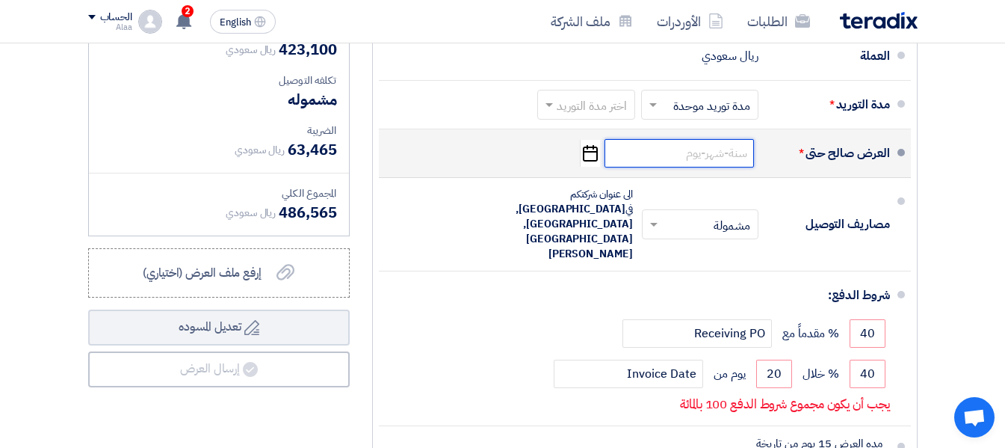
click at [714, 163] on input at bounding box center [678, 153] width 149 height 28
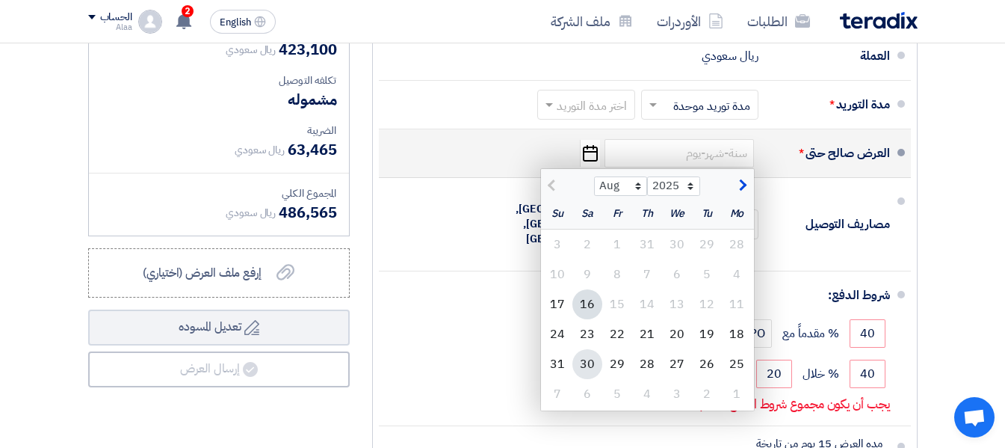
click at [582, 376] on div "30" at bounding box center [587, 364] width 30 height 30
type input "[DATE]"
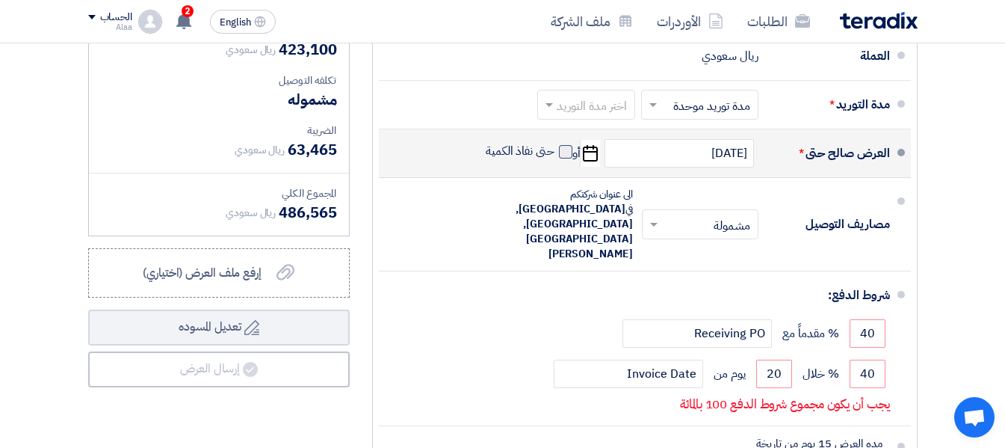
click at [560, 158] on span at bounding box center [565, 151] width 13 height 13
click at [554, 161] on input "حتى نفاذ الكمية" at bounding box center [519, 157] width 72 height 28
checkbox input "true"
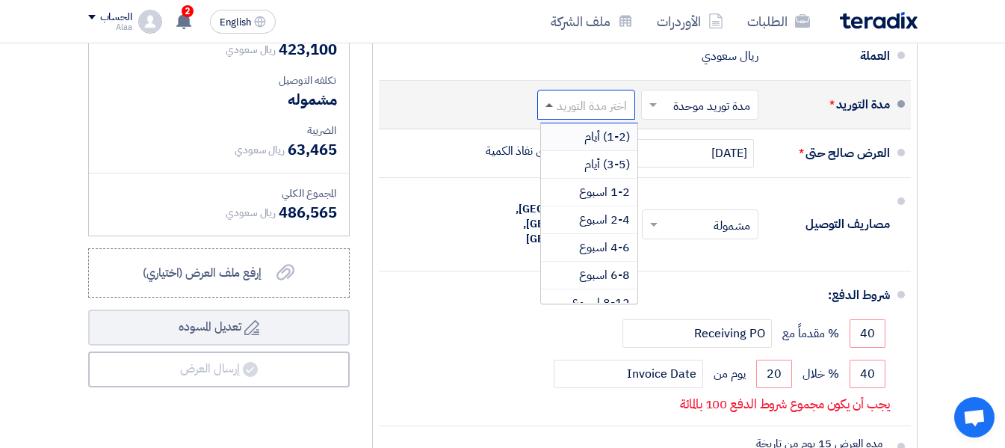
click at [551, 107] on span at bounding box center [548, 105] width 7 height 4
click at [601, 201] on span "1-2 اسبوع" at bounding box center [604, 192] width 51 height 18
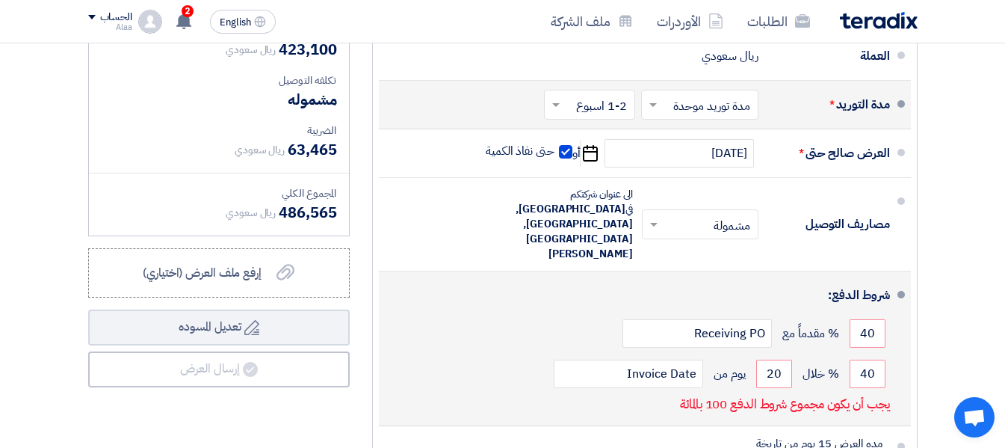
click at [494, 313] on div "40 % مقدماً مع Receiving PO" at bounding box center [640, 333] width 499 height 40
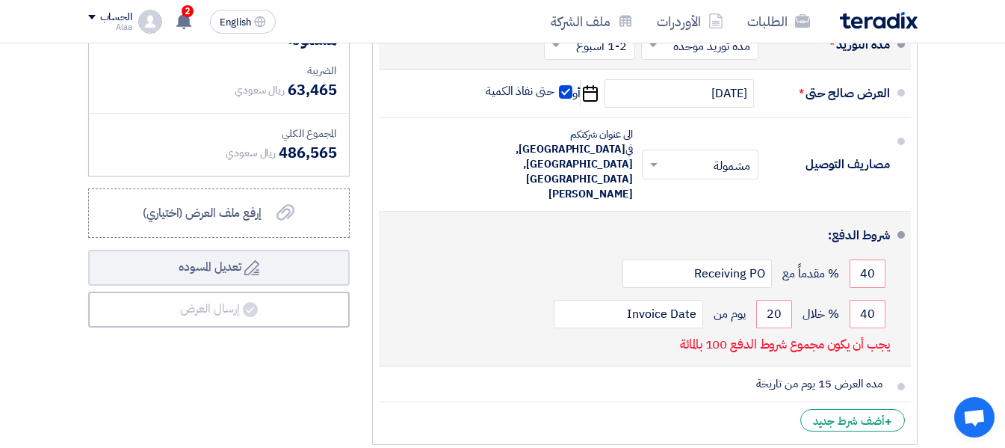
scroll to position [867, 0]
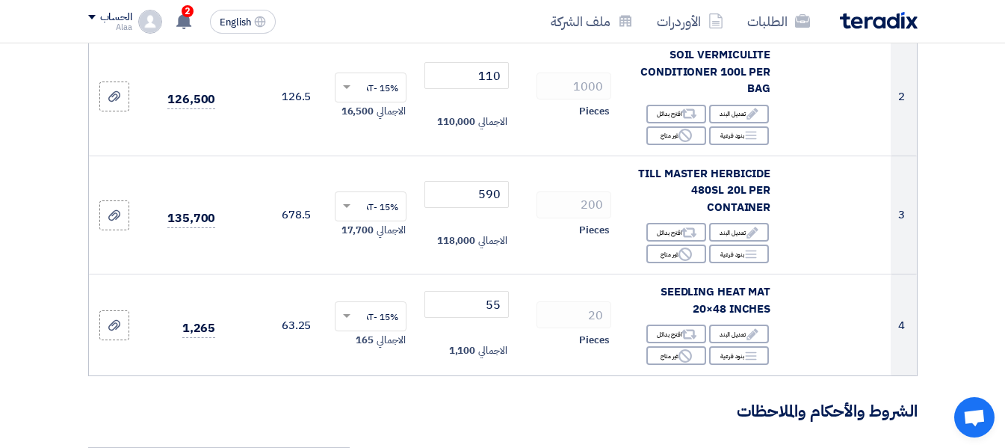
scroll to position [389, 0]
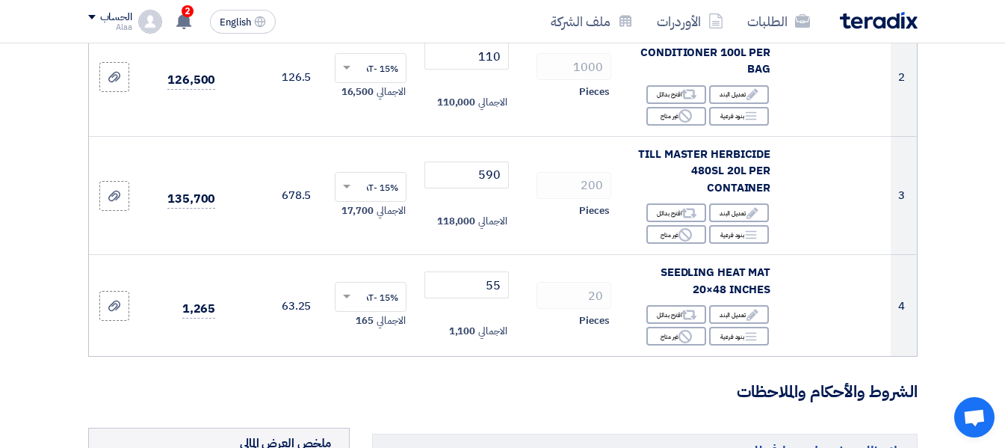
click at [951, 204] on section "تفاصيل الطلب # الكود/الموديل البيان/الوصف الكمية/العدد سعر الوحدة (SAR) الضرائب…" at bounding box center [502, 378] width 1005 height 1257
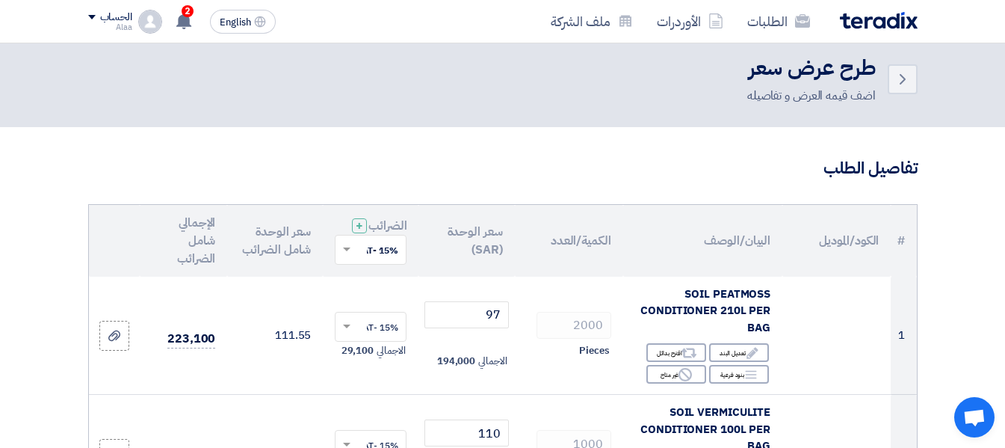
scroll to position [0, 0]
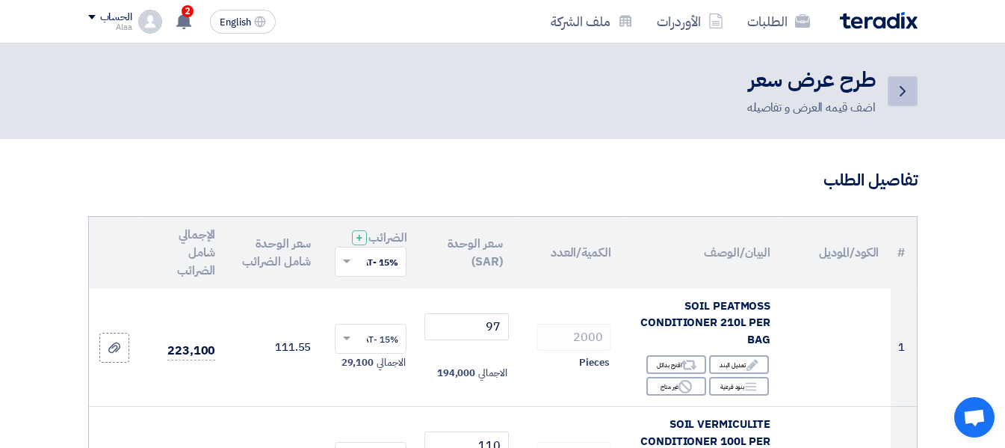
click at [905, 99] on icon "Back" at bounding box center [903, 91] width 18 height 18
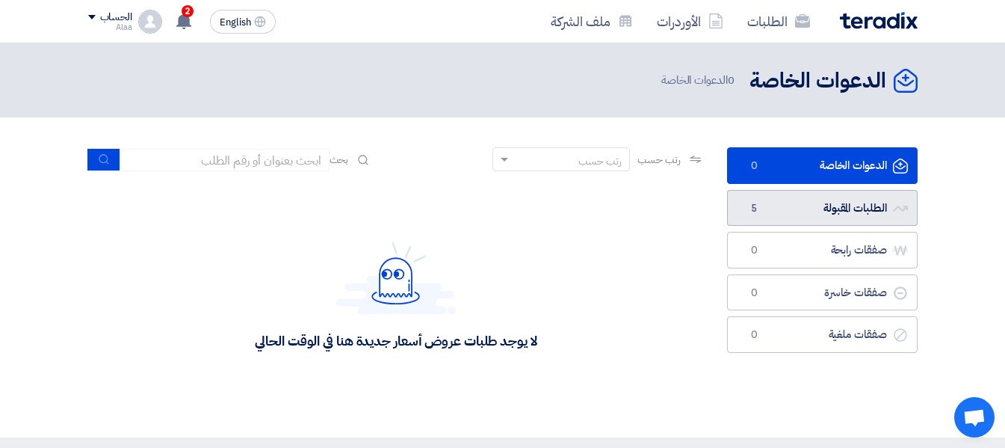
click at [815, 215] on link "الطلبات المقبولة الطلبات المقبولة 5" at bounding box center [822, 208] width 191 height 37
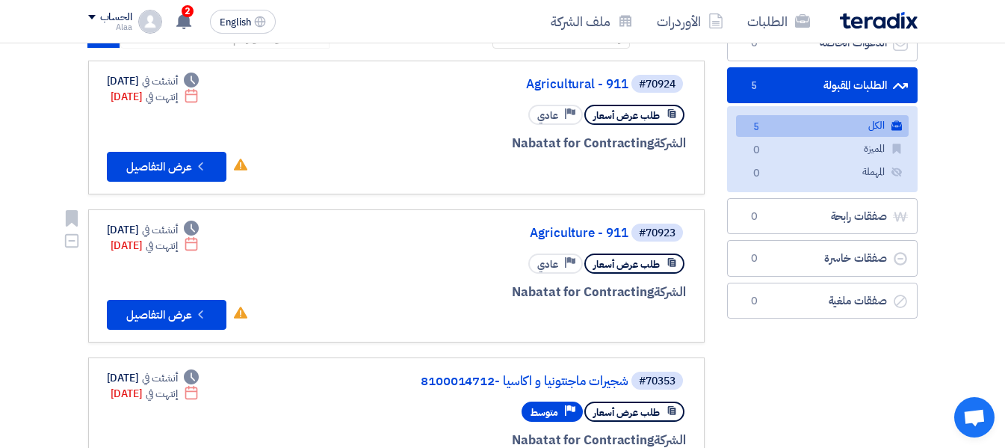
scroll to position [120, 0]
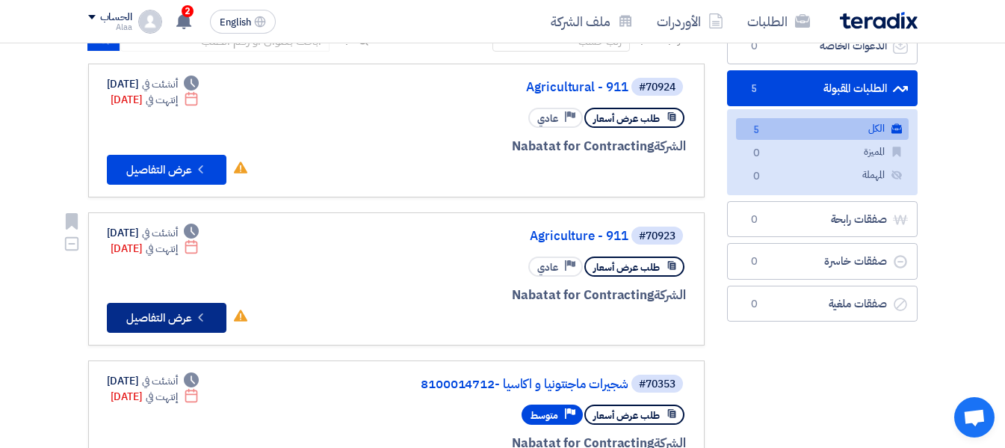
click at [163, 320] on button "Check details عرض التفاصيل" at bounding box center [167, 318] width 120 height 30
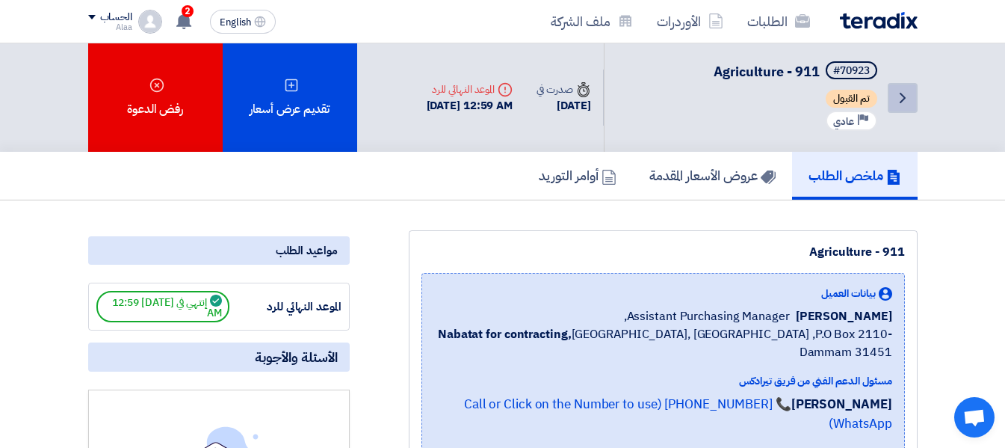
click at [904, 96] on icon "Back" at bounding box center [903, 98] width 18 height 18
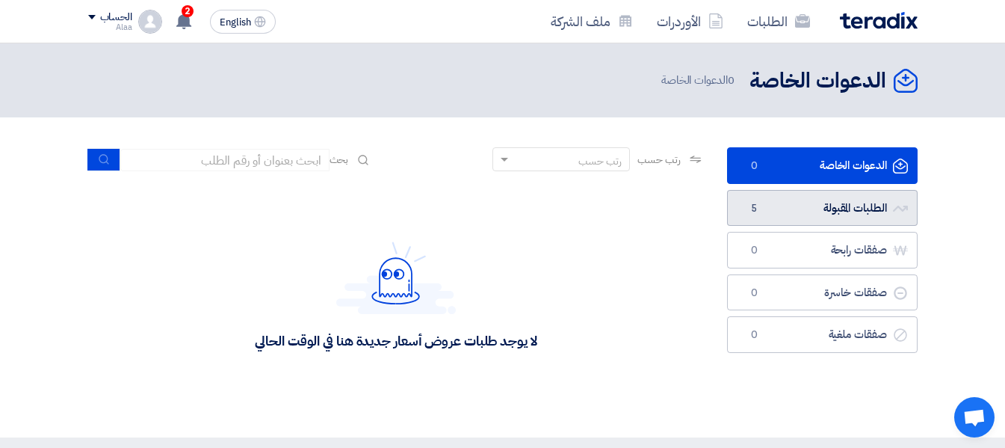
click at [780, 217] on link "الطلبات المقبولة الطلبات المقبولة 5" at bounding box center [822, 208] width 191 height 37
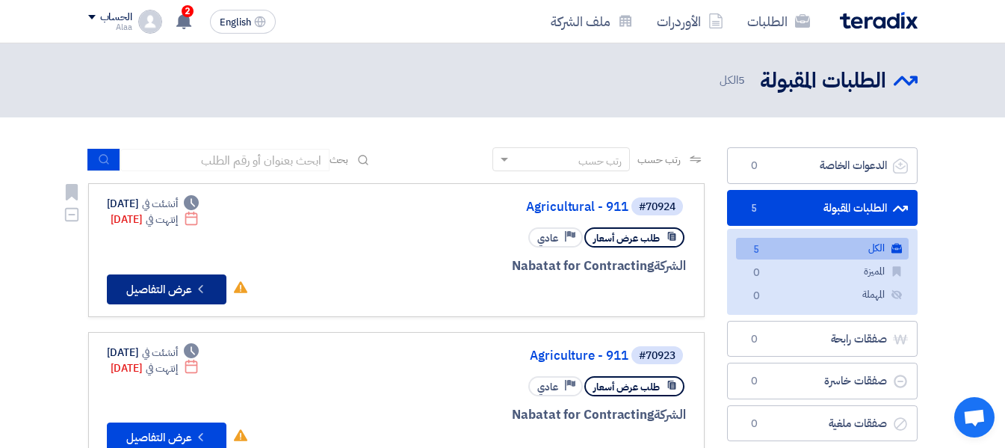
click at [190, 291] on button "Check details عرض التفاصيل" at bounding box center [167, 289] width 120 height 30
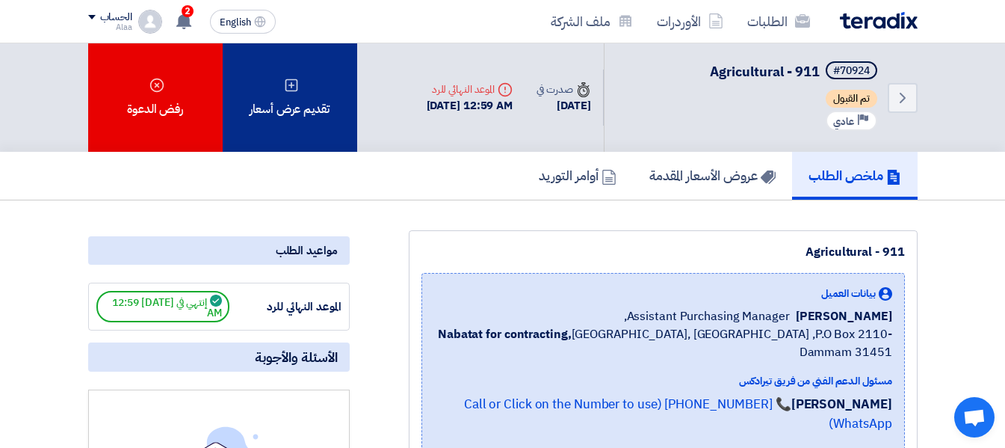
click at [308, 94] on div "تقديم عرض أسعار" at bounding box center [290, 97] width 134 height 108
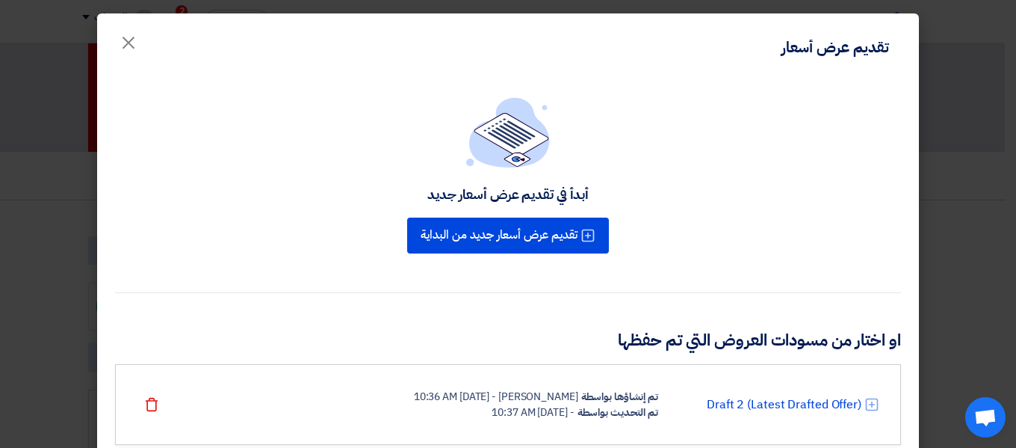
click at [766, 276] on div "أبدأ في تقديم عرض أسعار جديد تقديم عرض أسعار جديد من البداية او اختار من مسودات…" at bounding box center [508, 328] width 822 height 501
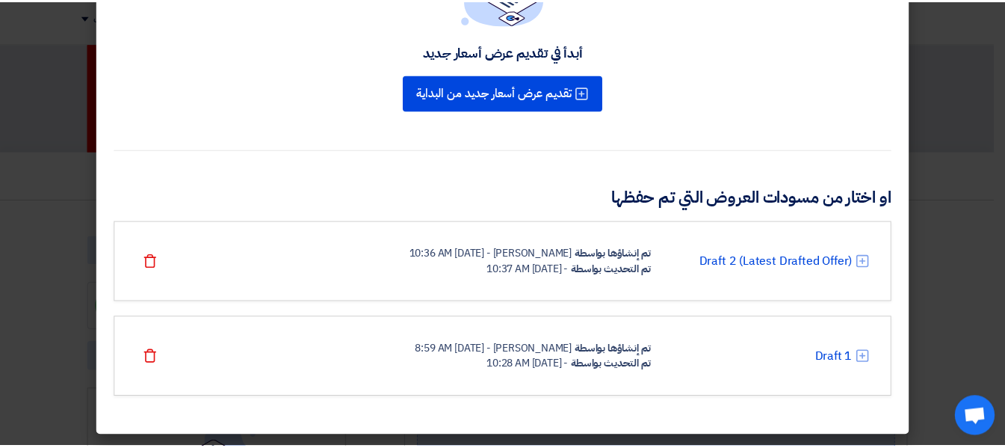
scroll to position [144, 0]
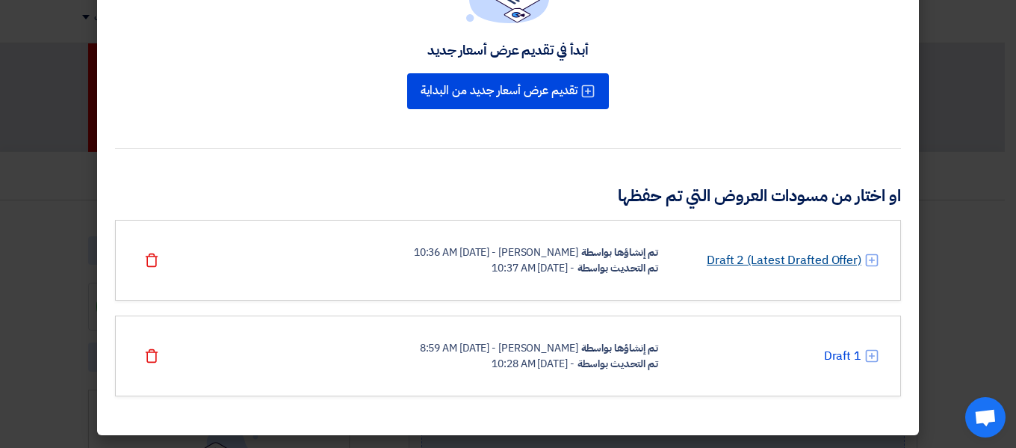
click at [767, 257] on link "Draft 2 (Latest Drafted Offer)" at bounding box center [784, 260] width 155 height 18
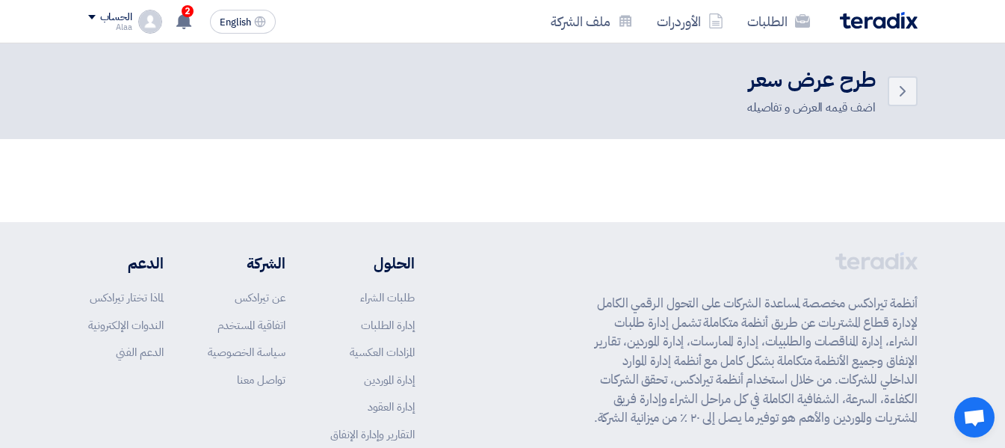
click at [593, 262] on div "أنظمة تيرادكس مخصصة لمساعدة الشركات على التحول الرقمي الكامل لإدارة قطاع المشتر…" at bounding box center [752, 372] width 332 height 241
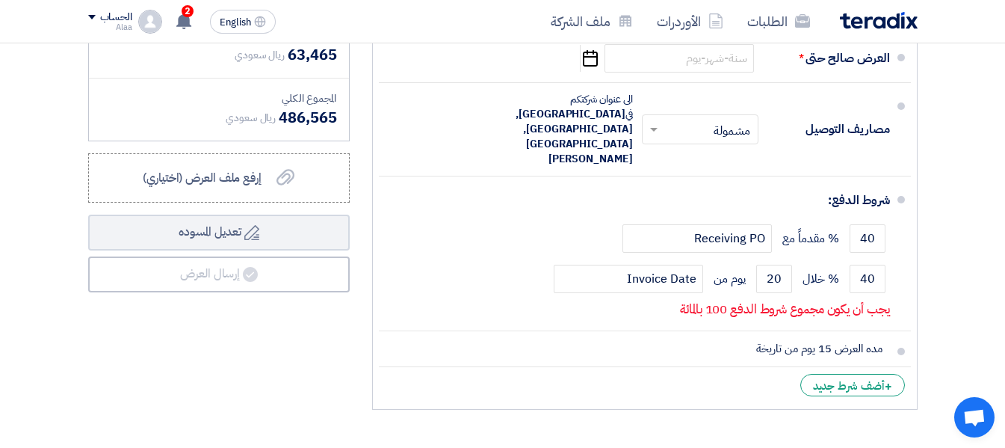
scroll to position [897, 0]
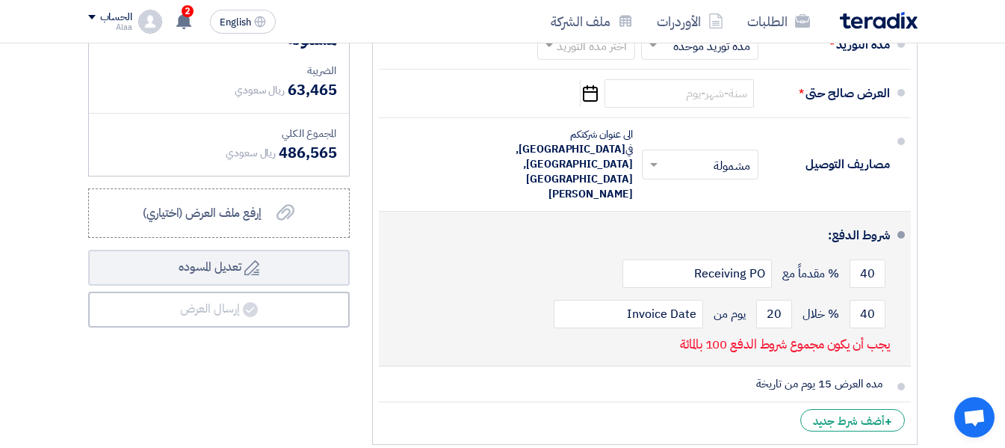
click at [499, 294] on div "40 % خلال 20 يوم من Invoice Date" at bounding box center [640, 314] width 499 height 40
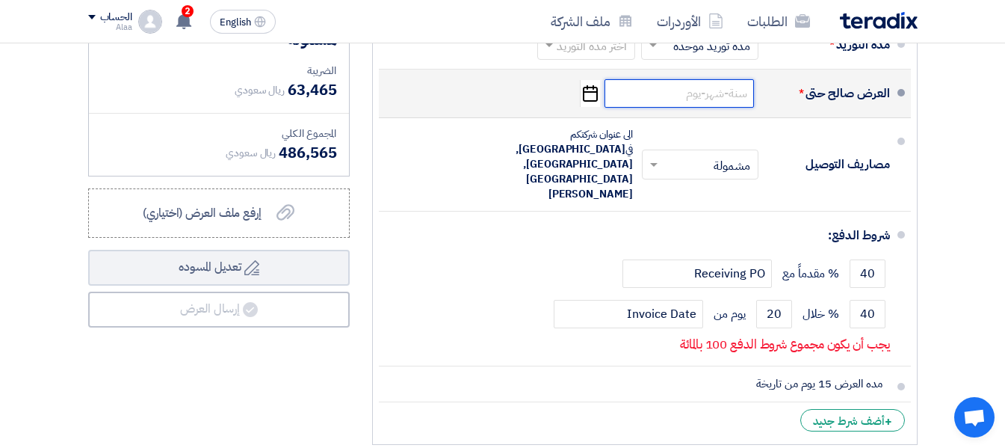
click at [705, 108] on input at bounding box center [678, 93] width 149 height 28
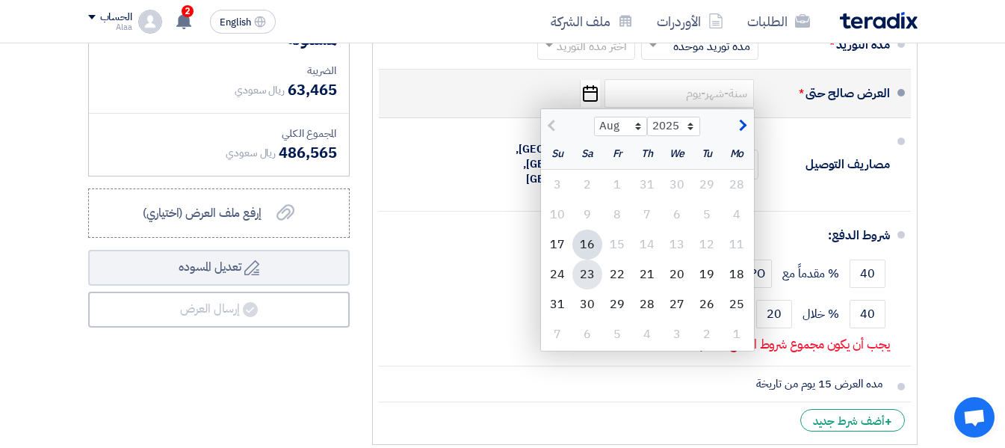
click at [592, 286] on div "23" at bounding box center [587, 274] width 30 height 30
type input "8/23/2025"
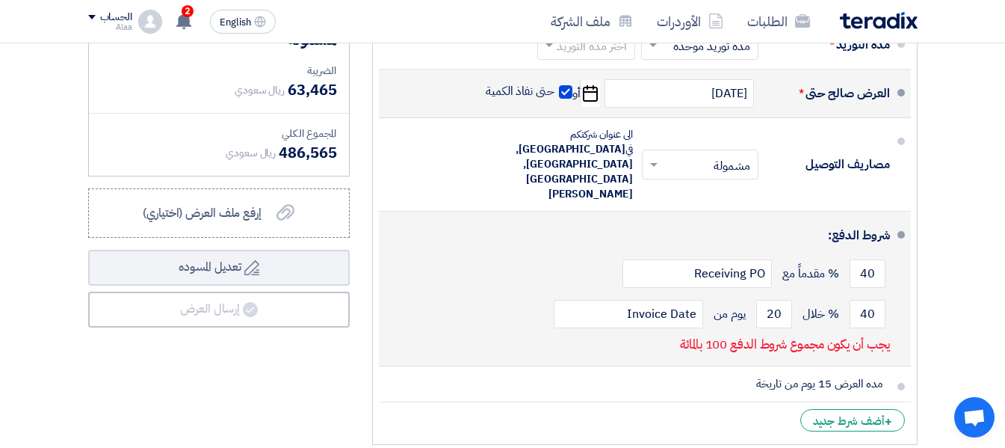
click at [442, 294] on div "40 % خلال 20 يوم من Invoice Date" at bounding box center [640, 314] width 499 height 40
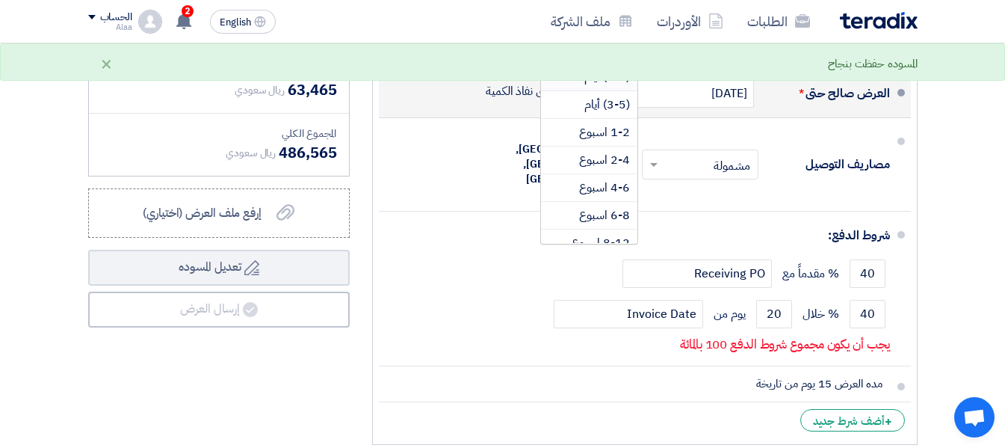
click at [602, 141] on span "1-2 اسبوع" at bounding box center [604, 132] width 51 height 18
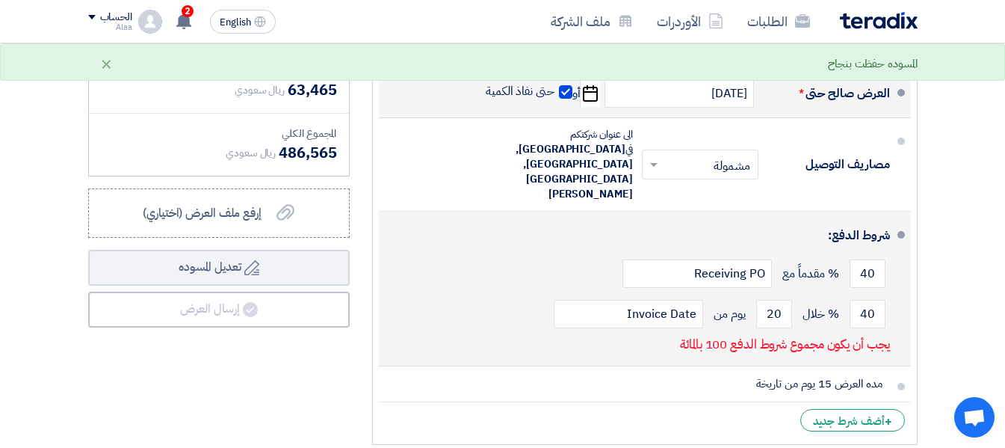
click at [464, 294] on div "40 % خلال 20 يوم من Invoice Date" at bounding box center [640, 314] width 499 height 40
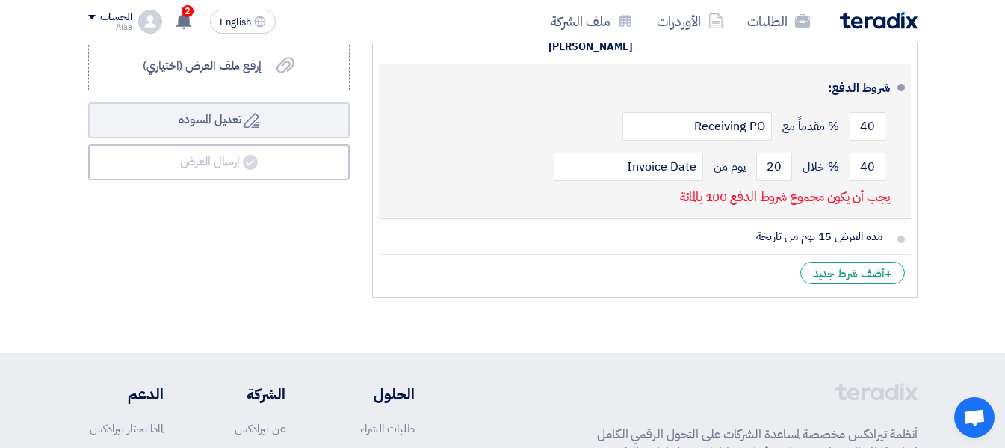
scroll to position [1046, 0]
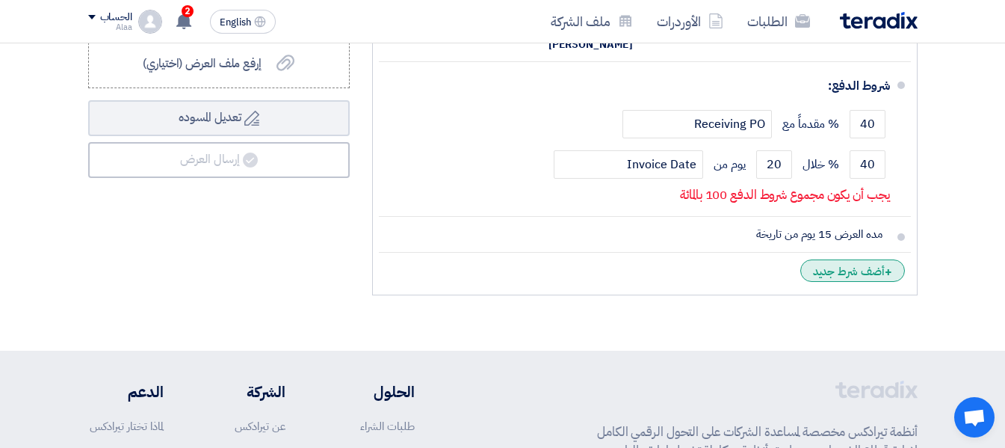
click at [836, 259] on div "+ أضف شرط جديد" at bounding box center [852, 270] width 105 height 22
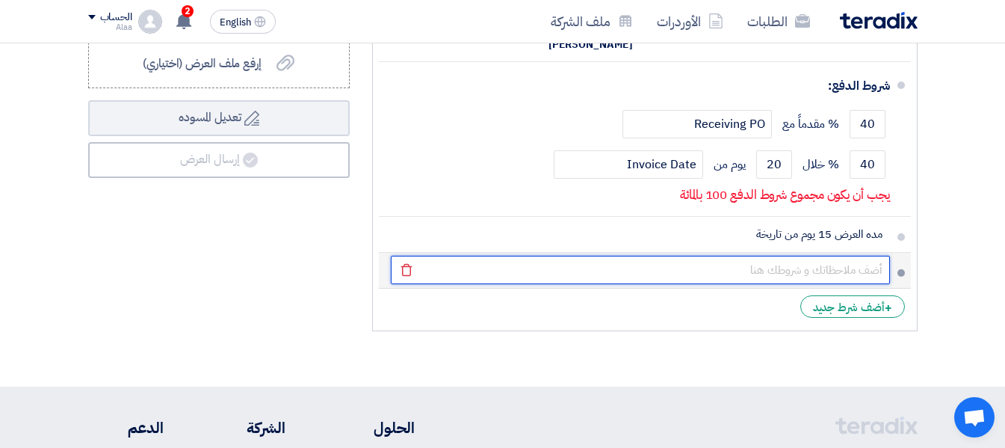
click at [828, 256] on input "text" at bounding box center [640, 270] width 499 height 28
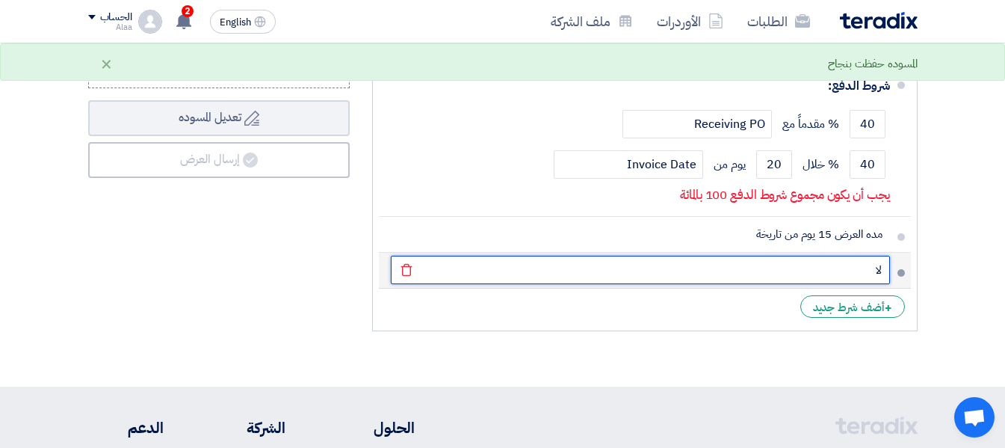
type input "ل"
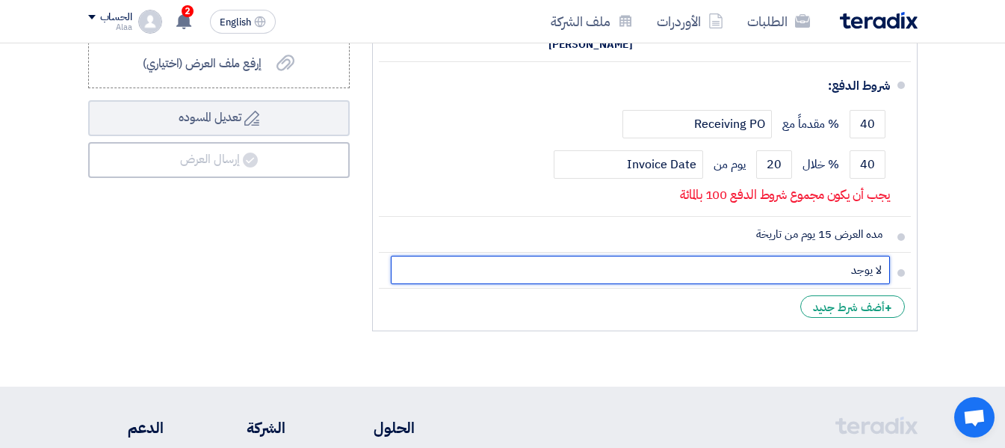
type input "لا يوجد"
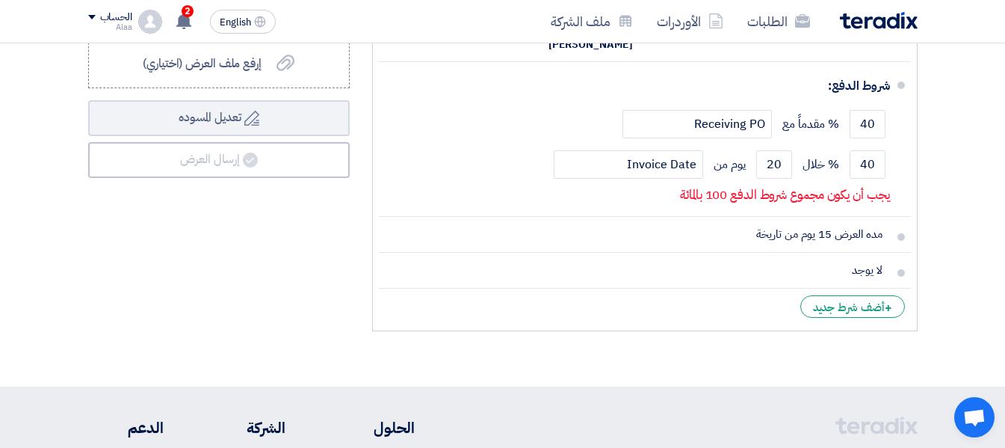
click at [332, 273] on div "ملخص العرض المالي المجموع الجزئي ريال سعودي 423,100 تكلفه التوصيل" at bounding box center [219, 54] width 284 height 568
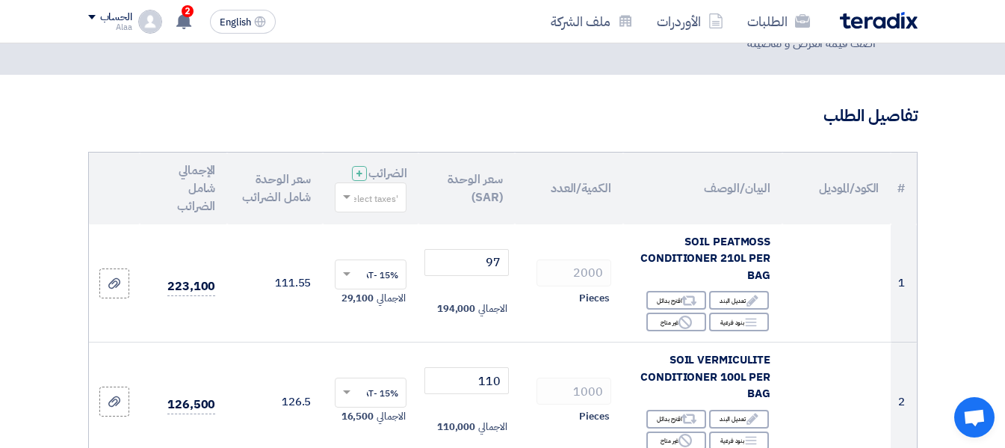
scroll to position [0, 0]
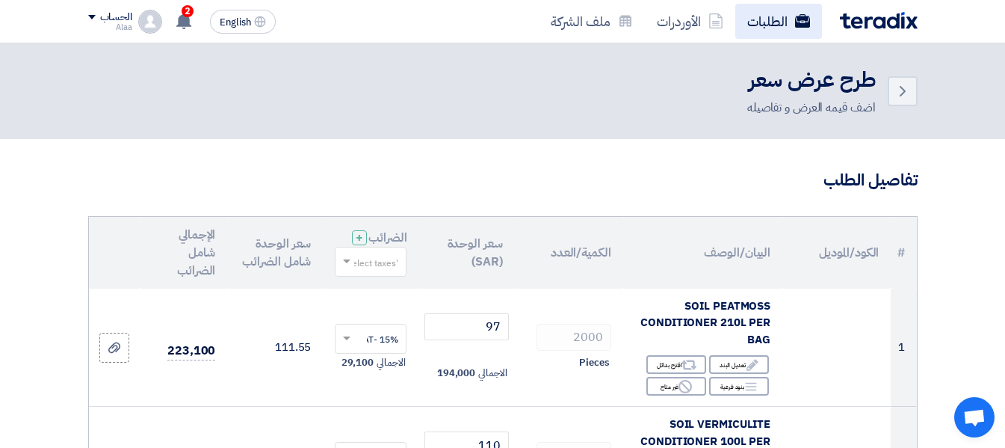
click at [774, 22] on link "الطلبات" at bounding box center [778, 21] width 87 height 35
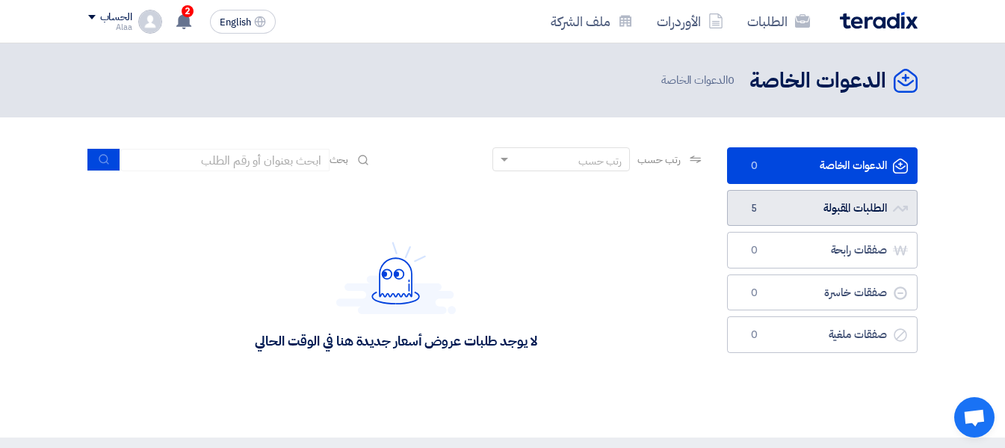
click at [817, 208] on link "الطلبات المقبولة الطلبات المقبولة 5" at bounding box center [822, 208] width 191 height 37
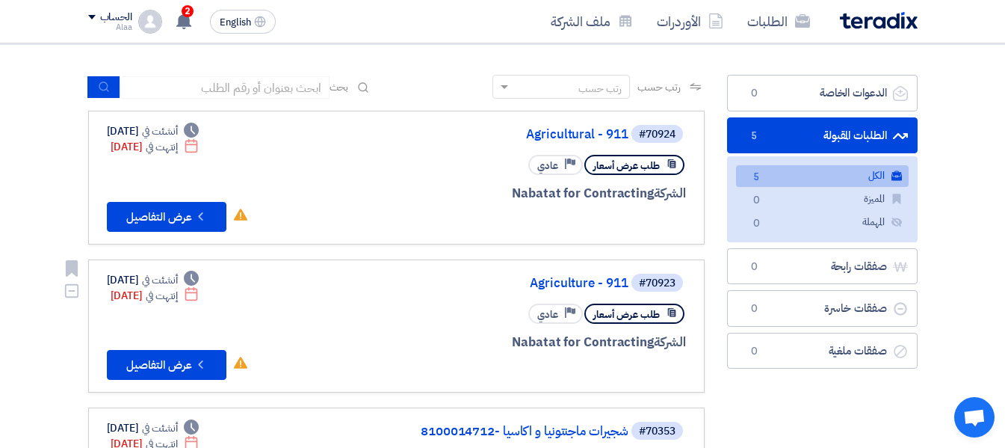
scroll to position [239, 0]
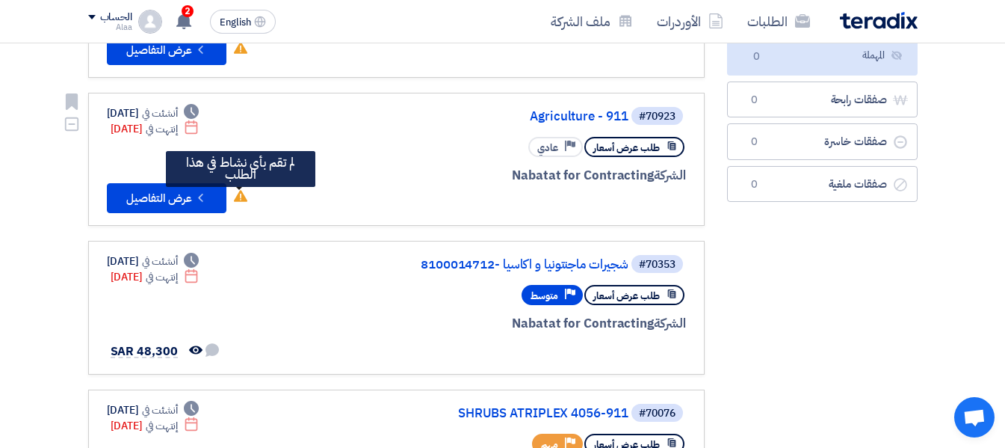
click at [238, 199] on use at bounding box center [240, 196] width 13 height 12
click at [244, 197] on use at bounding box center [240, 196] width 13 height 12
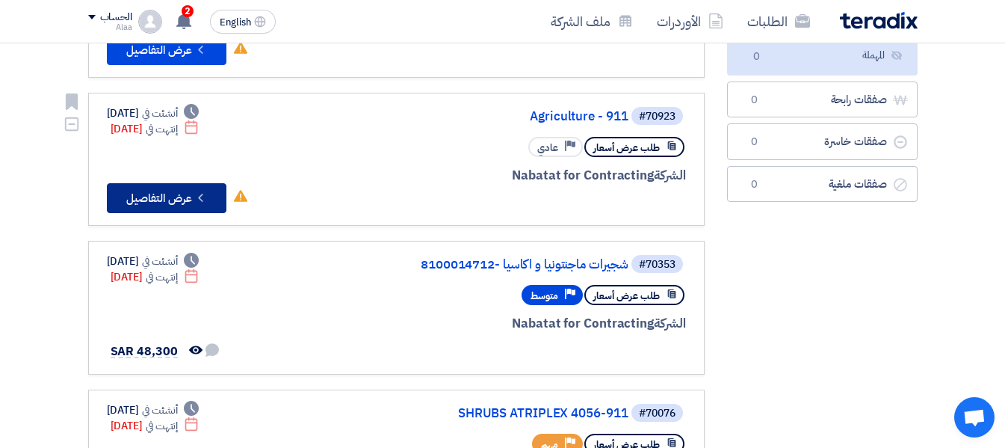
click at [184, 204] on button "Check details عرض التفاصيل" at bounding box center [167, 198] width 120 height 30
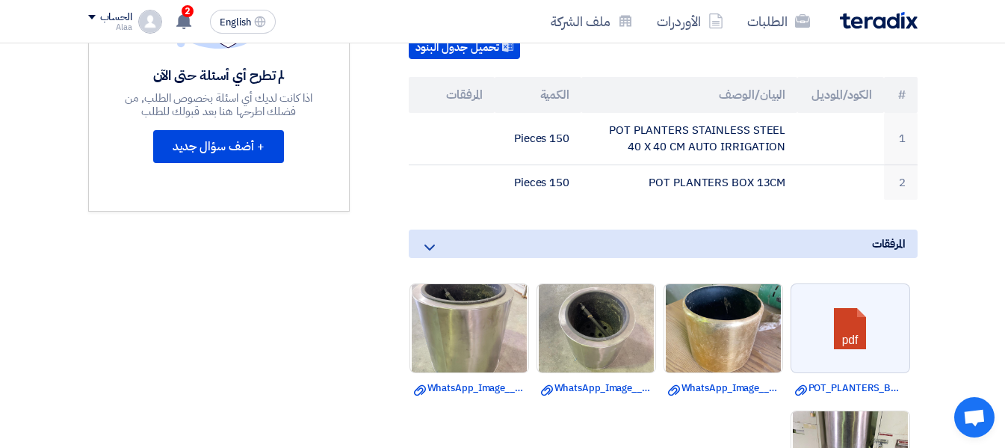
scroll to position [389, 0]
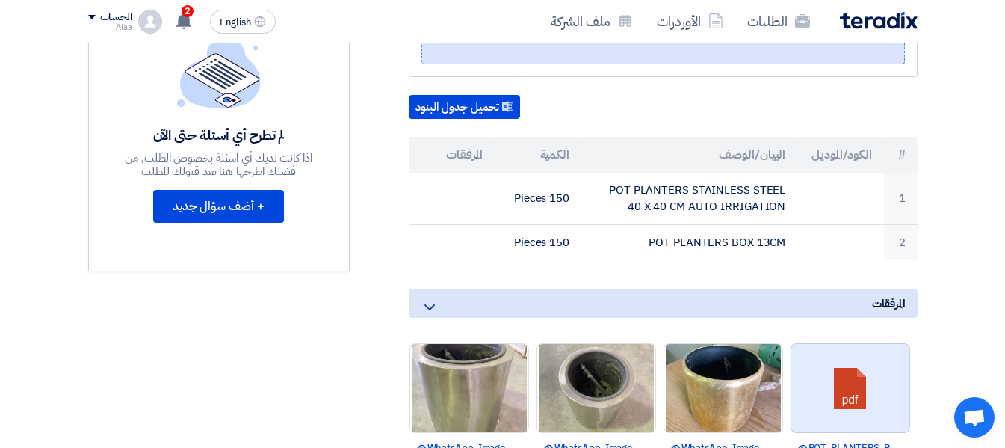
click at [857, 376] on link at bounding box center [851, 389] width 120 height 90
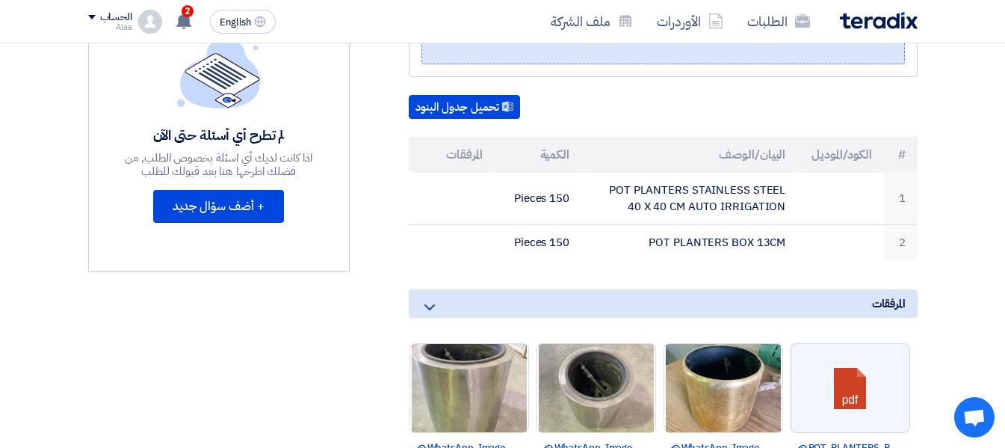
click at [294, 360] on div "مواعيد الطلب الموعد النهائي للرد إنتهي في 8/14/25, 12:59 AM الأسئلة والأجوبة لم…" at bounding box center [219, 322] width 284 height 960
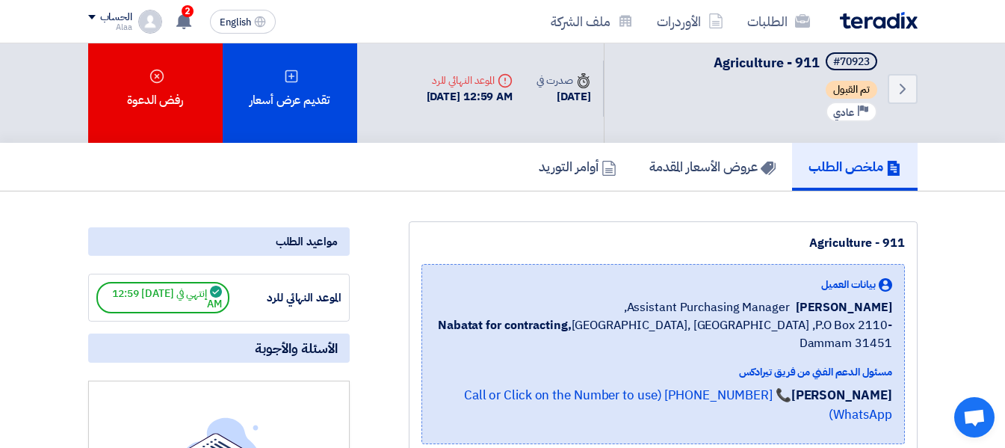
scroll to position [0, 0]
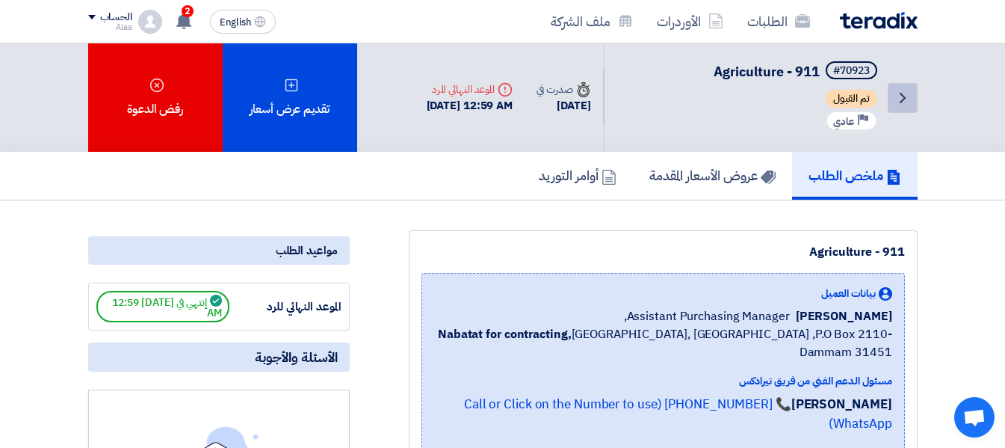
click at [897, 99] on icon "Back" at bounding box center [903, 98] width 18 height 18
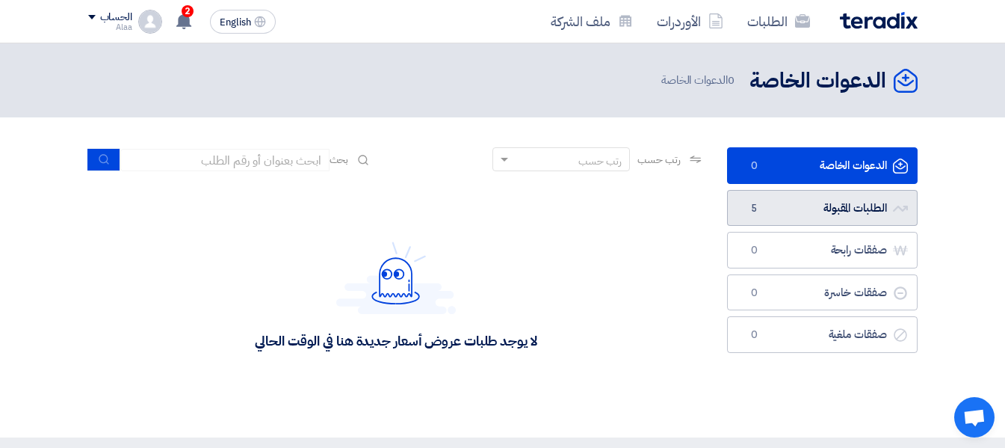
click at [758, 214] on span "5" at bounding box center [755, 208] width 18 height 15
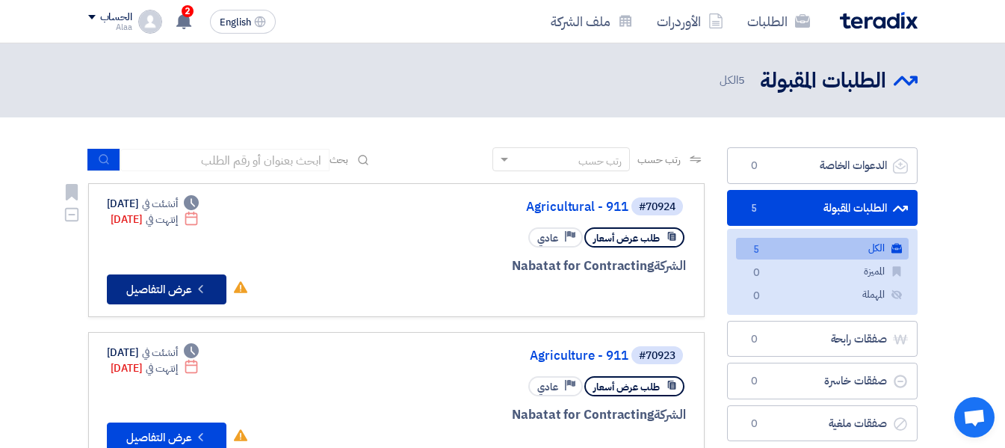
click at [170, 291] on button "Check details عرض التفاصيل" at bounding box center [167, 289] width 120 height 30
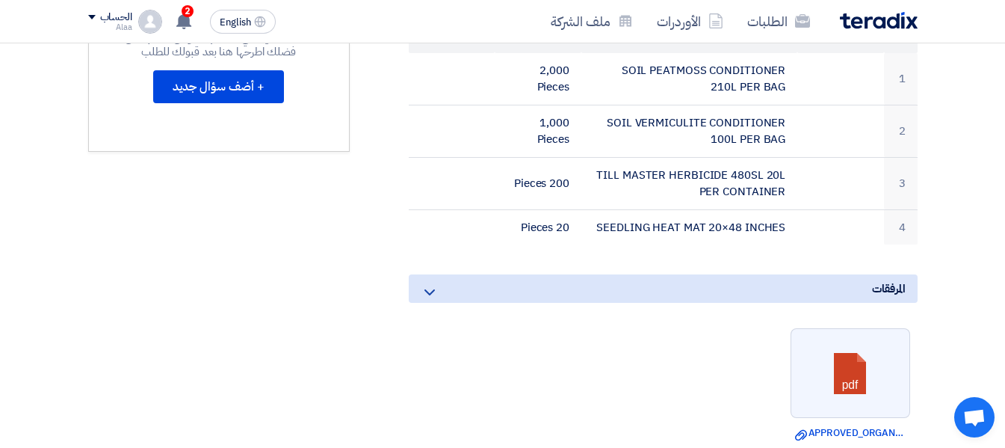
scroll to position [538, 0]
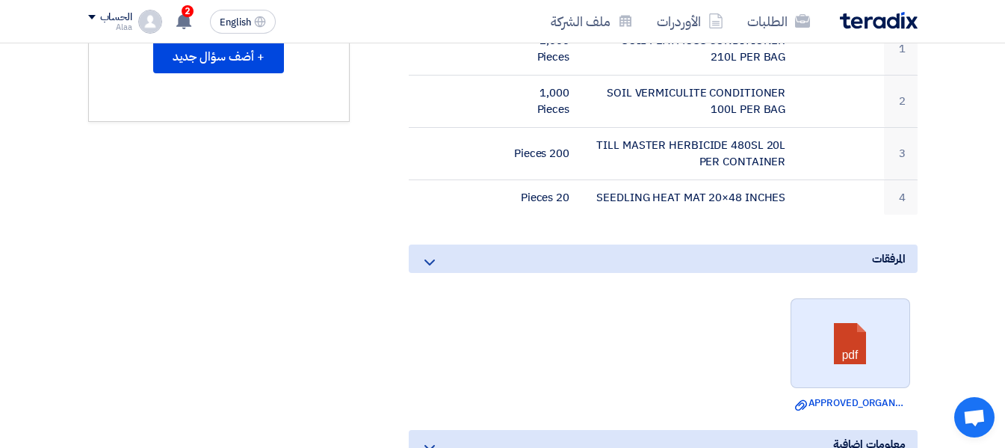
click at [853, 324] on link at bounding box center [851, 344] width 120 height 90
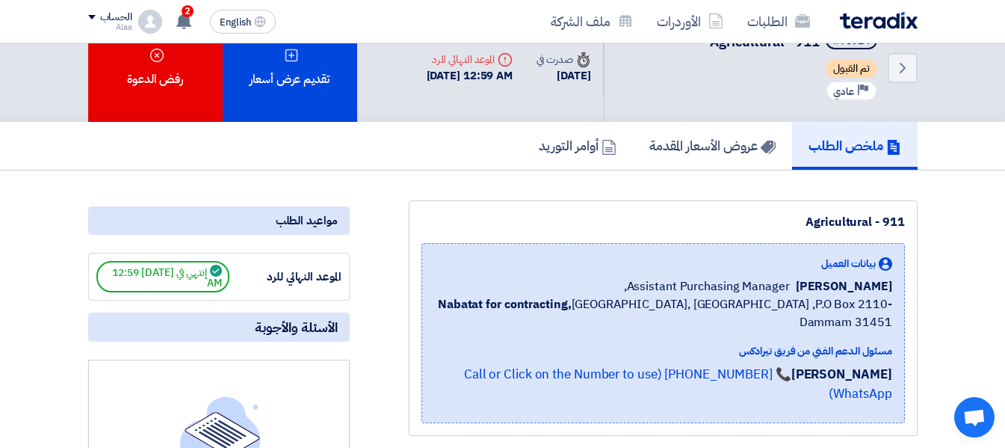
scroll to position [60, 0]
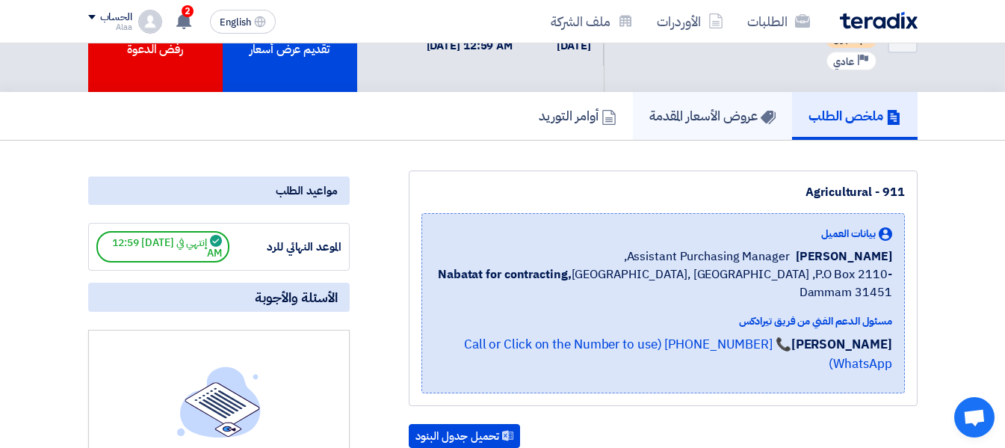
click at [716, 114] on h5 "عروض الأسعار المقدمة" at bounding box center [712, 115] width 126 height 17
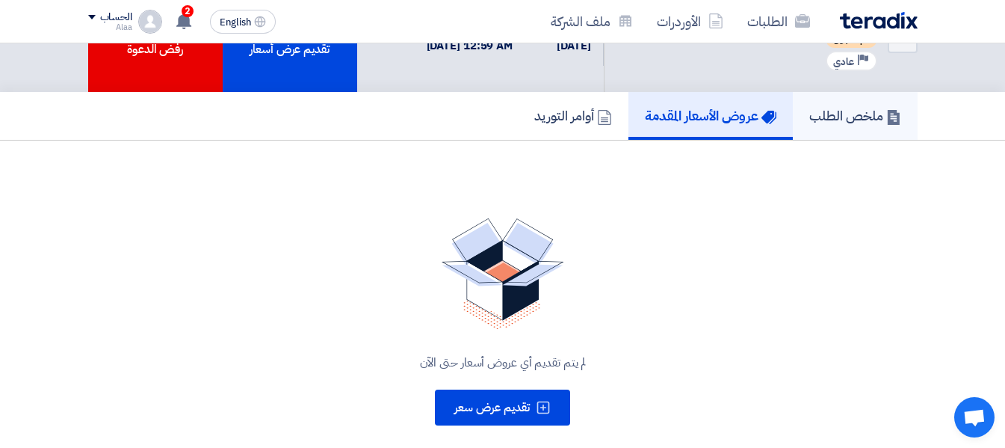
click at [841, 120] on h5 "ملخص الطلب" at bounding box center [855, 115] width 92 height 17
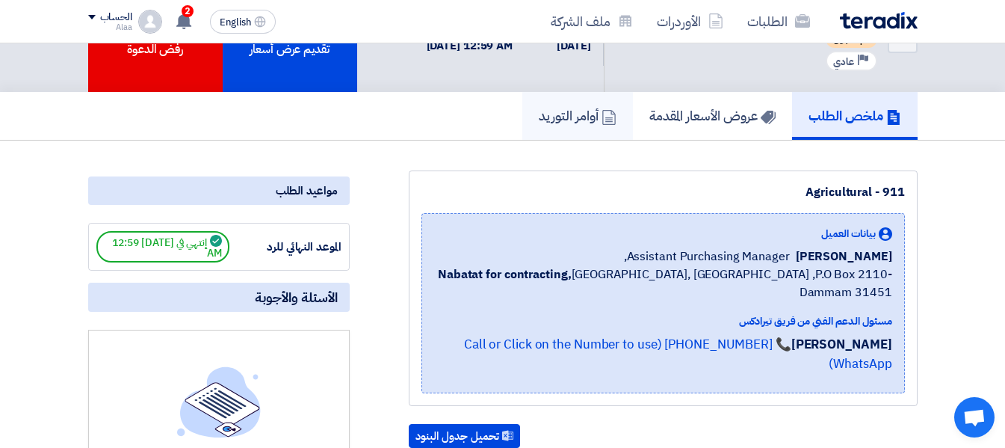
click at [554, 123] on h5 "أوامر التوريد" at bounding box center [578, 115] width 78 height 17
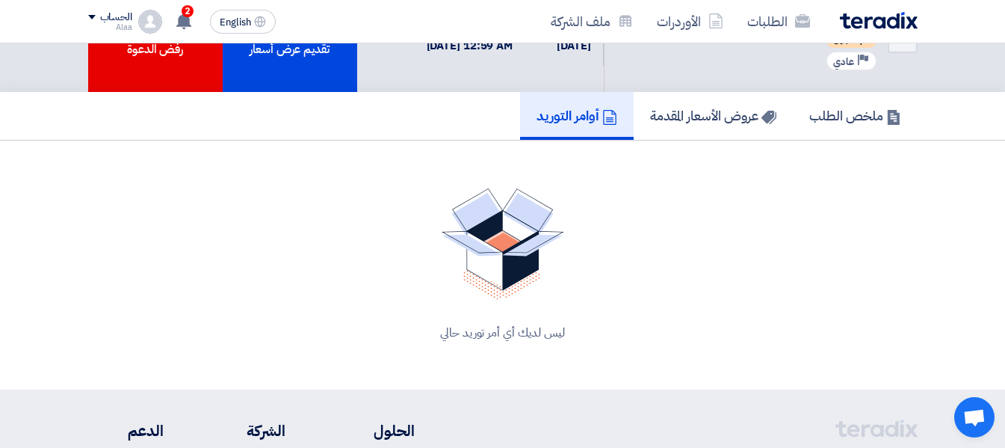
click at [794, 188] on div "ليس لديك أي أمر توريد حالي" at bounding box center [502, 264] width 829 height 189
